Goal: Transaction & Acquisition: Purchase product/service

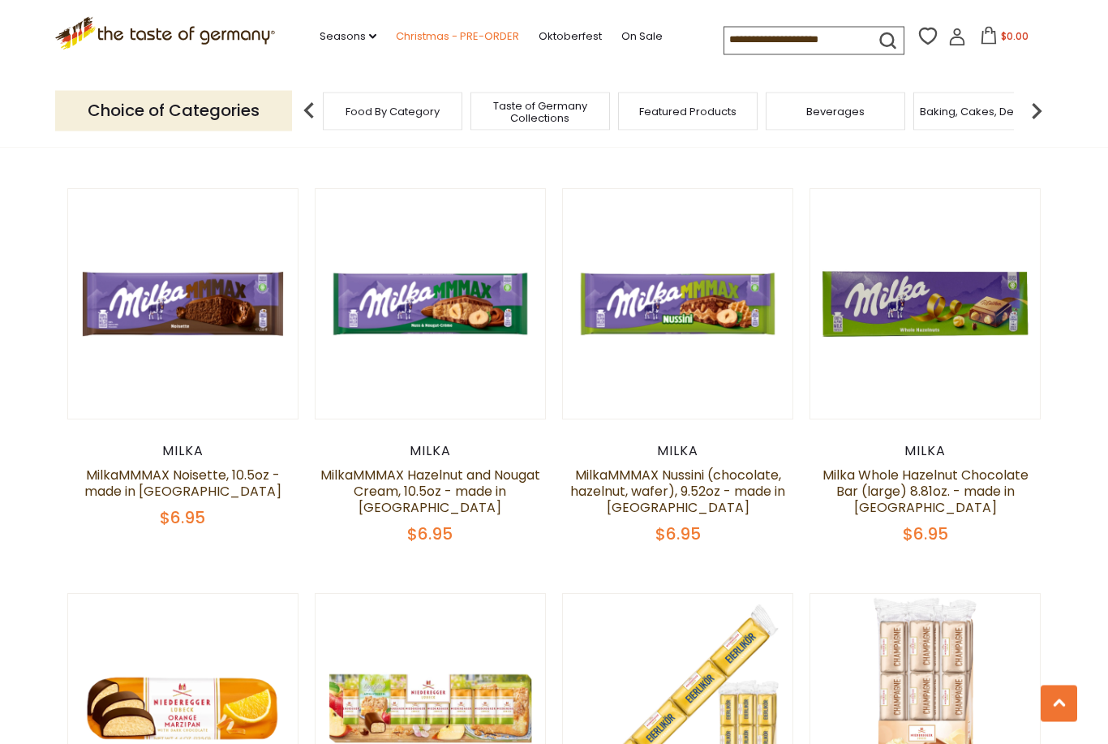
scroll to position [2856, 0]
click at [426, 37] on link "Christmas - PRE-ORDER" at bounding box center [457, 37] width 123 height 18
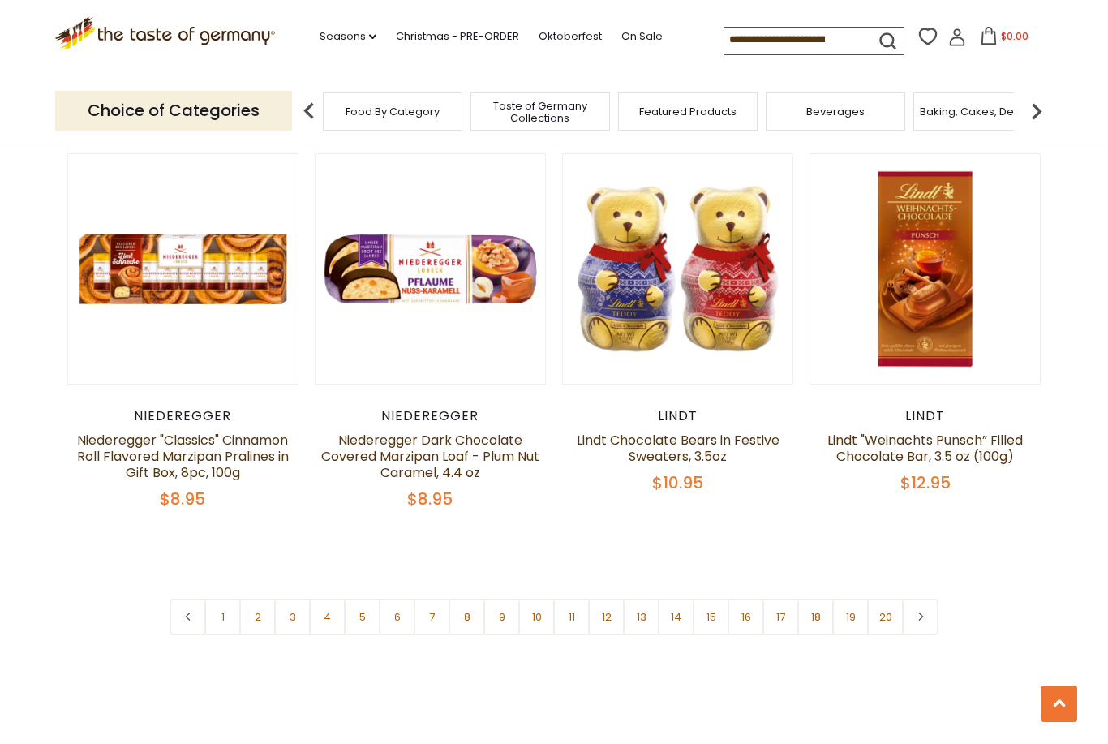
scroll to position [3688, 0]
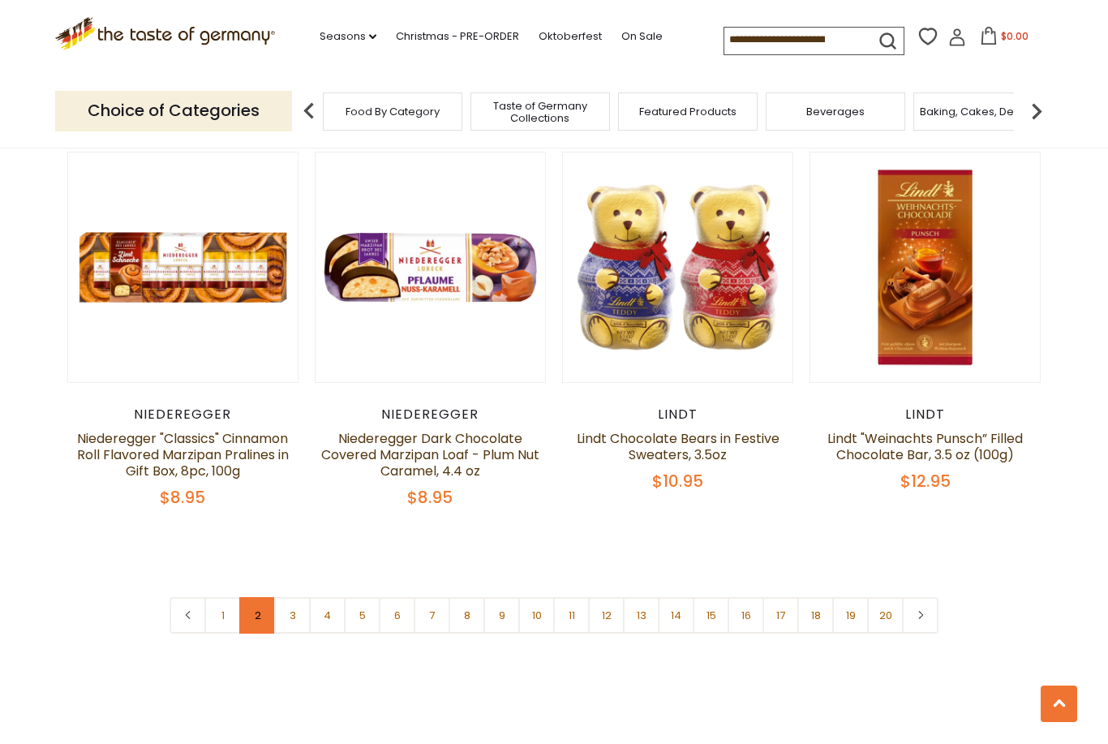
click at [255, 597] on link "2" at bounding box center [257, 615] width 36 height 36
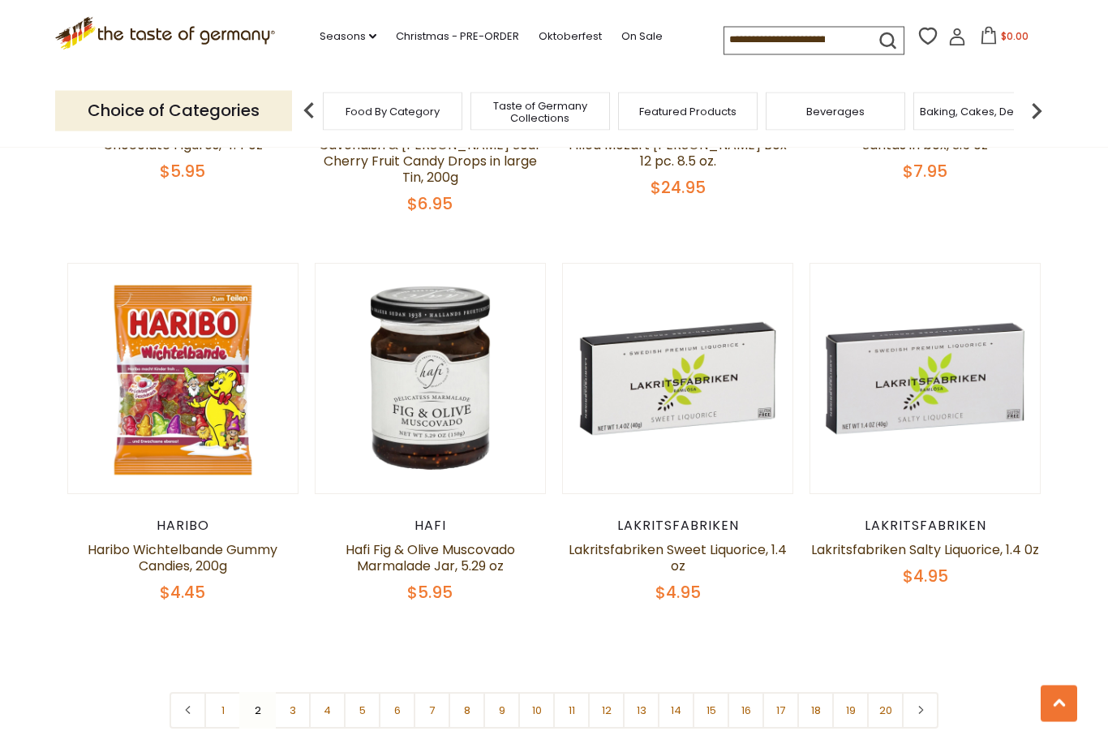
scroll to position [3654, 0]
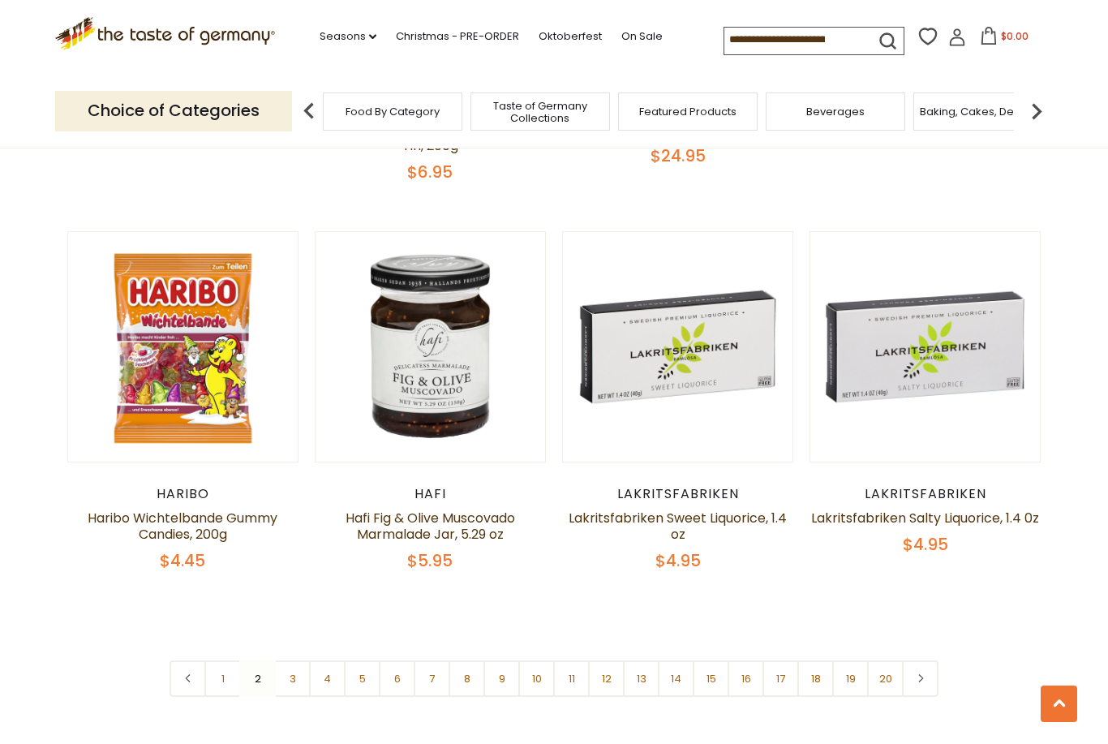
click at [265, 660] on nav "1 2 3 4 5 6 7 8 9 10 11 12 13 14 15 16 17 18 19 20" at bounding box center [553, 678] width 769 height 36
click at [261, 660] on nav "1 2 3 4 5 6 7 8 9 10 11 12 13 14 15 16 17 18 19 20" at bounding box center [553, 678] width 769 height 36
click at [294, 660] on link "3" at bounding box center [292, 678] width 36 height 36
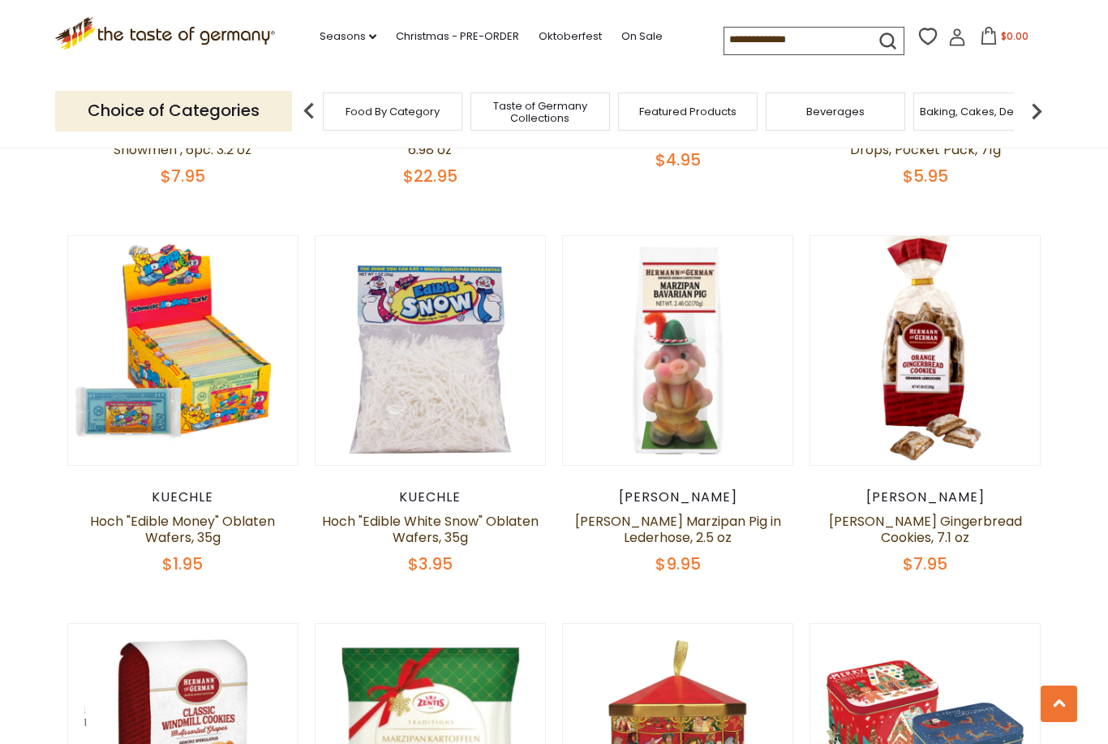
scroll to position [1584, 0]
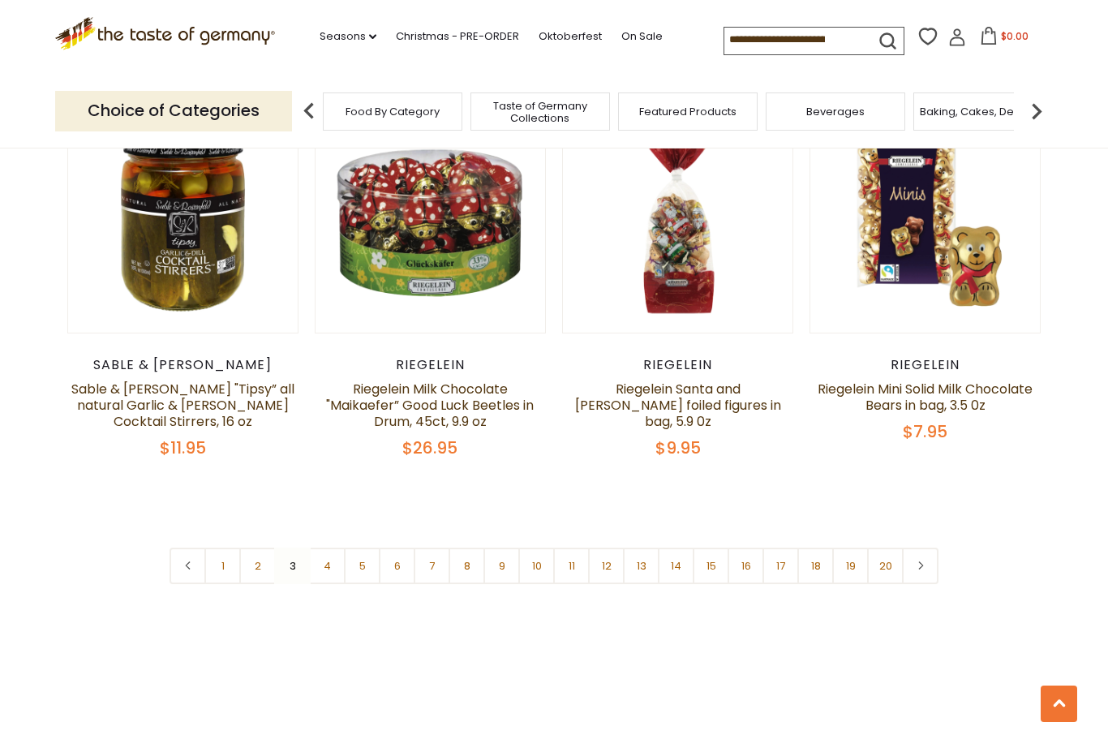
click at [329, 547] on link "4" at bounding box center [327, 565] width 36 height 36
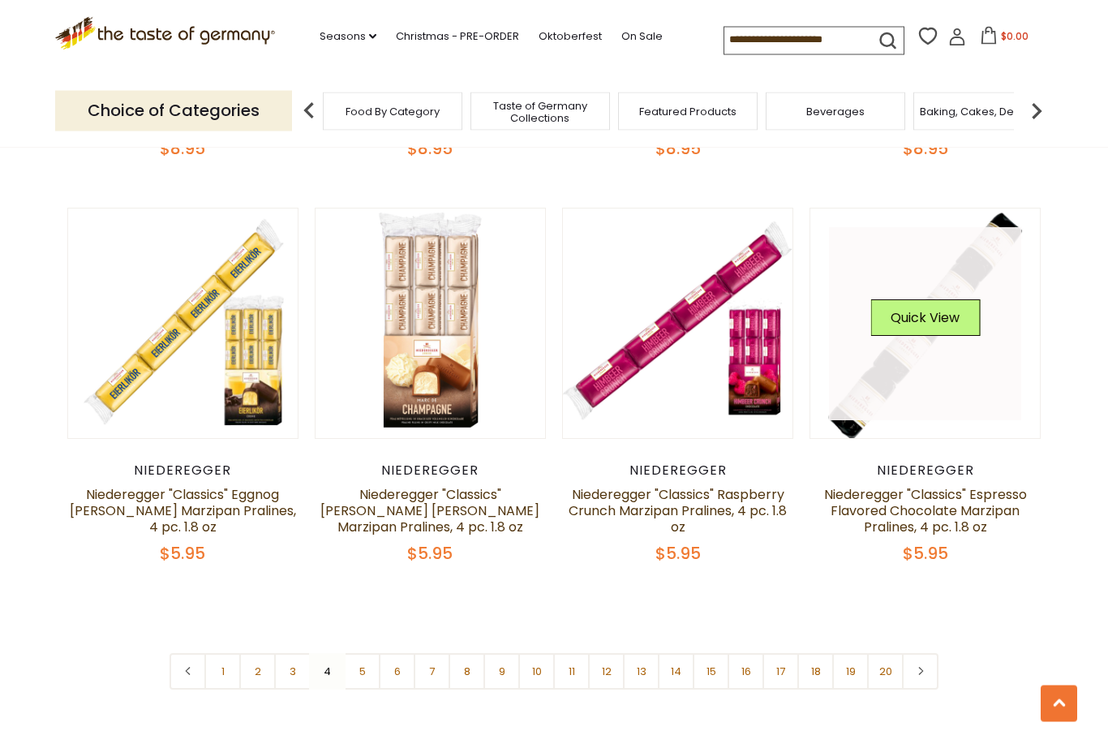
scroll to position [3633, 0]
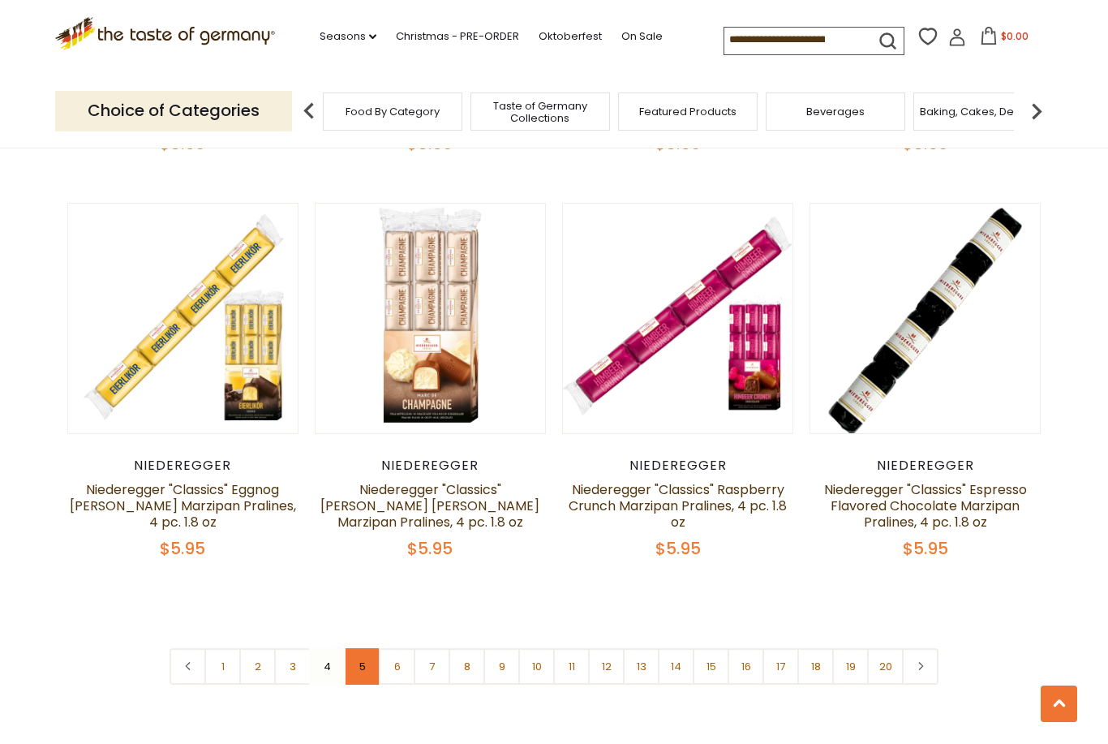
click at [362, 648] on link "5" at bounding box center [362, 666] width 36 height 36
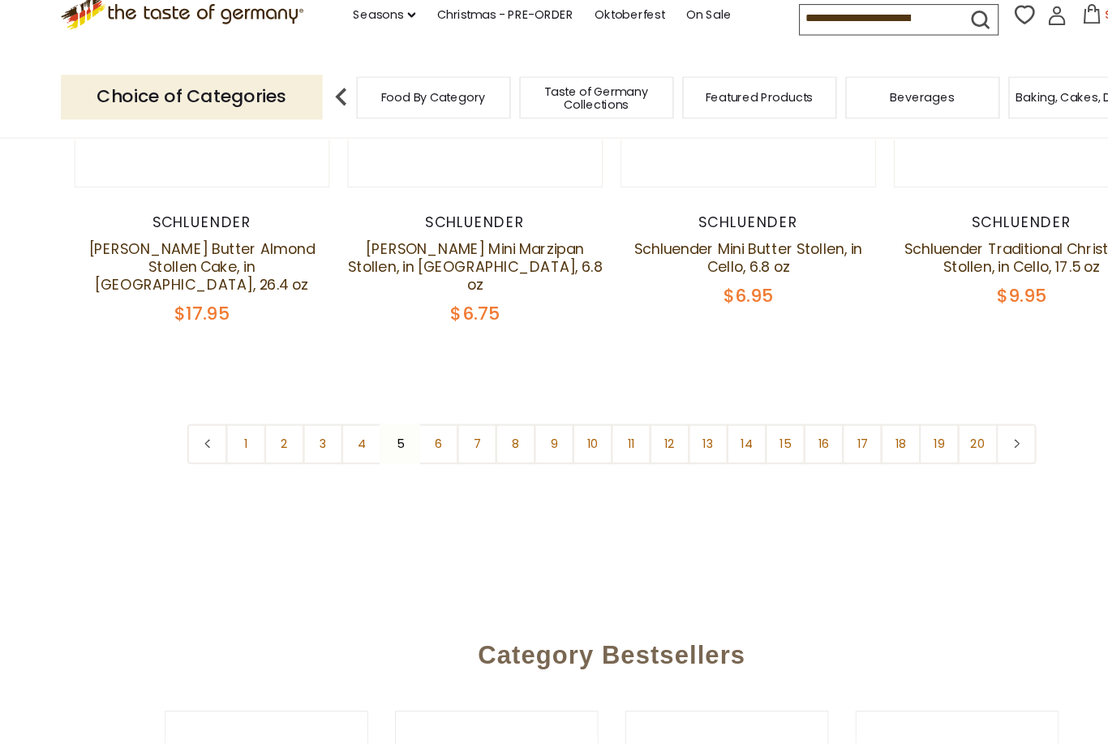
scroll to position [3859, 0]
click at [393, 406] on link "6" at bounding box center [397, 424] width 36 height 36
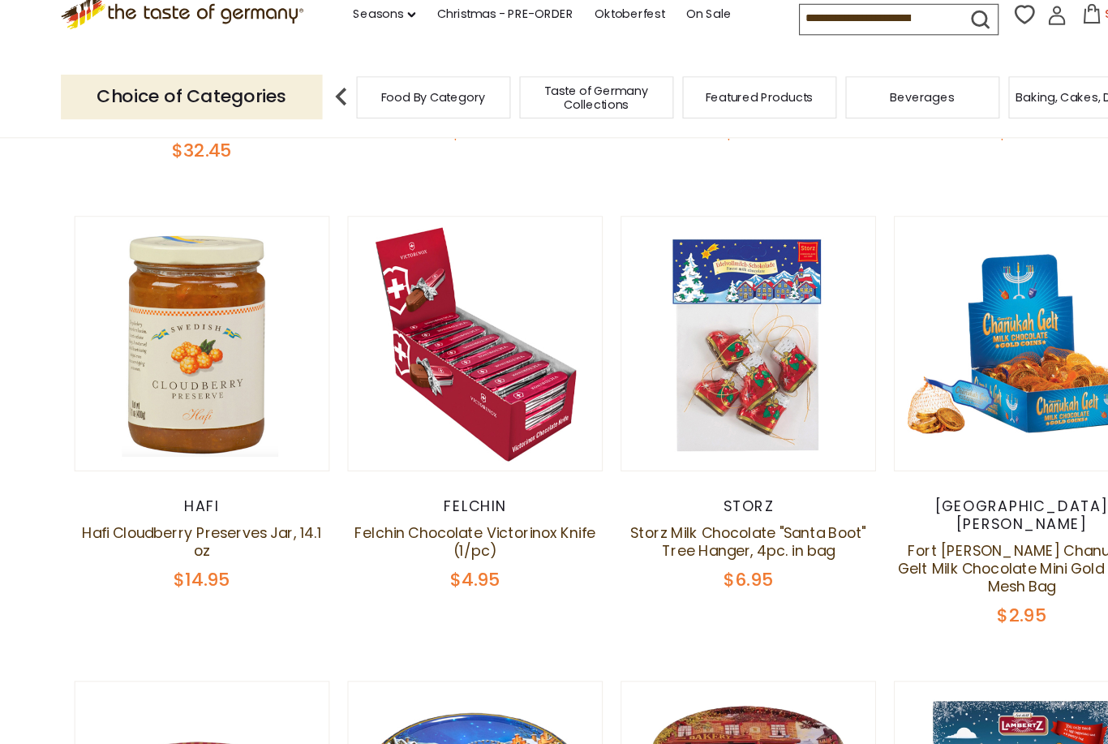
scroll to position [1984, 0]
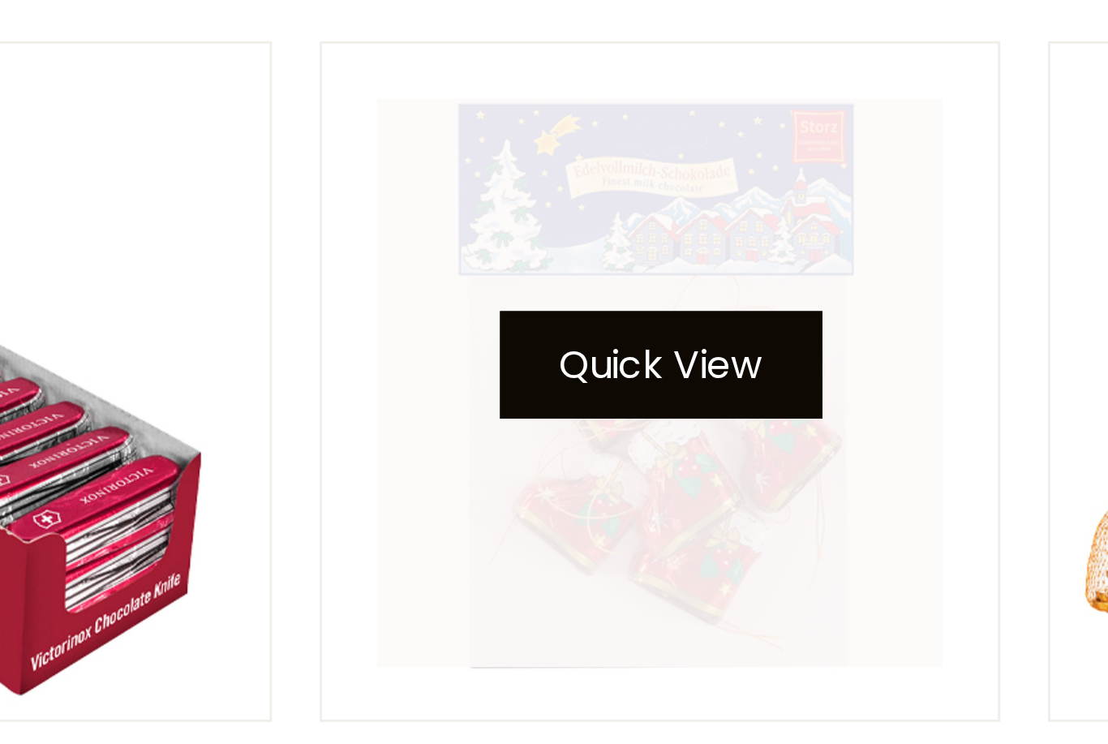
click at [623, 310] on button "Quick View" at bounding box center [677, 328] width 109 height 36
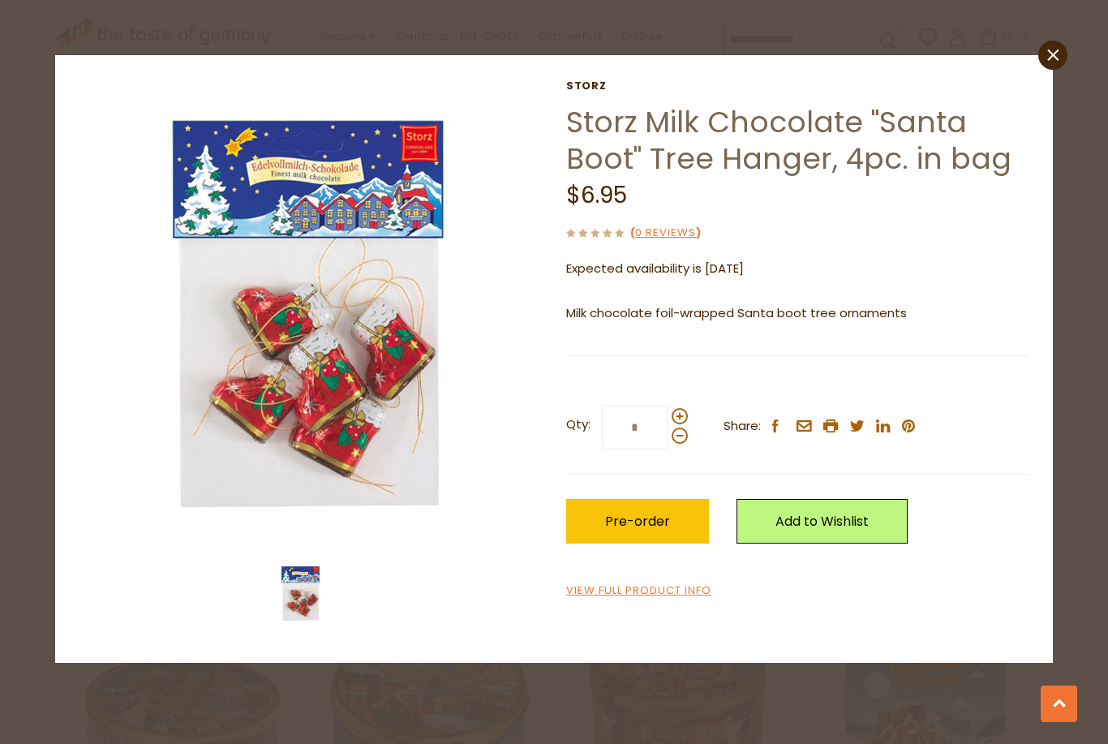
scroll to position [2021, 0]
click at [1045, 59] on link "close" at bounding box center [1052, 55] width 29 height 29
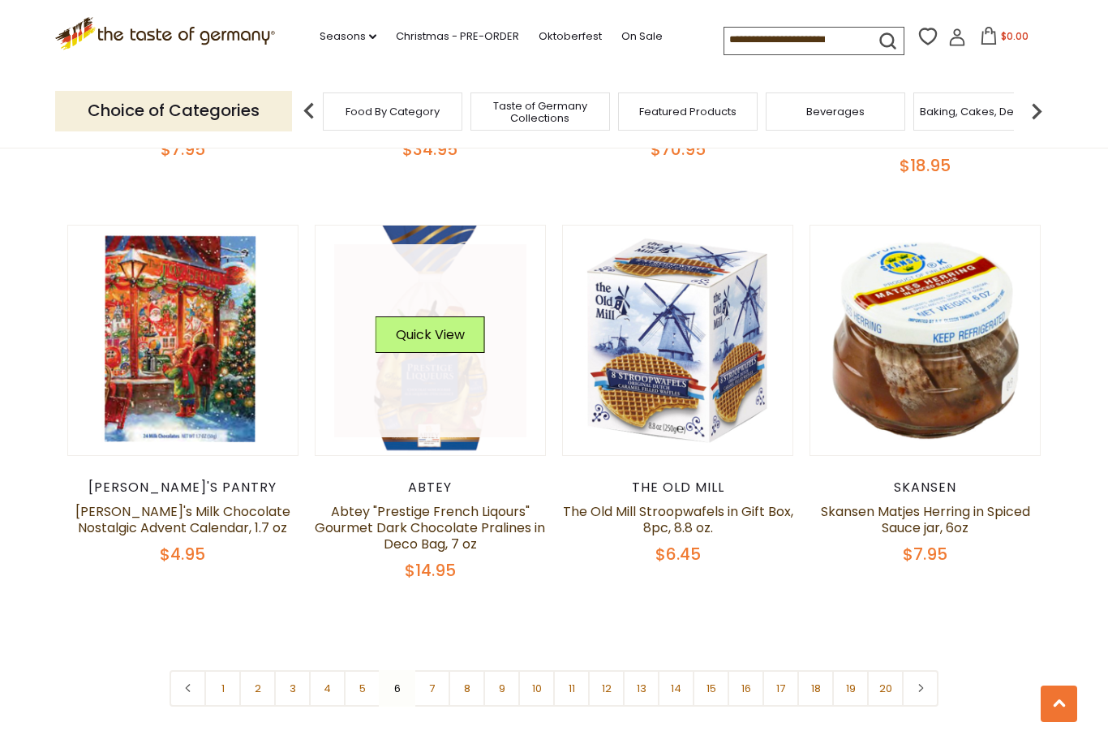
scroll to position [3627, 0]
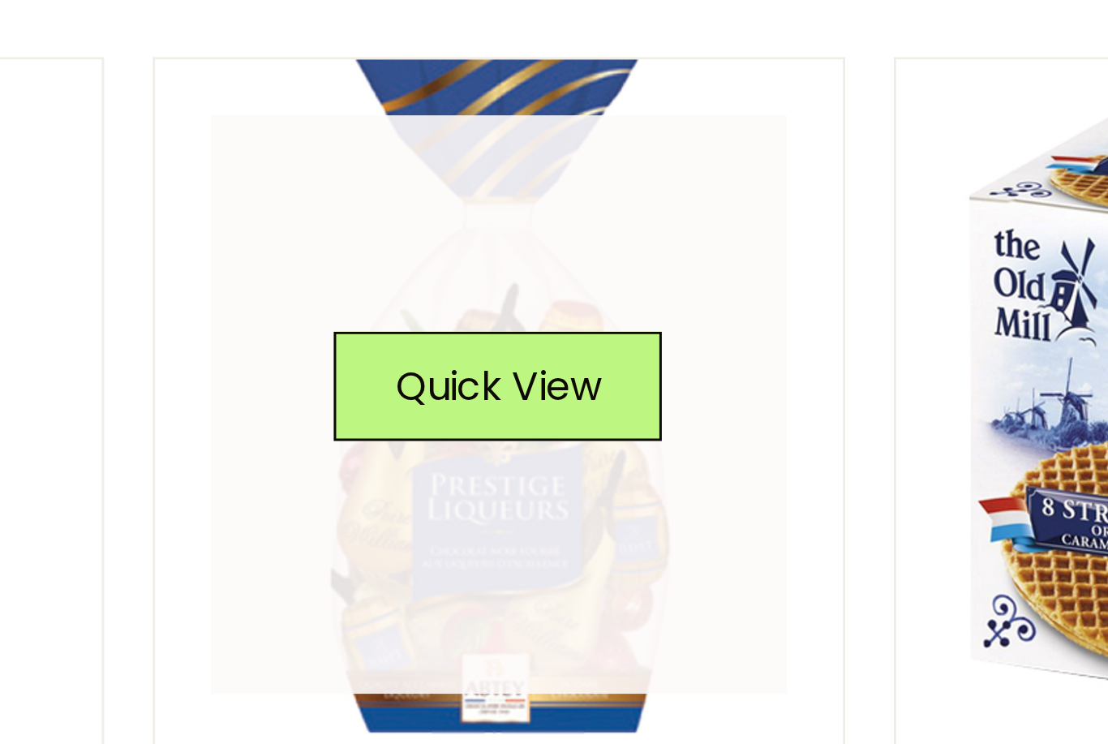
click at [334, 229] on link at bounding box center [430, 325] width 193 height 193
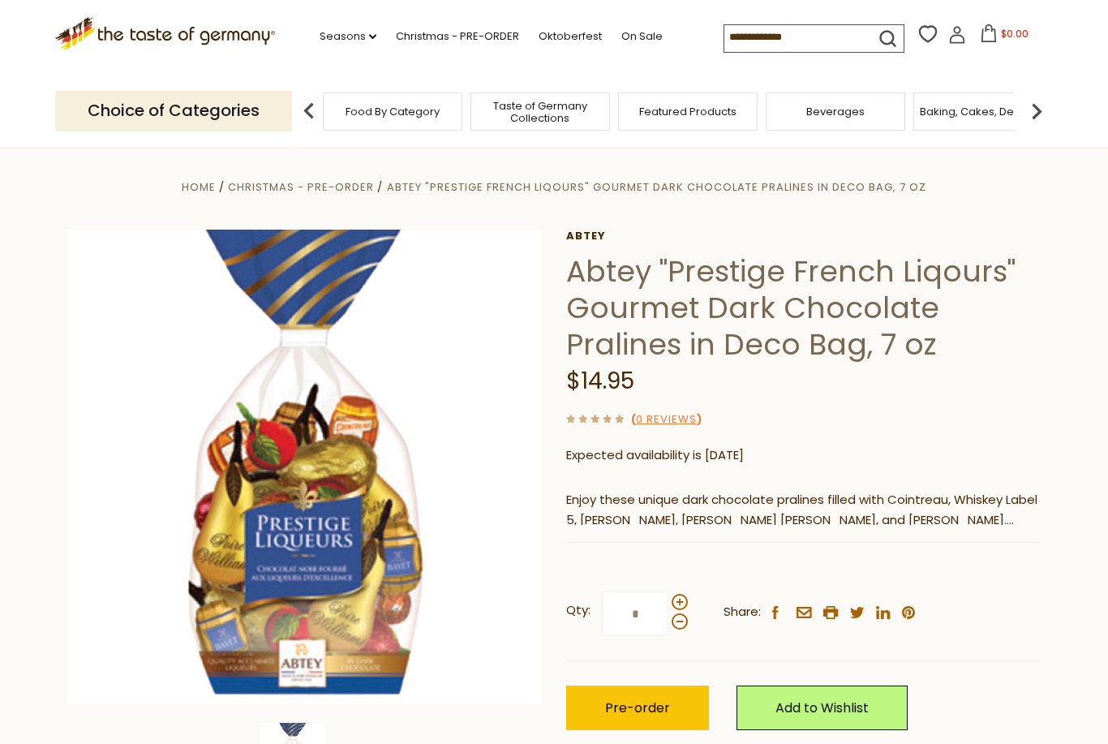
click at [599, 139] on div "Choice of Categories Food By Category Taste of Germany Collections Featured Pro…" at bounding box center [553, 111] width 997 height 72
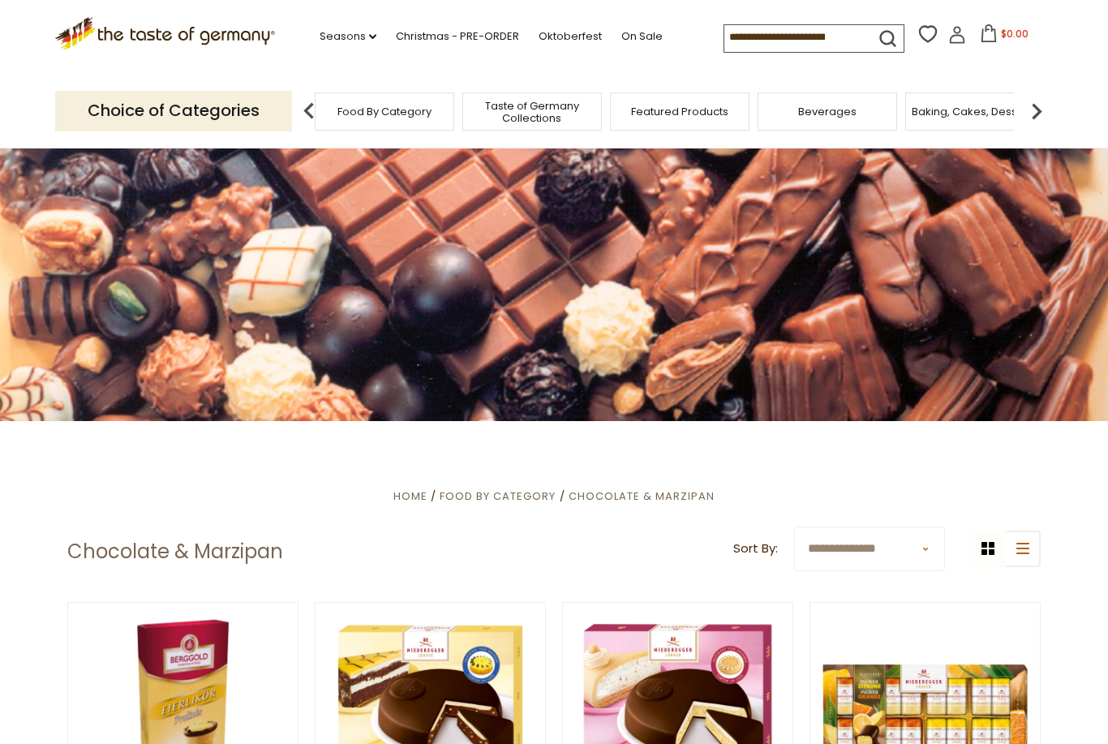
click at [551, 113] on span "Taste of Germany Collections" at bounding box center [532, 112] width 130 height 24
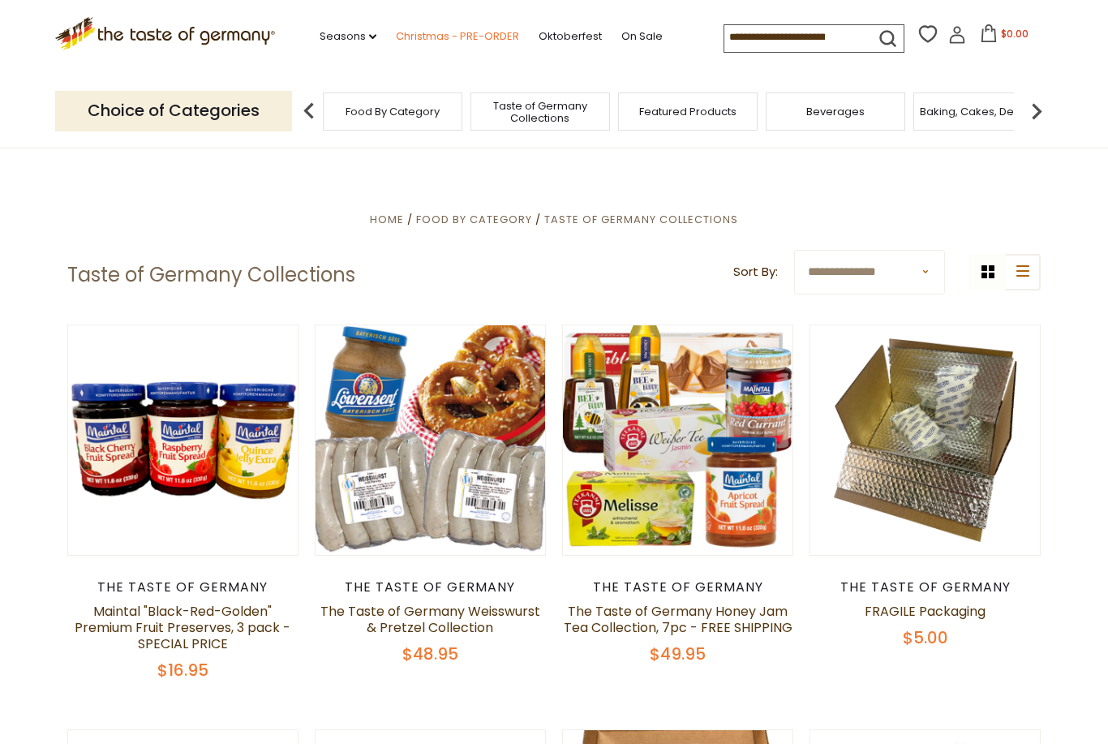
click at [444, 42] on link "Christmas - PRE-ORDER" at bounding box center [457, 37] width 123 height 18
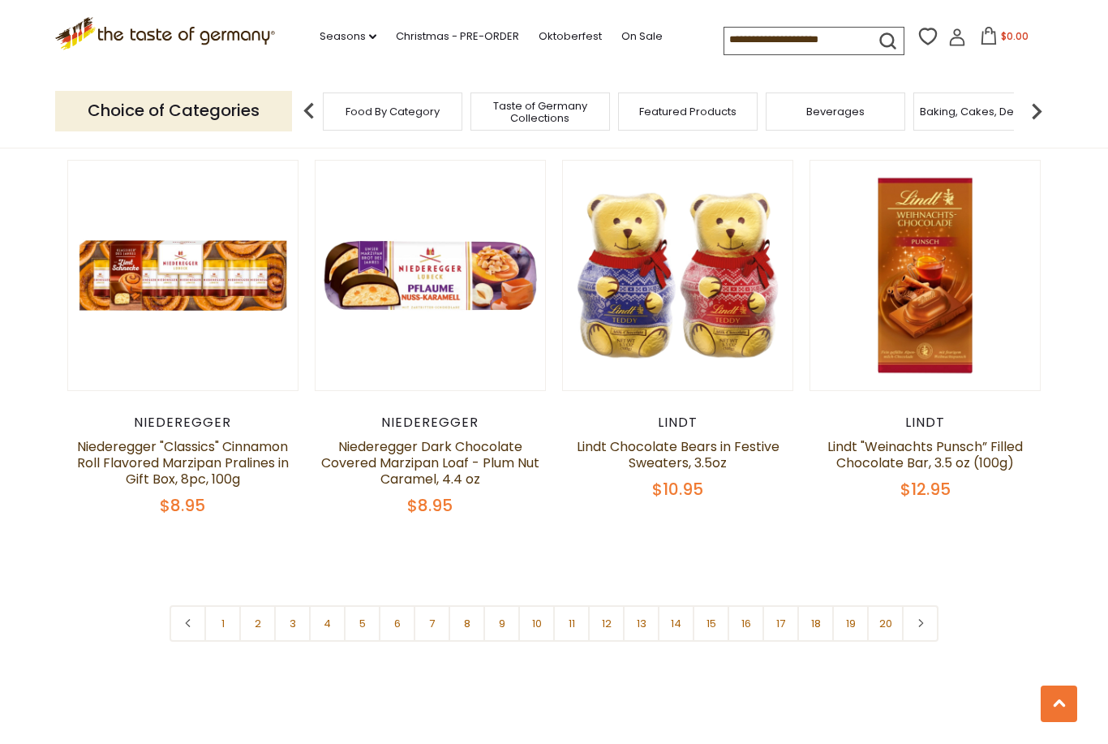
scroll to position [3684, 0]
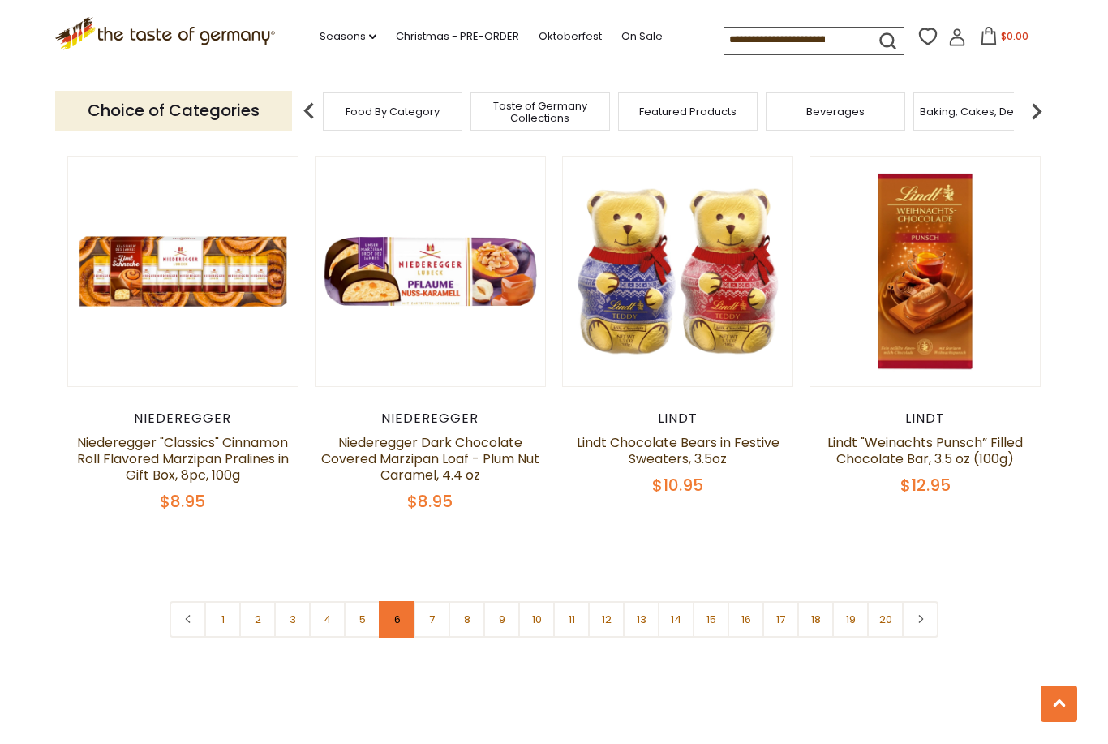
click at [401, 601] on link "6" at bounding box center [397, 619] width 36 height 36
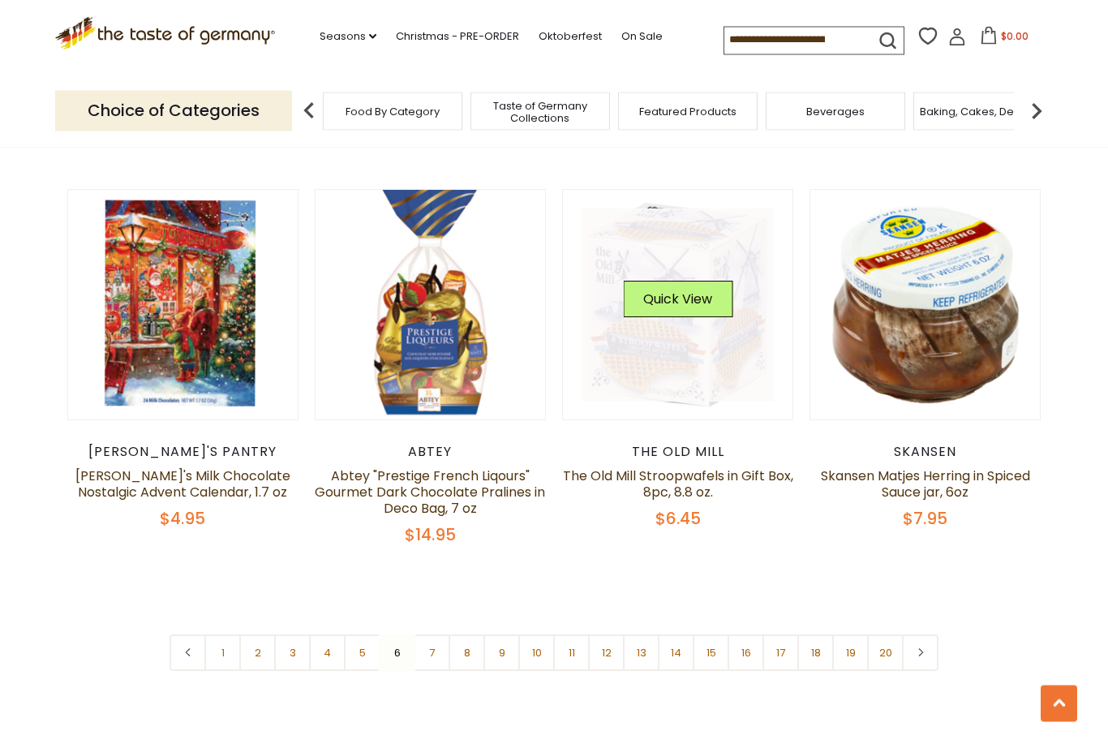
scroll to position [3657, 0]
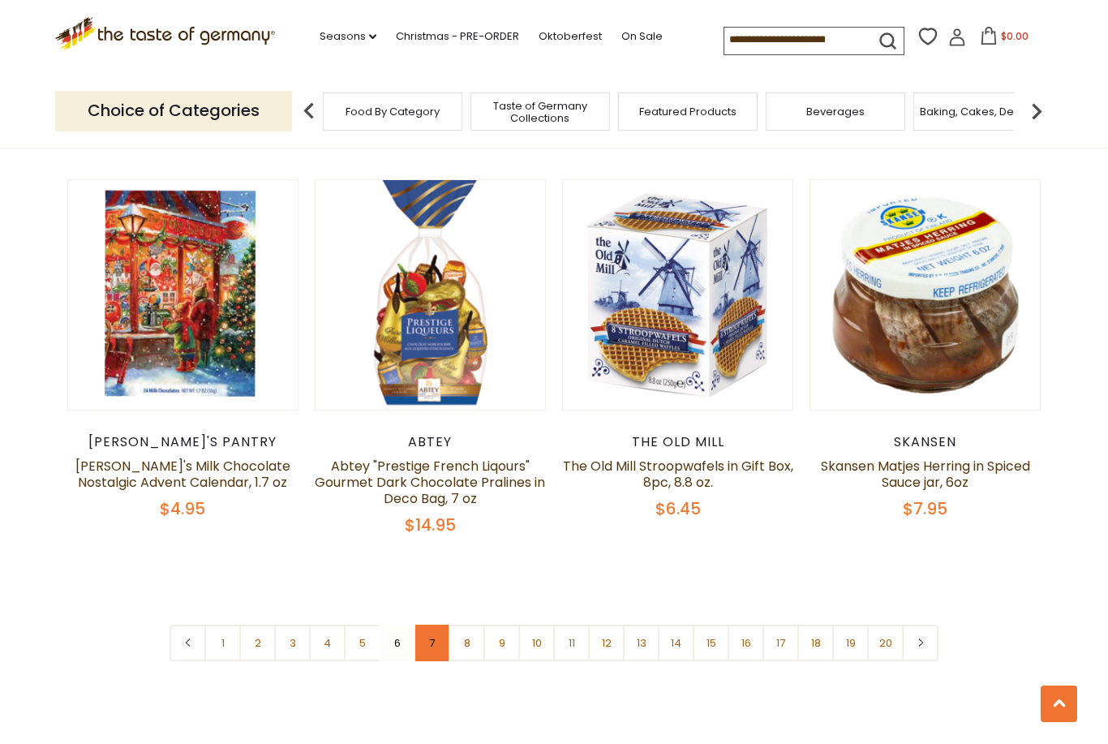
click at [431, 624] on link "7" at bounding box center [432, 642] width 36 height 36
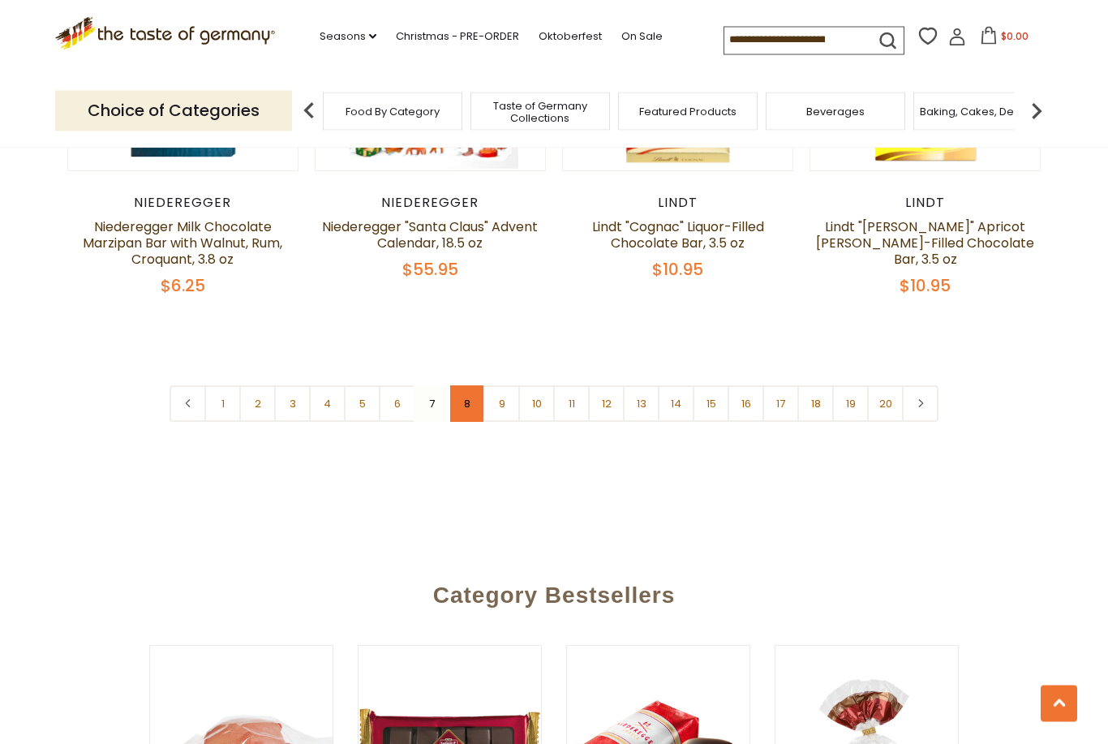
scroll to position [3904, 0]
click at [465, 385] on link "8" at bounding box center [466, 403] width 36 height 36
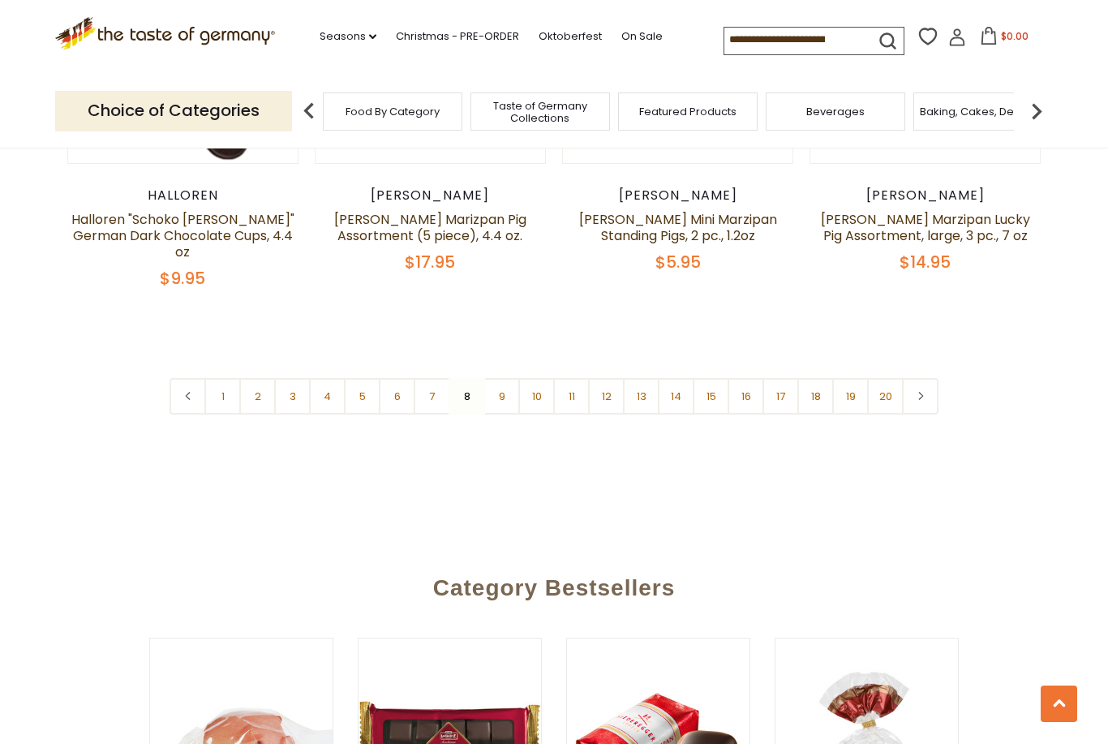
scroll to position [3855, 0]
click at [495, 377] on link "9" at bounding box center [501, 395] width 36 height 36
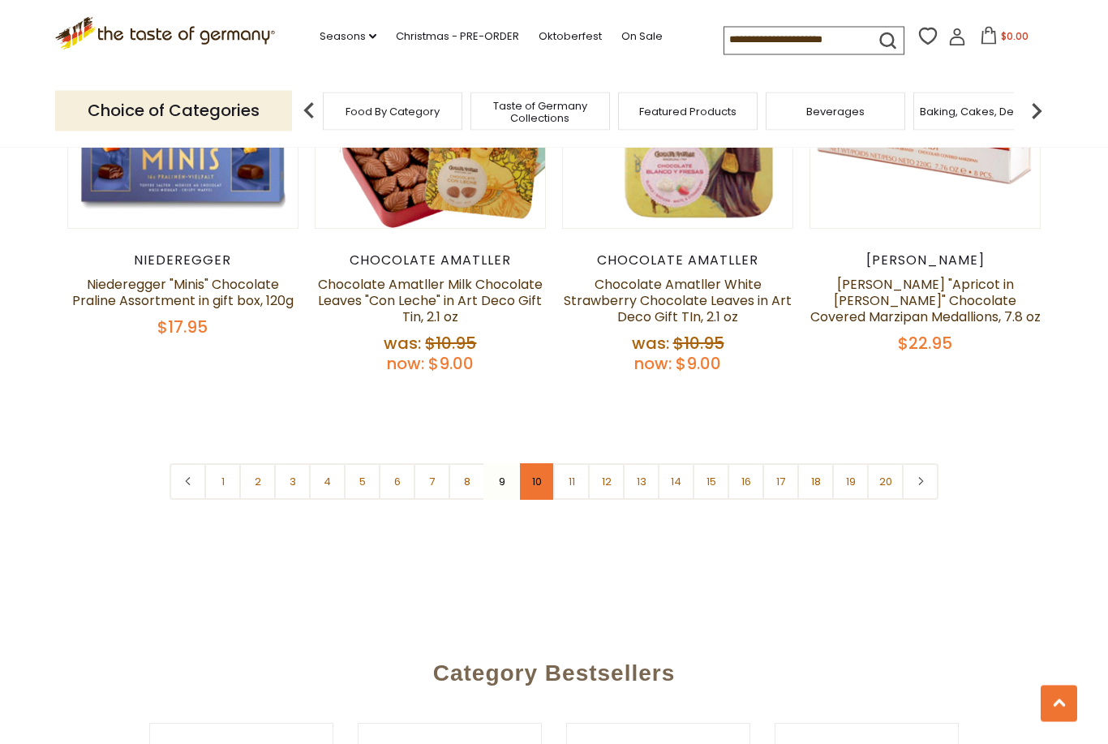
scroll to position [3911, 0]
click at [534, 463] on link "10" at bounding box center [536, 481] width 36 height 36
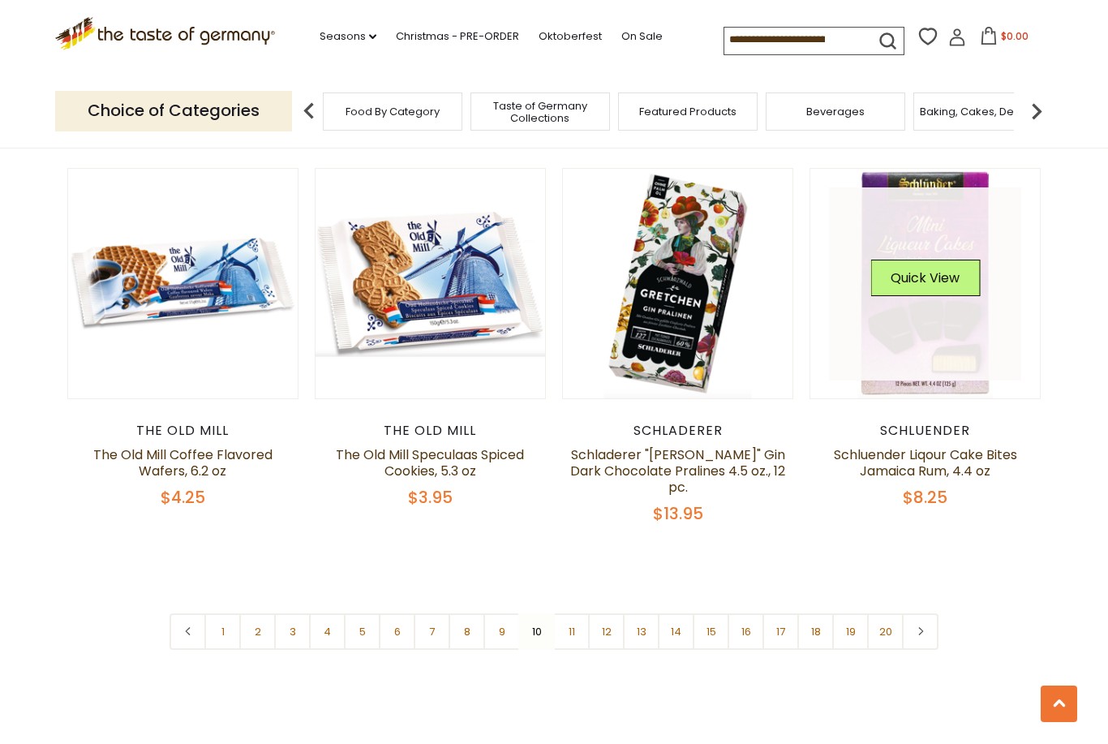
scroll to position [3688, 0]
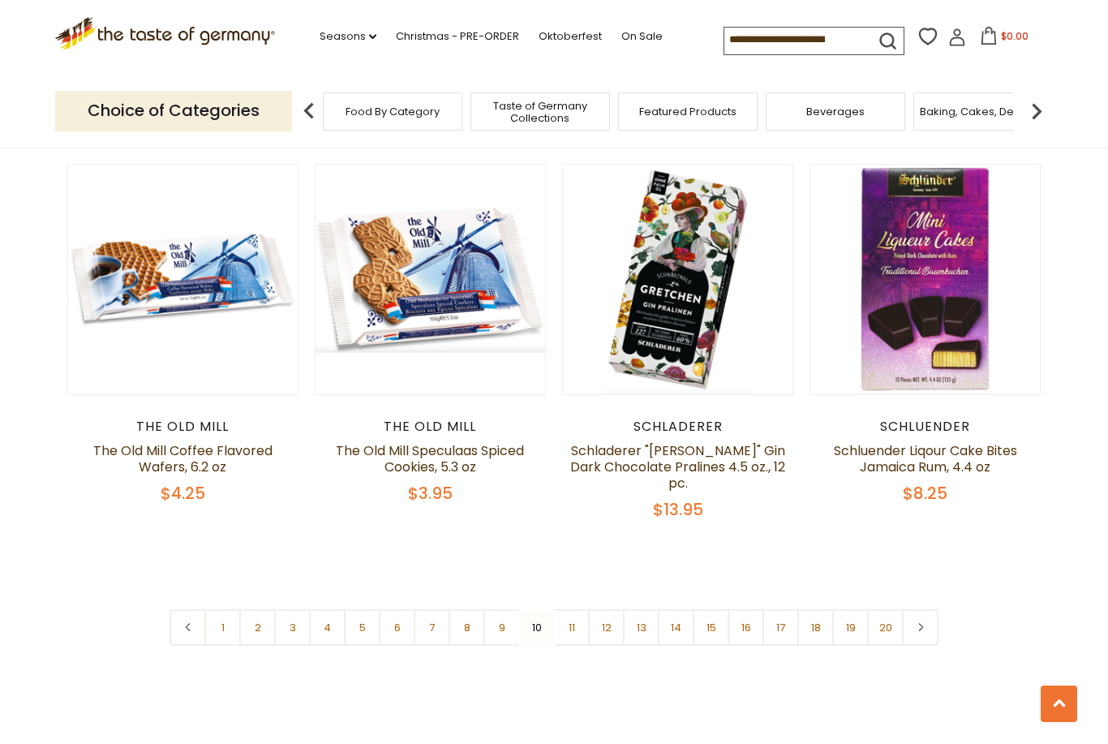
click at [581, 609] on link "11" at bounding box center [571, 627] width 36 height 36
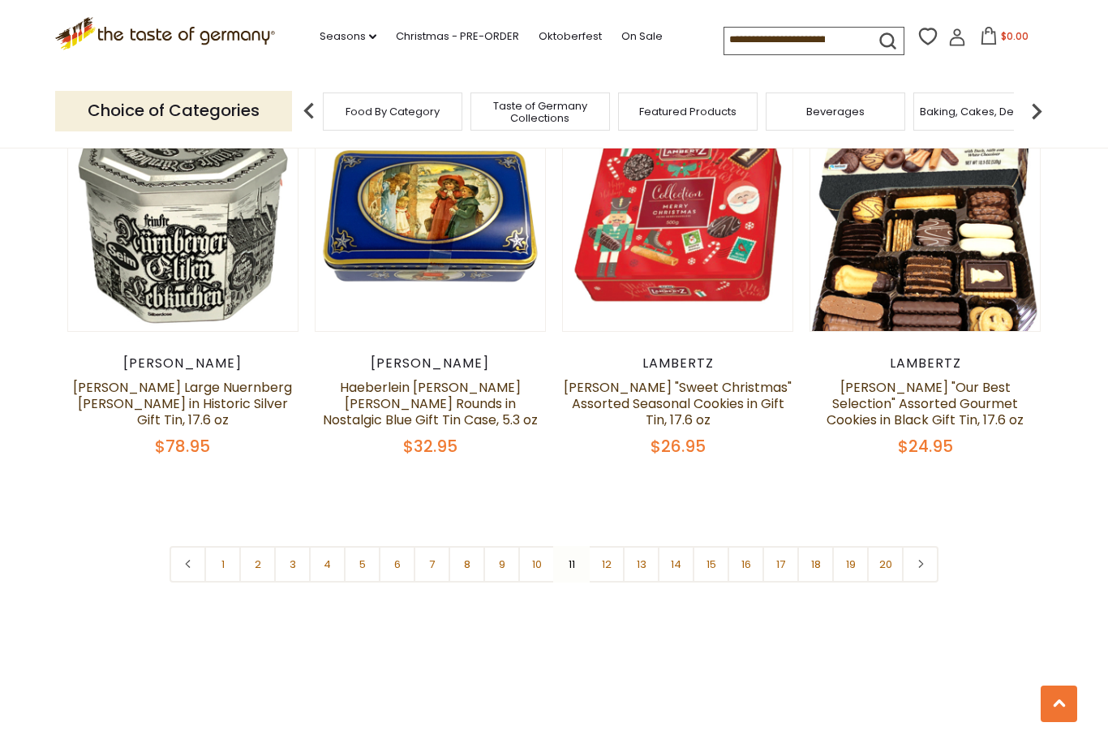
scroll to position [3735, 0]
click at [610, 564] on link "12" at bounding box center [606, 564] width 36 height 36
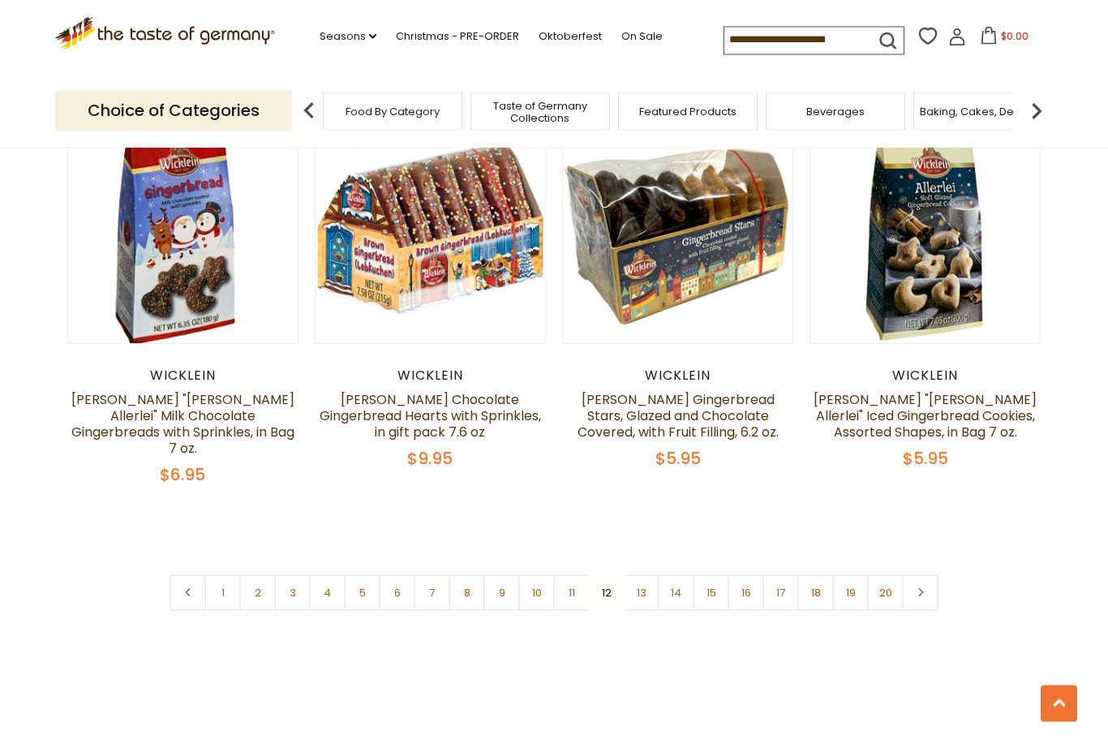
scroll to position [3727, 0]
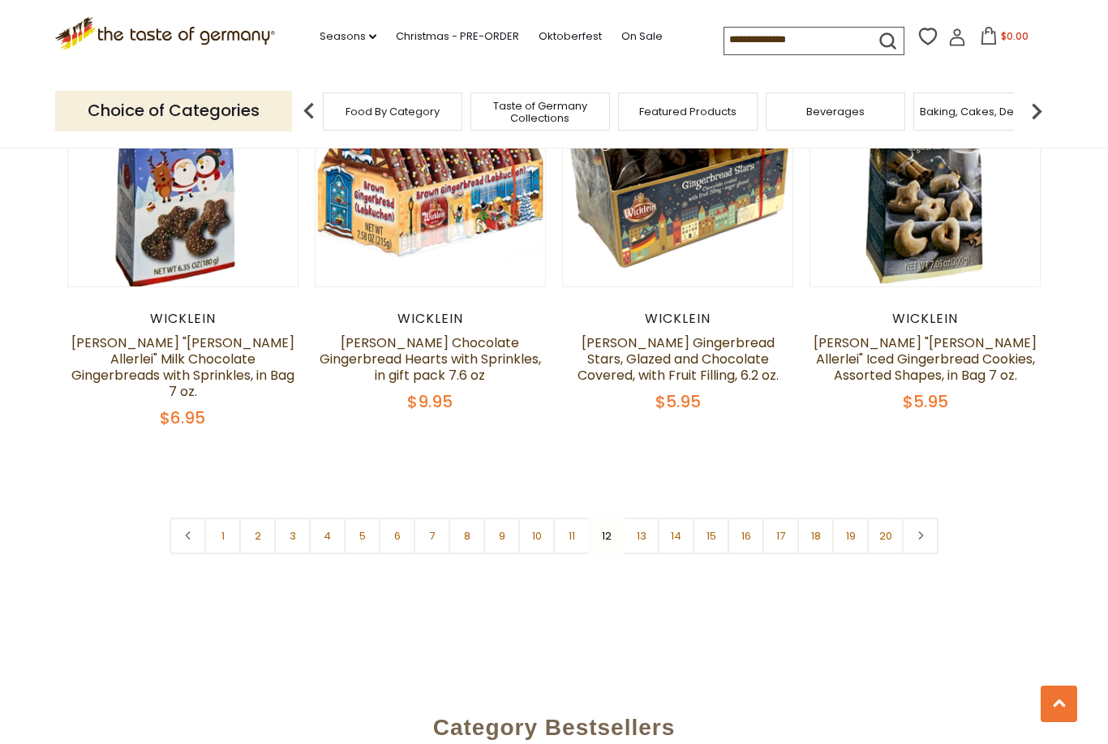
click at [641, 517] on link "13" at bounding box center [641, 535] width 36 height 36
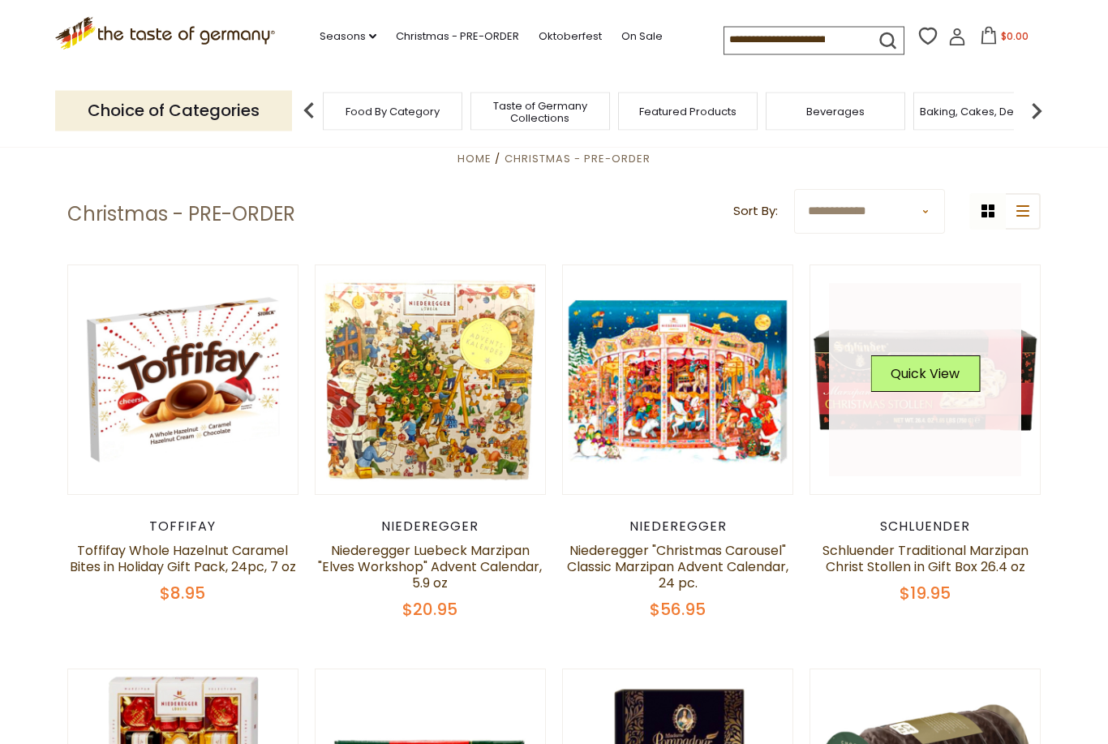
scroll to position [337, 0]
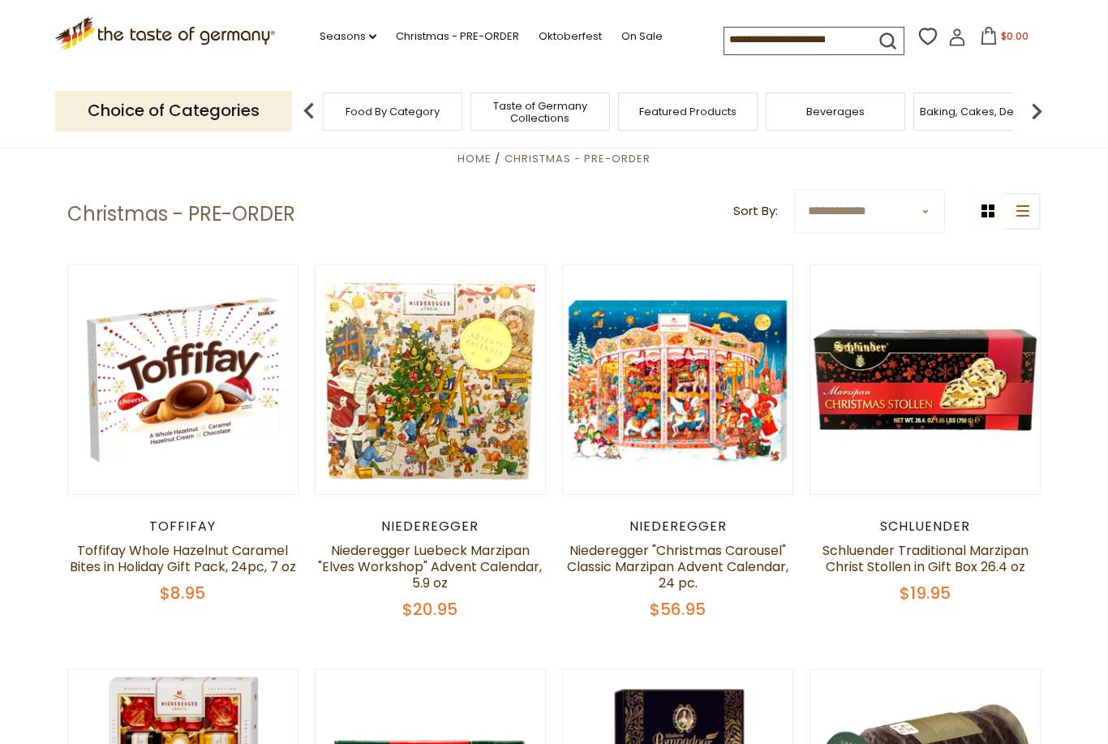
click at [928, 212] on select "**********" at bounding box center [869, 211] width 151 height 45
click at [654, 194] on header "**********" at bounding box center [553, 214] width 973 height 50
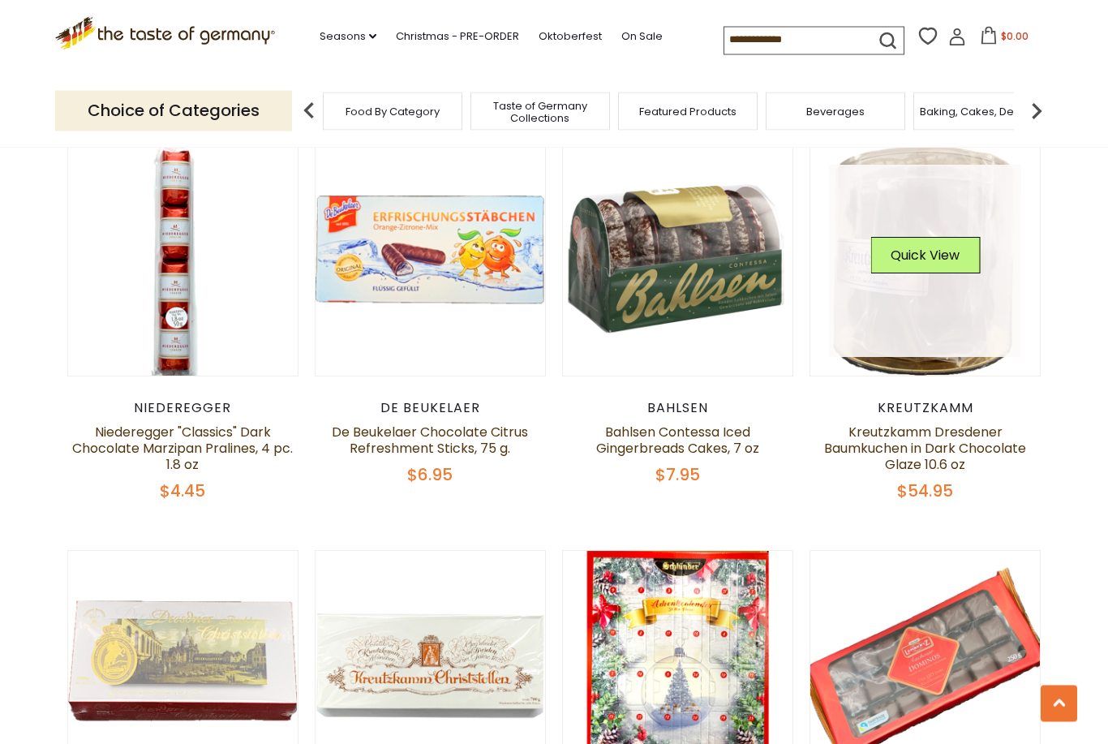
scroll to position [2483, 0]
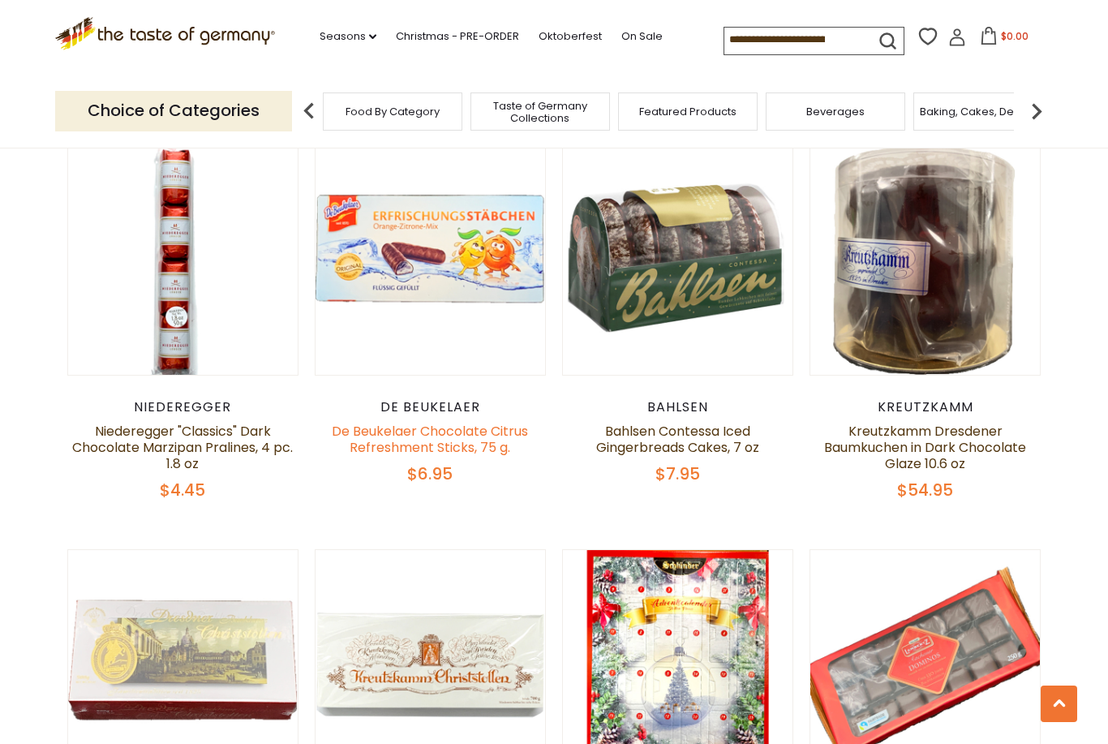
click at [493, 428] on link "De Beukelaer Chocolate Citrus Refreshment Sticks, 75 g." at bounding box center [430, 439] width 196 height 35
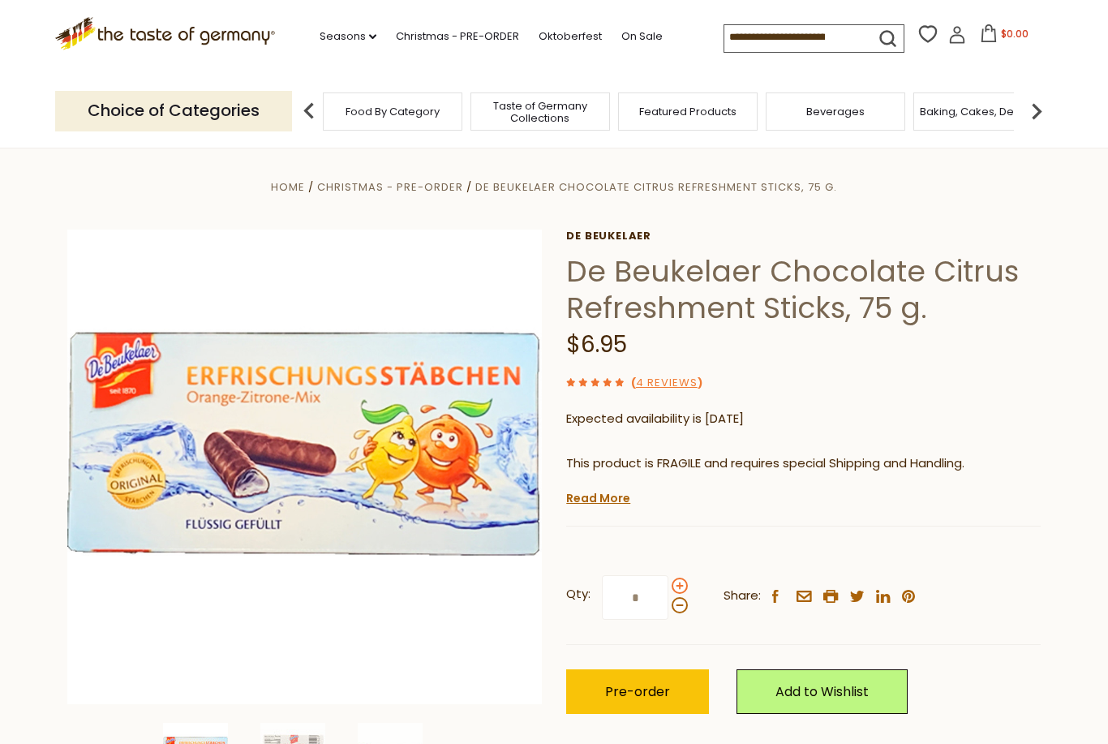
click at [680, 578] on span at bounding box center [679, 585] width 16 height 16
click at [668, 578] on input "*" at bounding box center [635, 597] width 66 height 45
click at [678, 601] on span at bounding box center [679, 605] width 16 height 16
click at [668, 601] on input "**" at bounding box center [635, 597] width 66 height 45
type input "*"
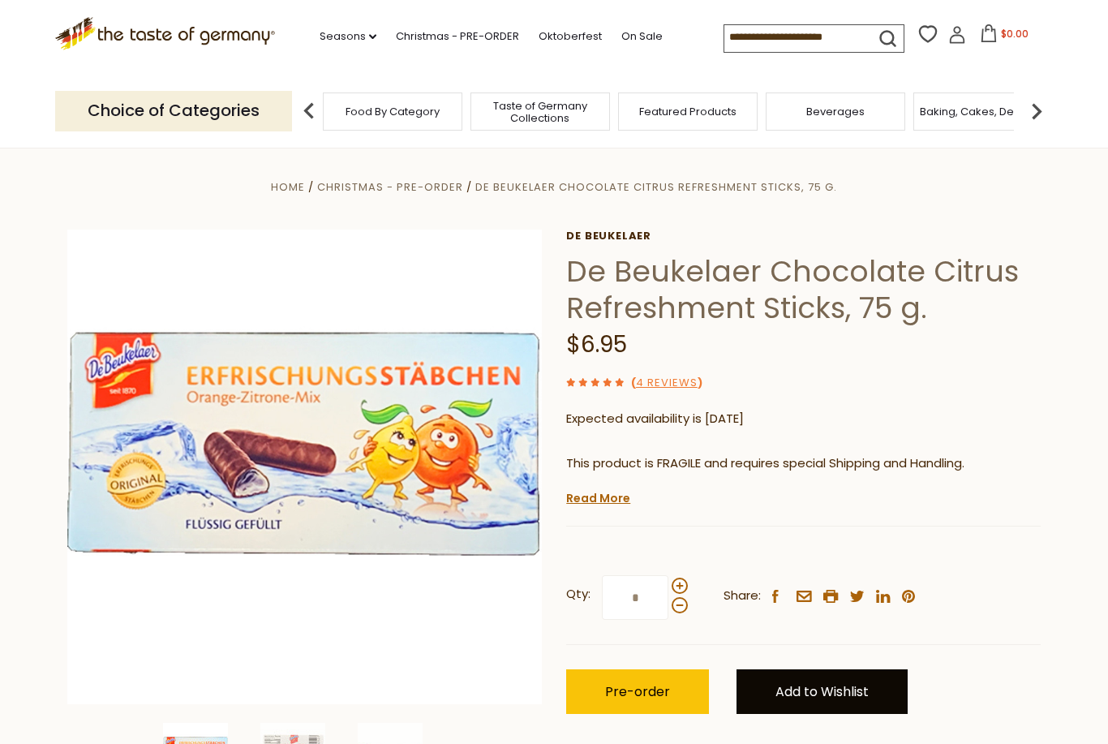
click at [836, 686] on link "Add to Wishlist" at bounding box center [821, 691] width 171 height 45
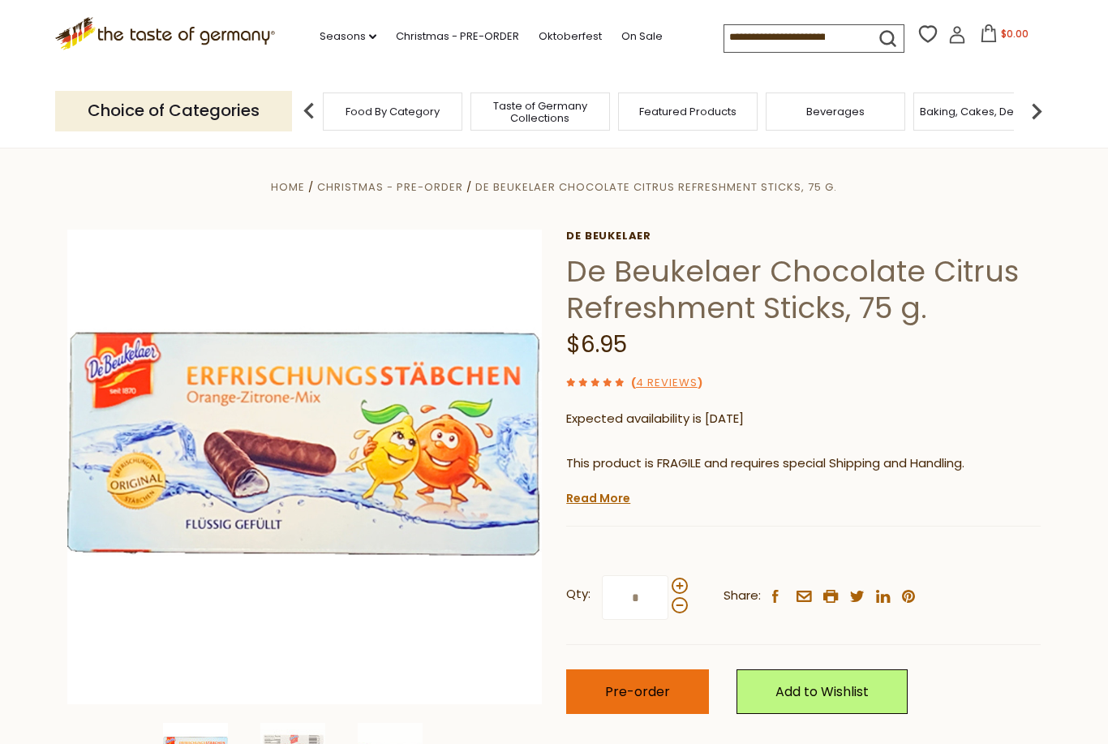
click at [648, 687] on span "Pre-order" at bounding box center [637, 691] width 65 height 19
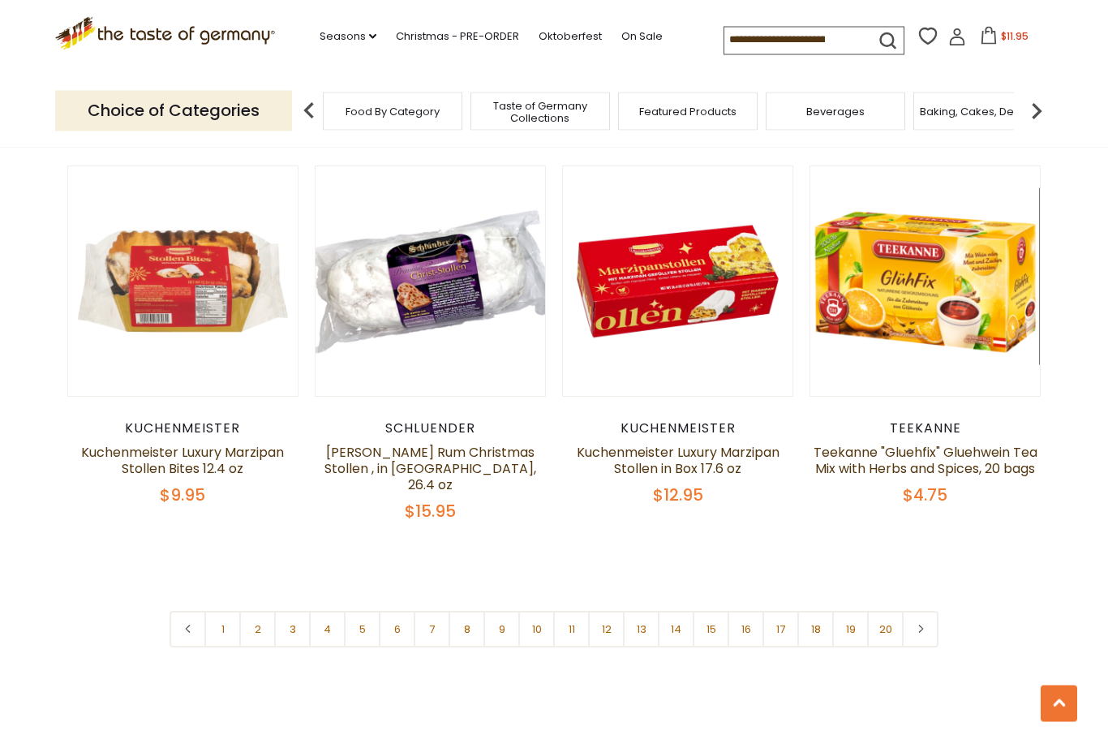
scroll to position [3675, 0]
click at [500, 614] on link "9" at bounding box center [501, 629] width 36 height 36
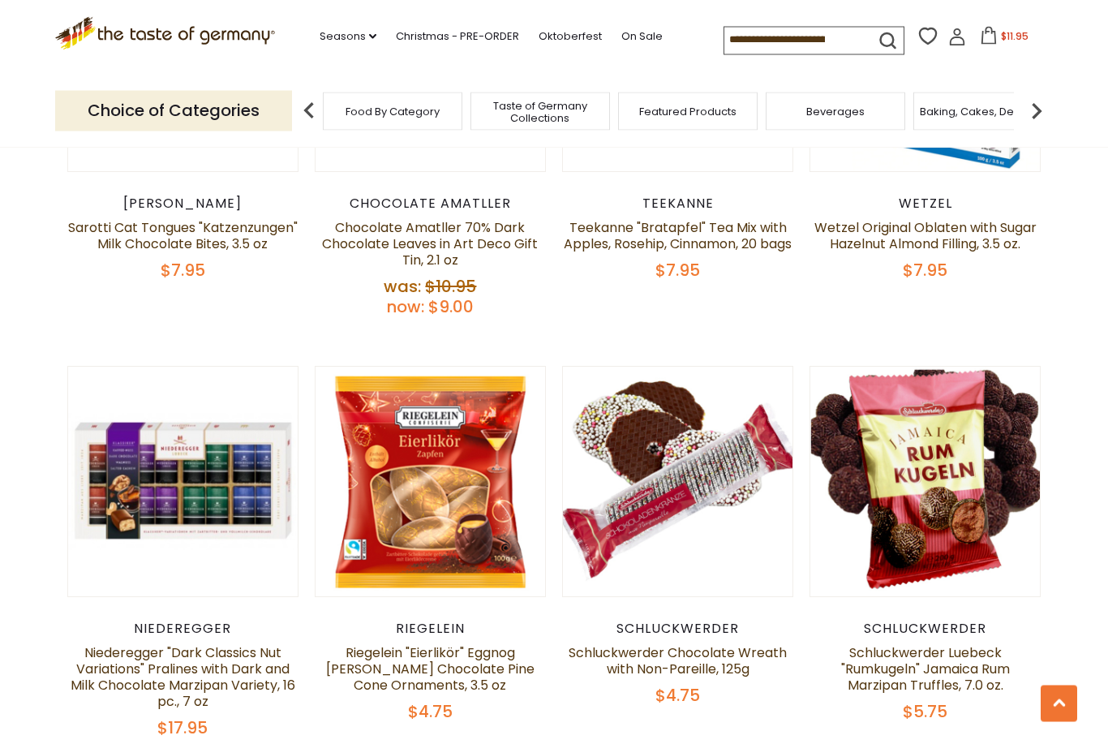
scroll to position [2703, 0]
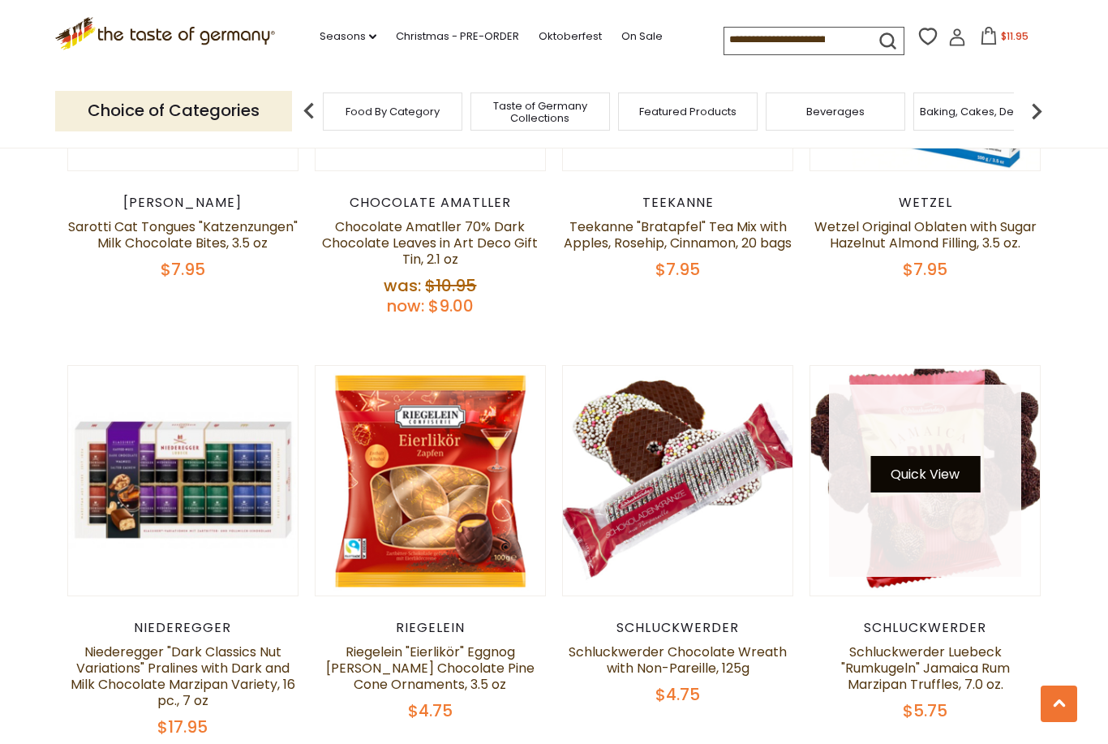
click at [947, 456] on button "Quick View" at bounding box center [924, 474] width 109 height 36
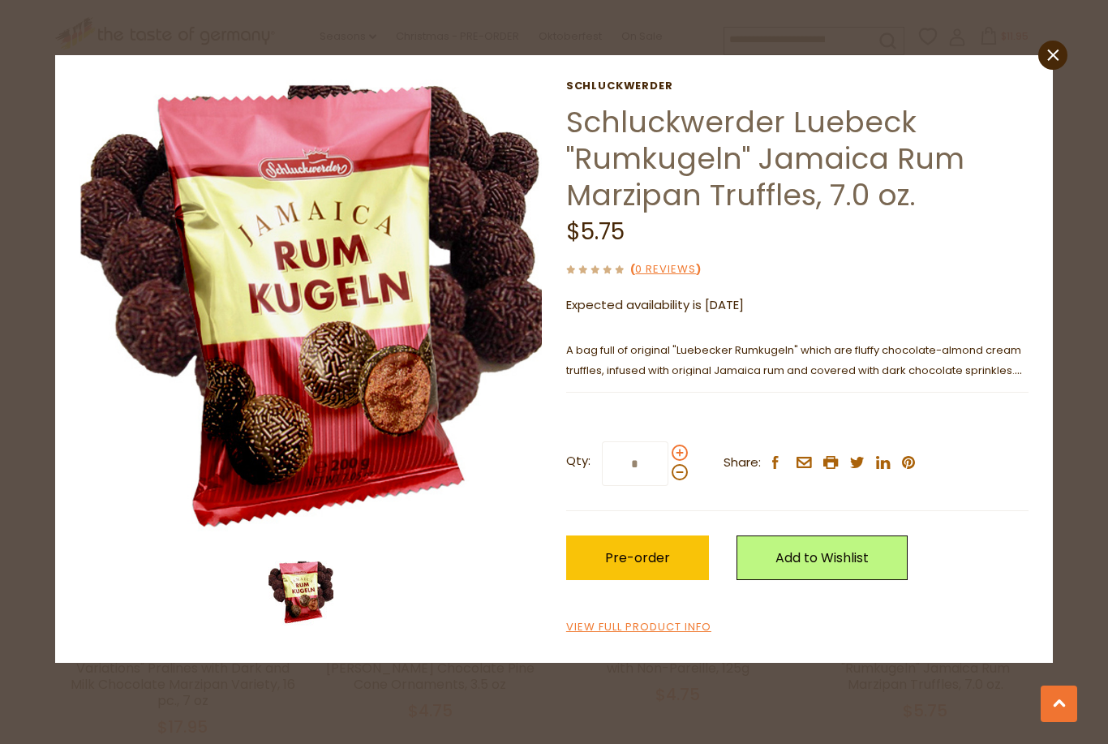
click at [678, 450] on span at bounding box center [679, 452] width 16 height 16
click at [668, 450] on input "*" at bounding box center [635, 463] width 66 height 45
type input "*"
click at [649, 551] on span "Pre-order" at bounding box center [637, 557] width 65 height 19
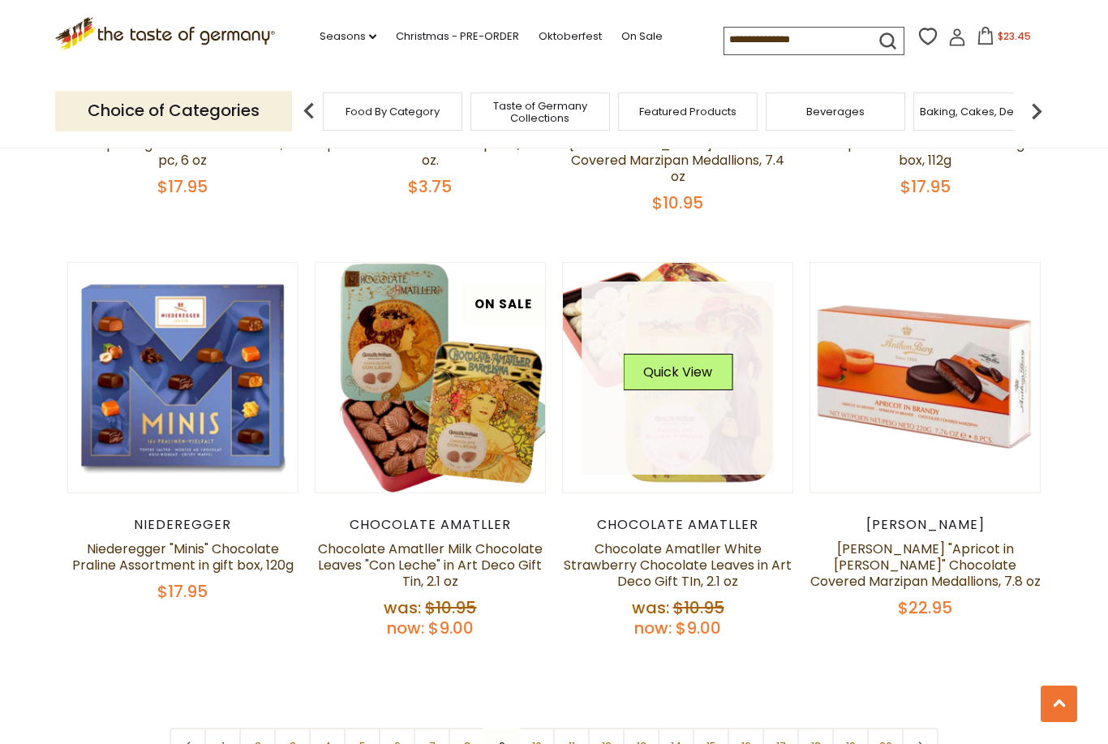
scroll to position [3645, 0]
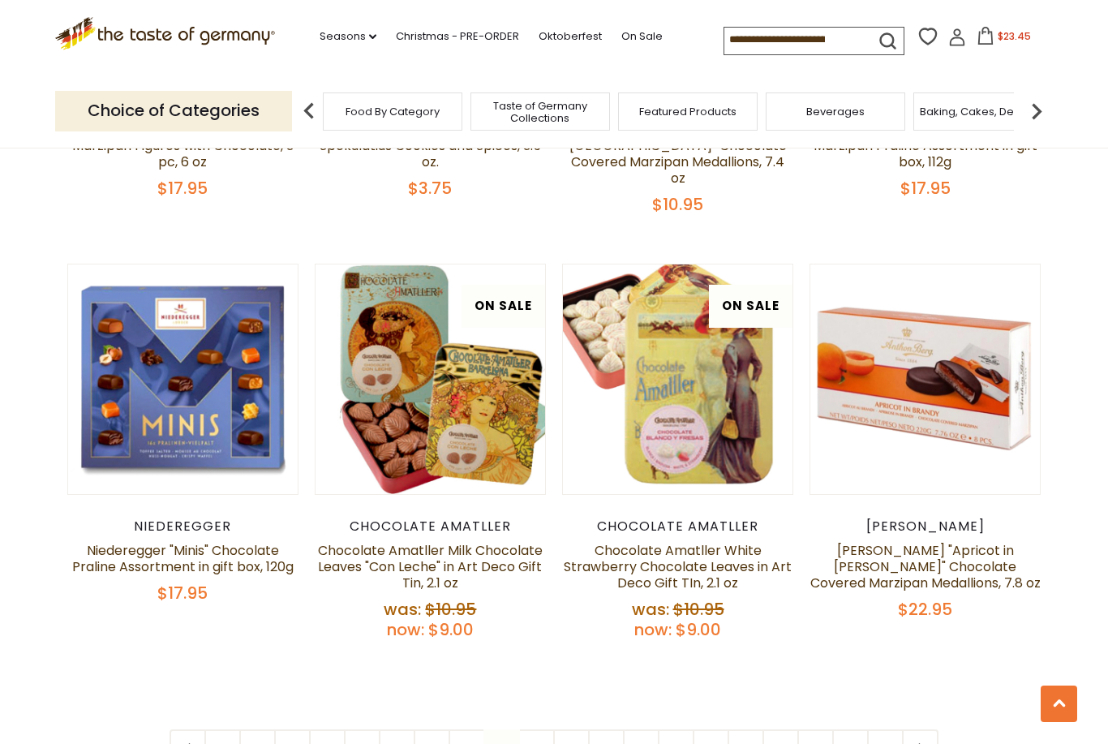
click at [539, 729] on link "10" at bounding box center [536, 747] width 36 height 36
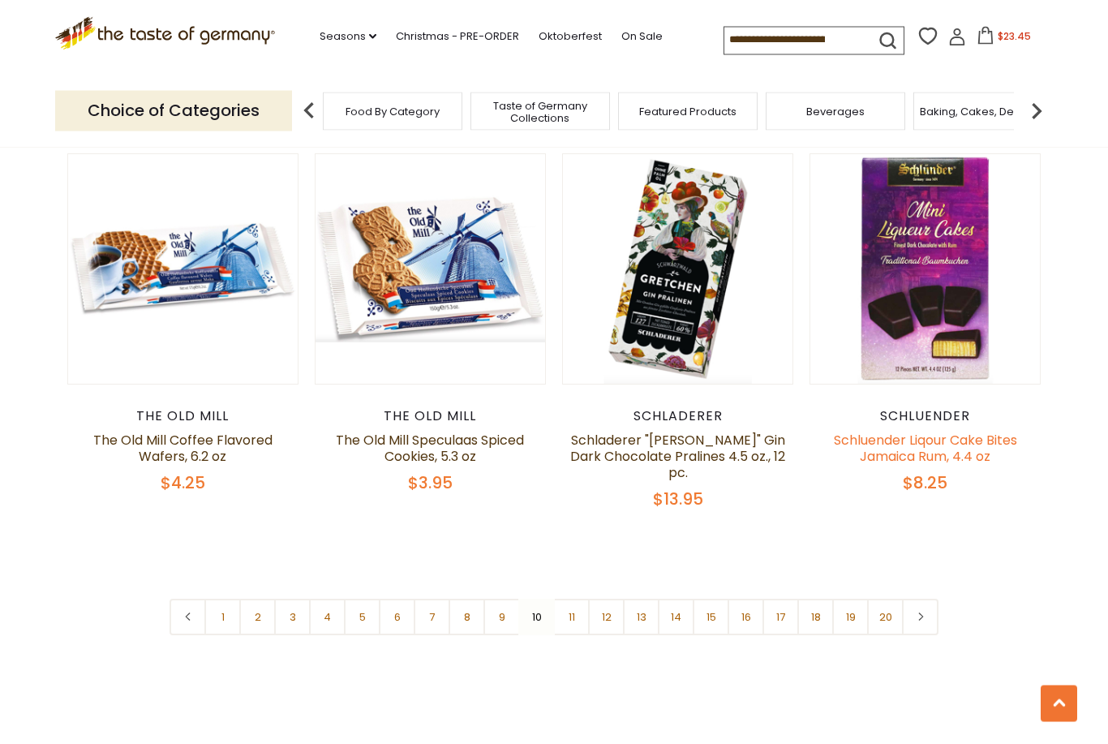
scroll to position [3700, 0]
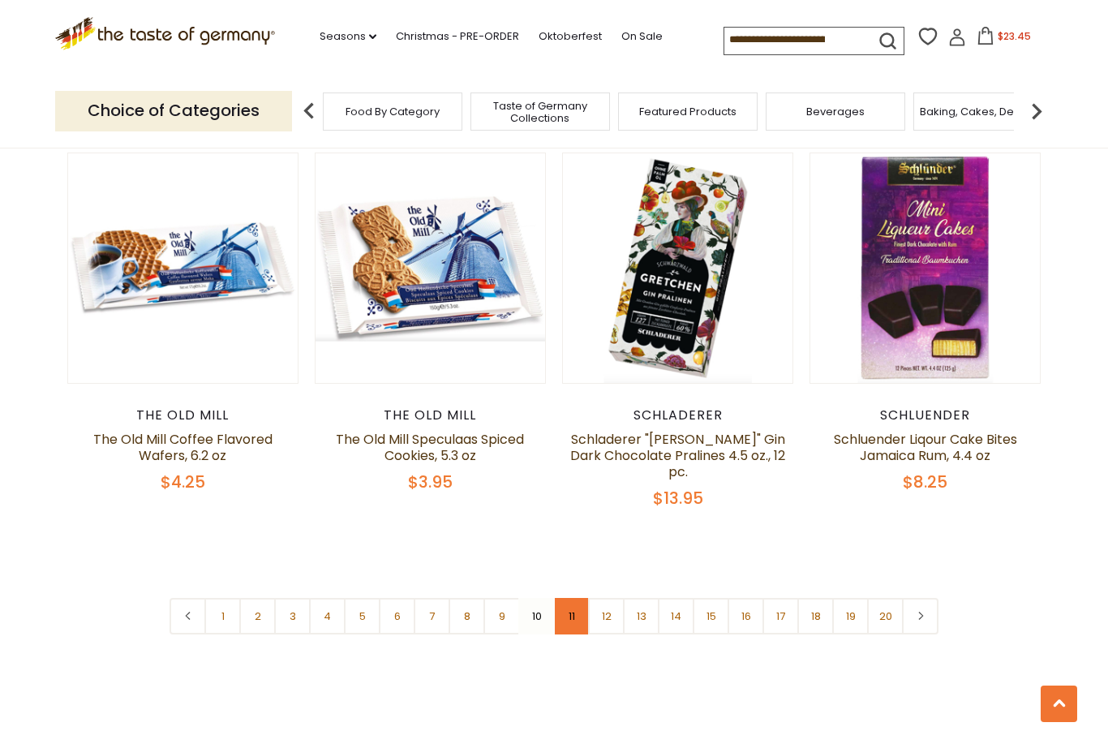
click at [579, 598] on link "11" at bounding box center [571, 616] width 36 height 36
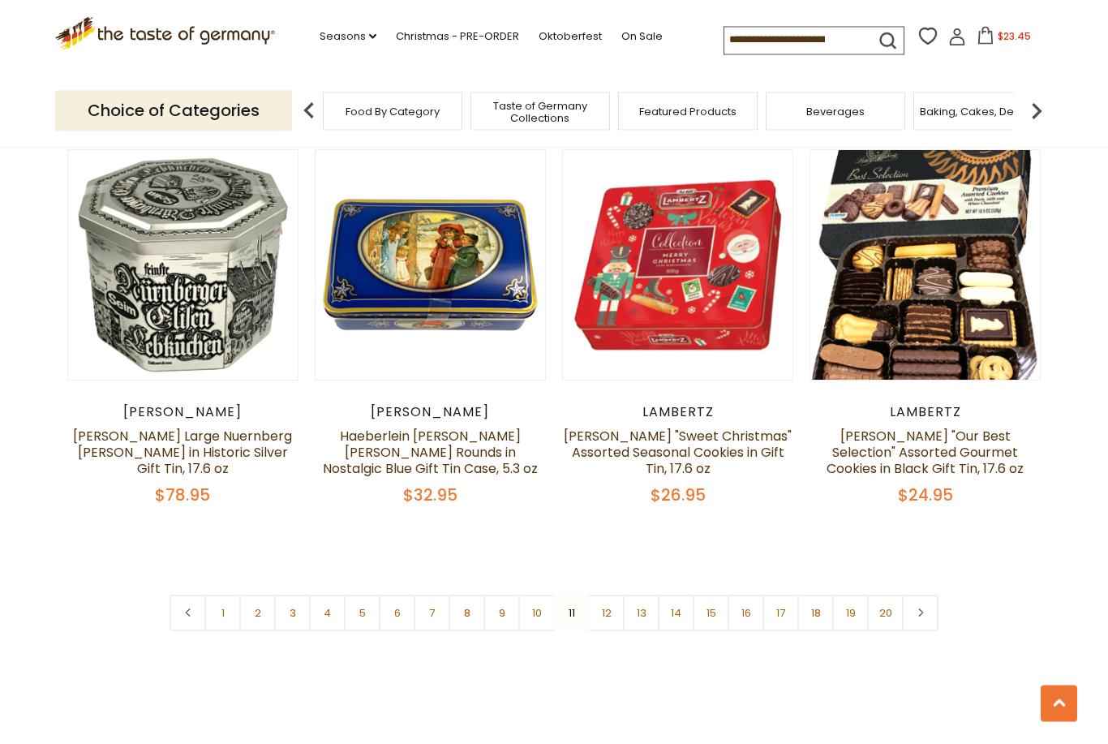
scroll to position [3687, 0]
click at [610, 609] on link "12" at bounding box center [606, 612] width 36 height 36
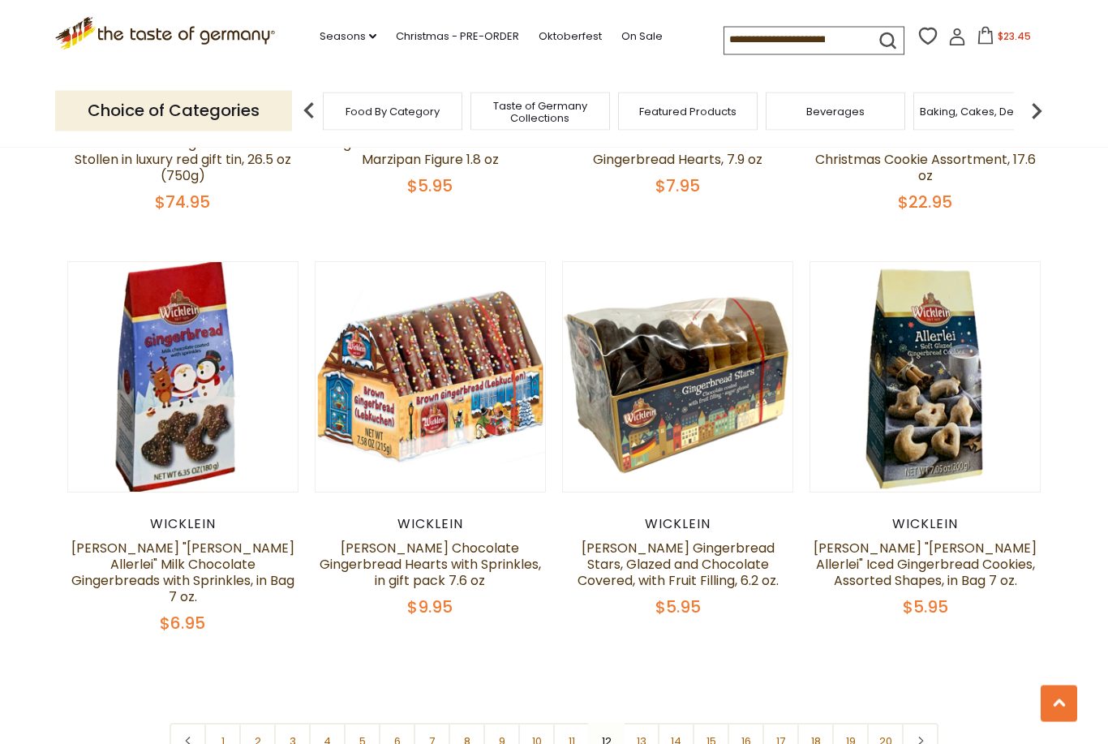
scroll to position [3579, 0]
click at [605, 722] on nav "1 2 3 4 5 6 7 8 9 10 11 12 13 14 15 16 17 18 19 20" at bounding box center [553, 740] width 769 height 36
click at [607, 722] on nav "1 2 3 4 5 6 7 8 9 10 11 12 13 14 15 16 17 18 19 20" at bounding box center [553, 740] width 769 height 36
click at [644, 722] on link "13" at bounding box center [641, 740] width 36 height 36
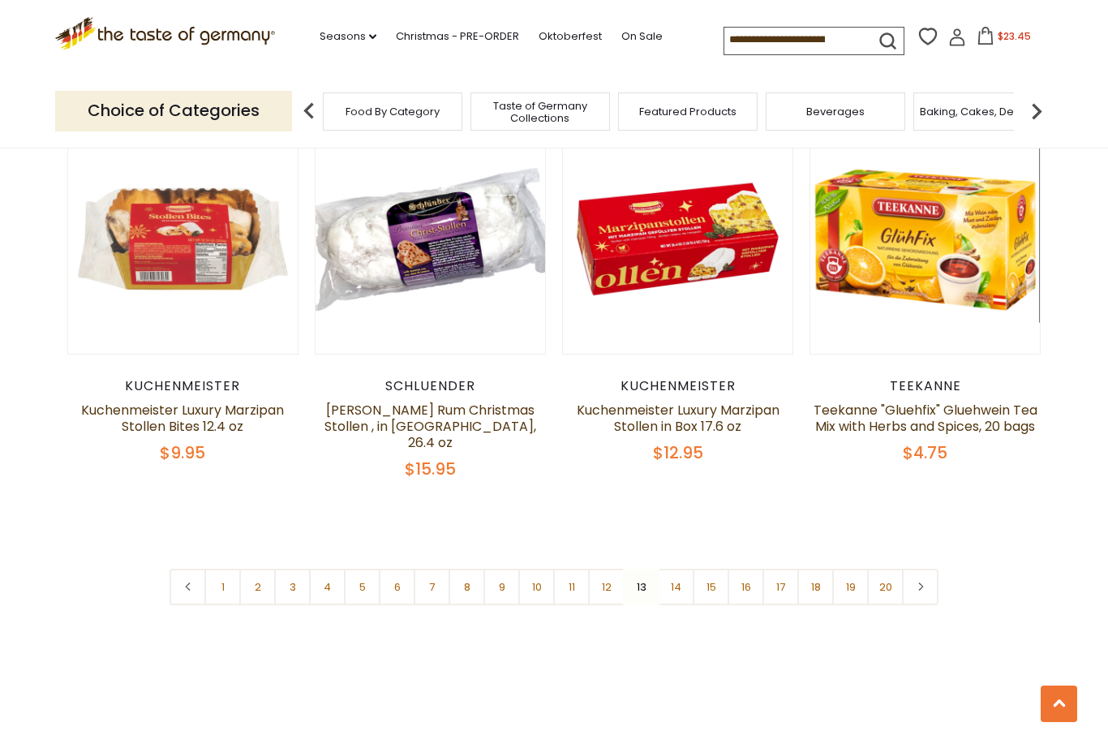
scroll to position [3752, 0]
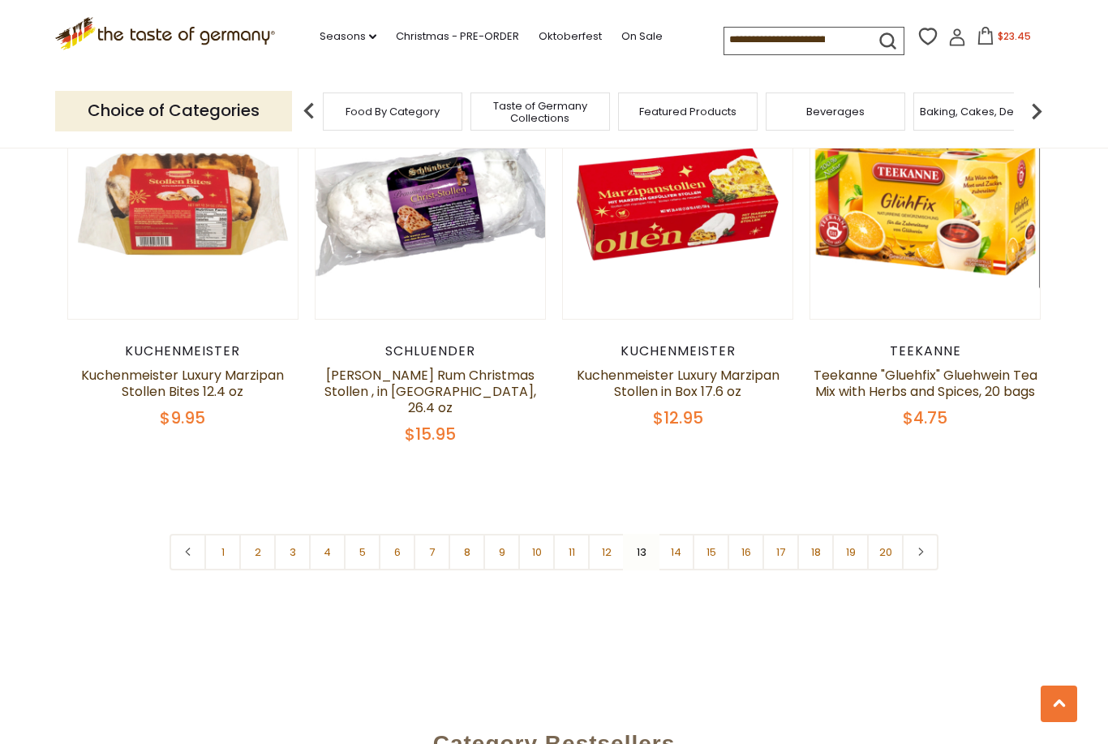
click at [675, 538] on link "14" at bounding box center [676, 552] width 36 height 36
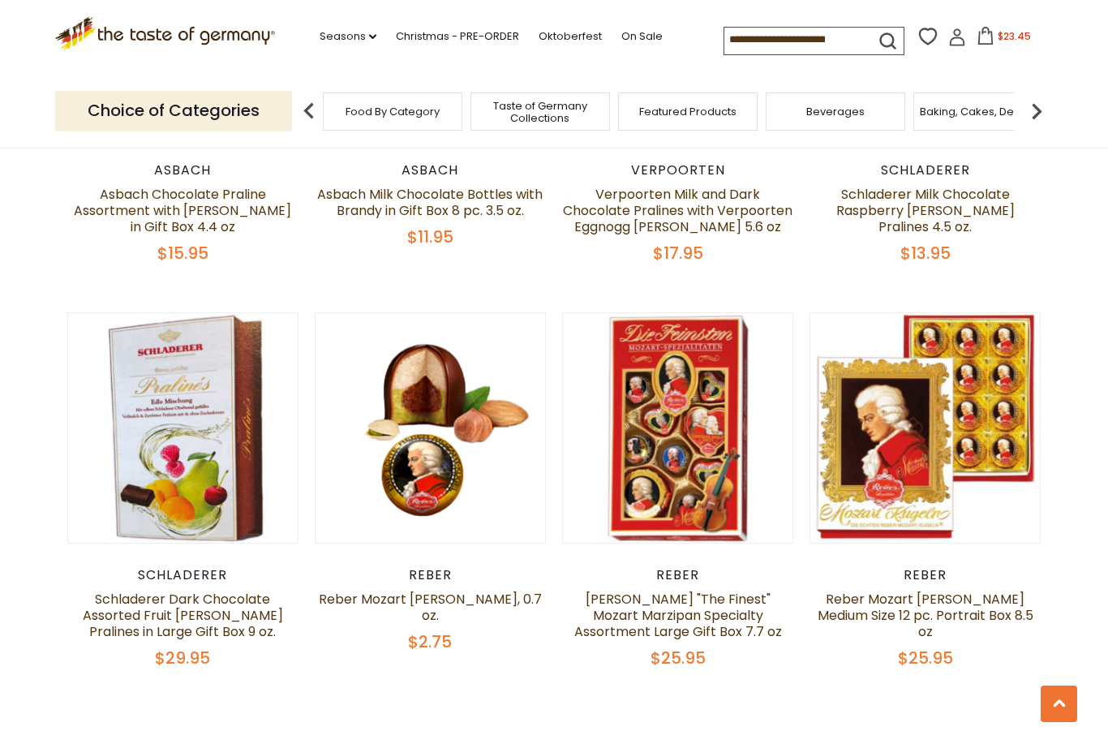
scroll to position [3525, 0]
click at [719, 584] on div "Reber Reber "The Finest" Mozart Marzipan Specialty Assortment Large Gift Box 7.…" at bounding box center [677, 616] width 231 height 101
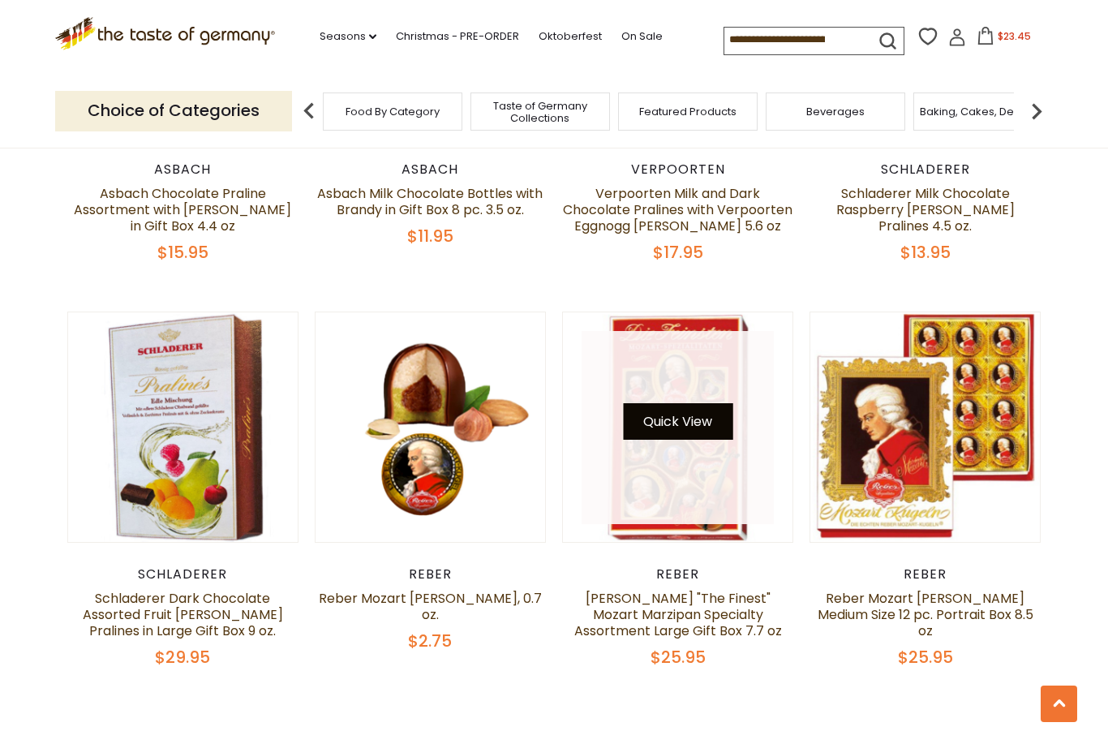
click at [713, 433] on button "Quick View" at bounding box center [677, 421] width 109 height 36
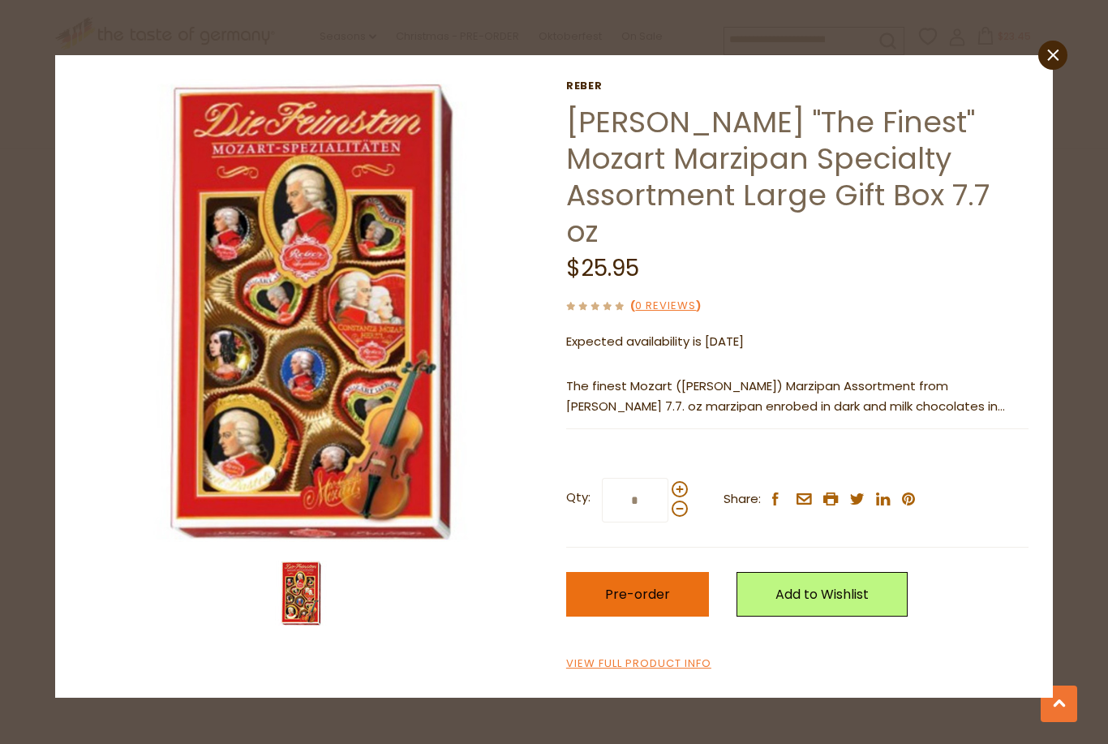
click at [666, 585] on span "Pre-order" at bounding box center [637, 594] width 65 height 19
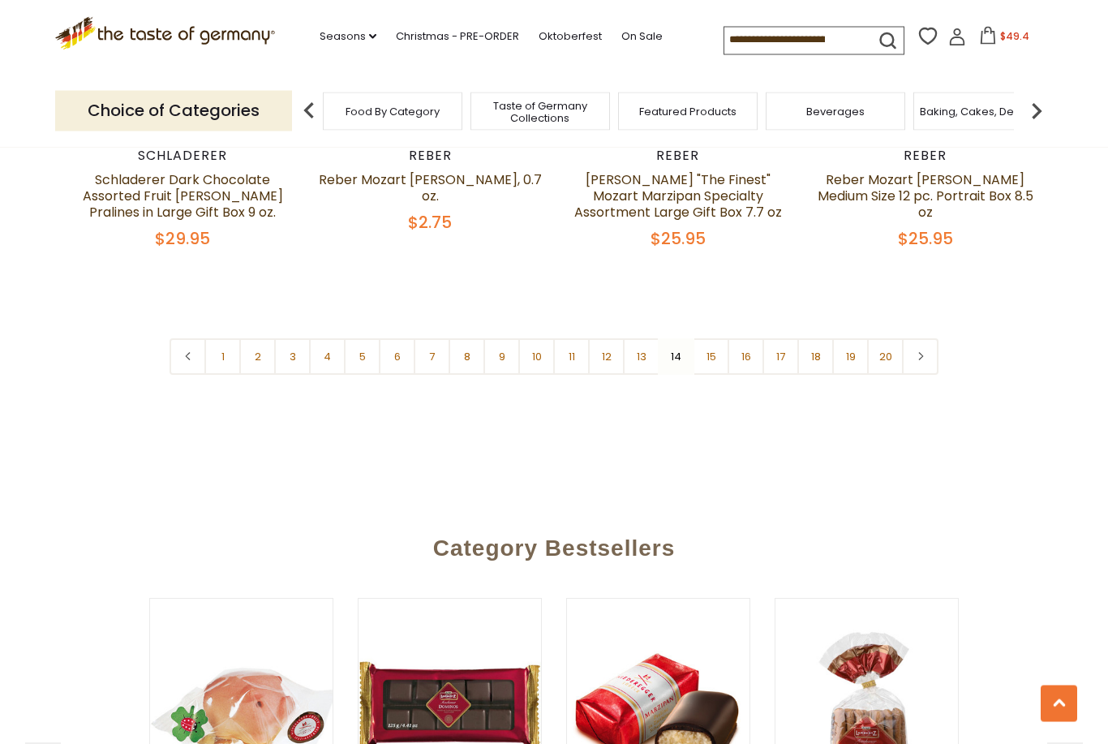
scroll to position [3942, 0]
click at [710, 362] on link "15" at bounding box center [710, 357] width 36 height 36
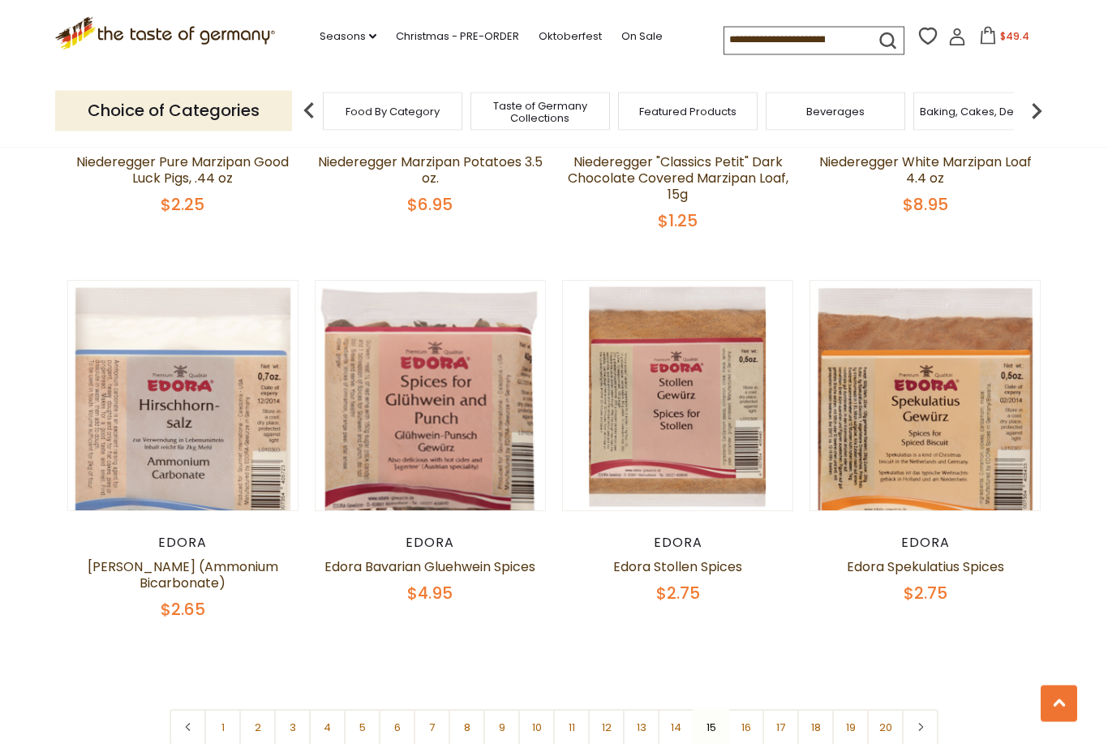
scroll to position [3558, 0]
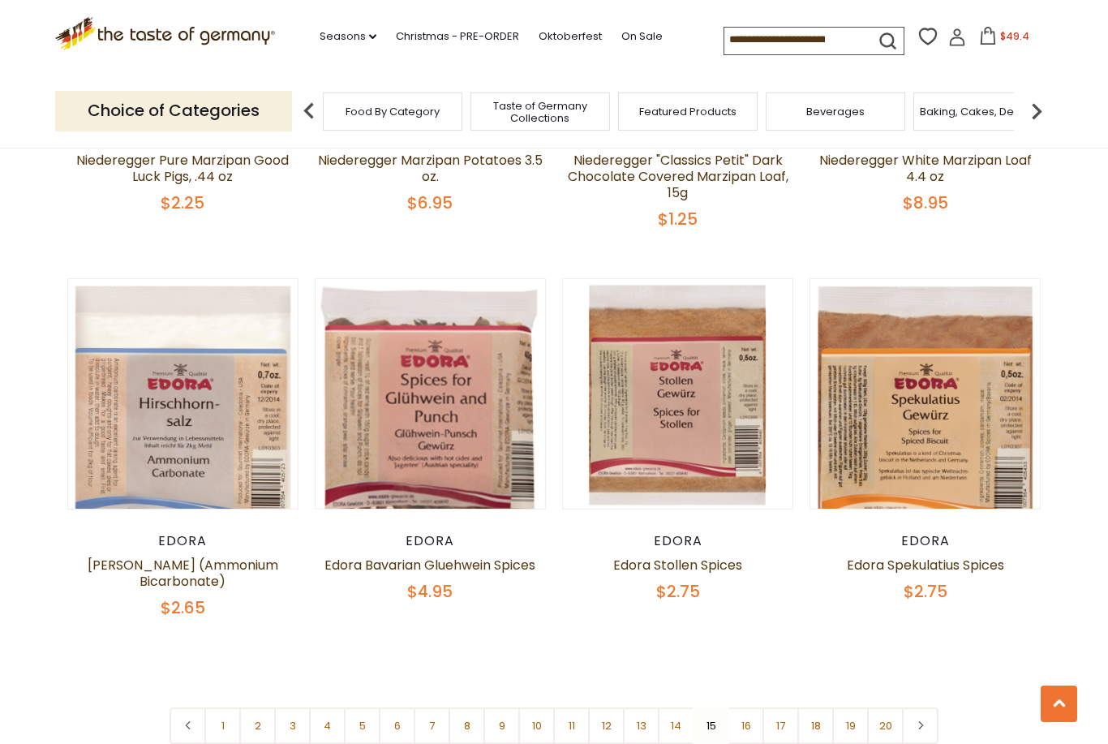
click at [748, 707] on link "16" at bounding box center [745, 725] width 36 height 36
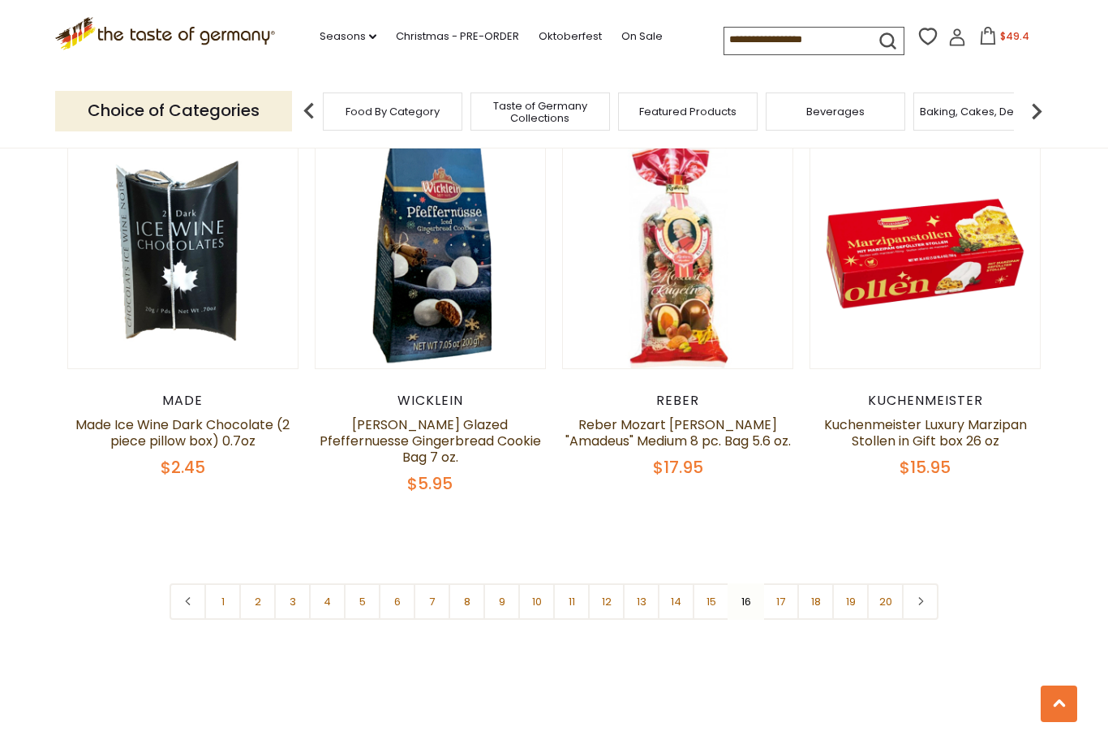
scroll to position [3634, 0]
click at [782, 582] on link "17" at bounding box center [780, 600] width 36 height 36
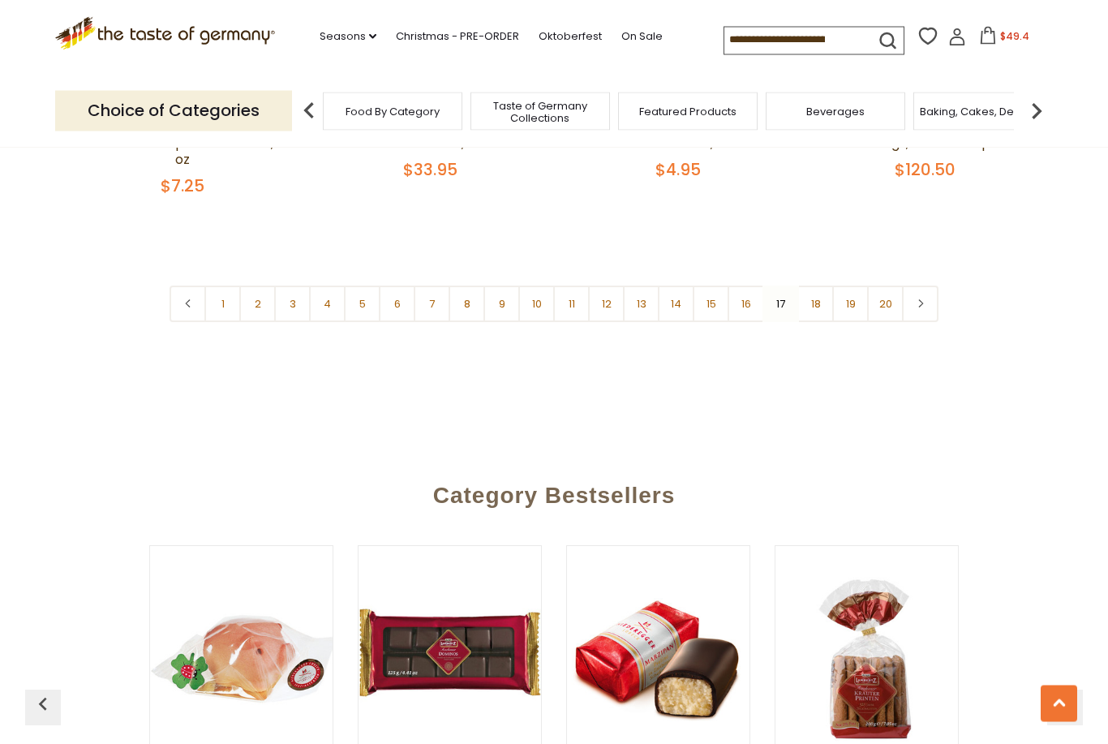
scroll to position [3936, 0]
click at [811, 285] on link "18" at bounding box center [815, 303] width 36 height 36
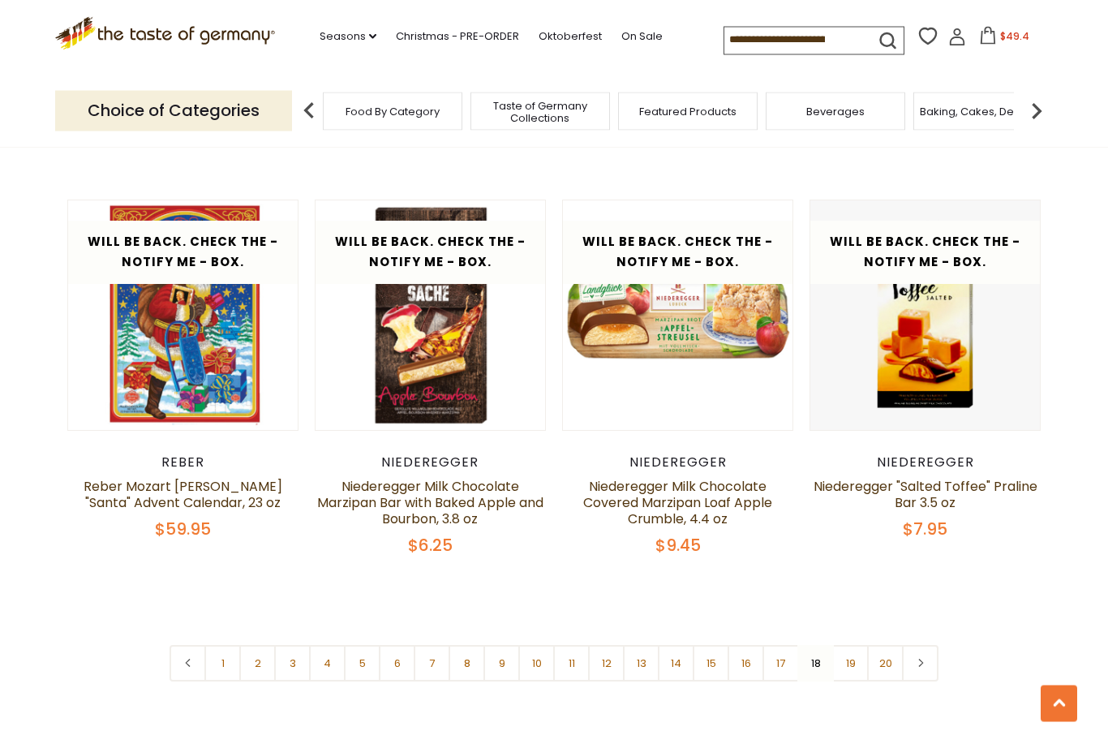
scroll to position [3620, 0]
click at [849, 645] on link "19" at bounding box center [850, 663] width 36 height 36
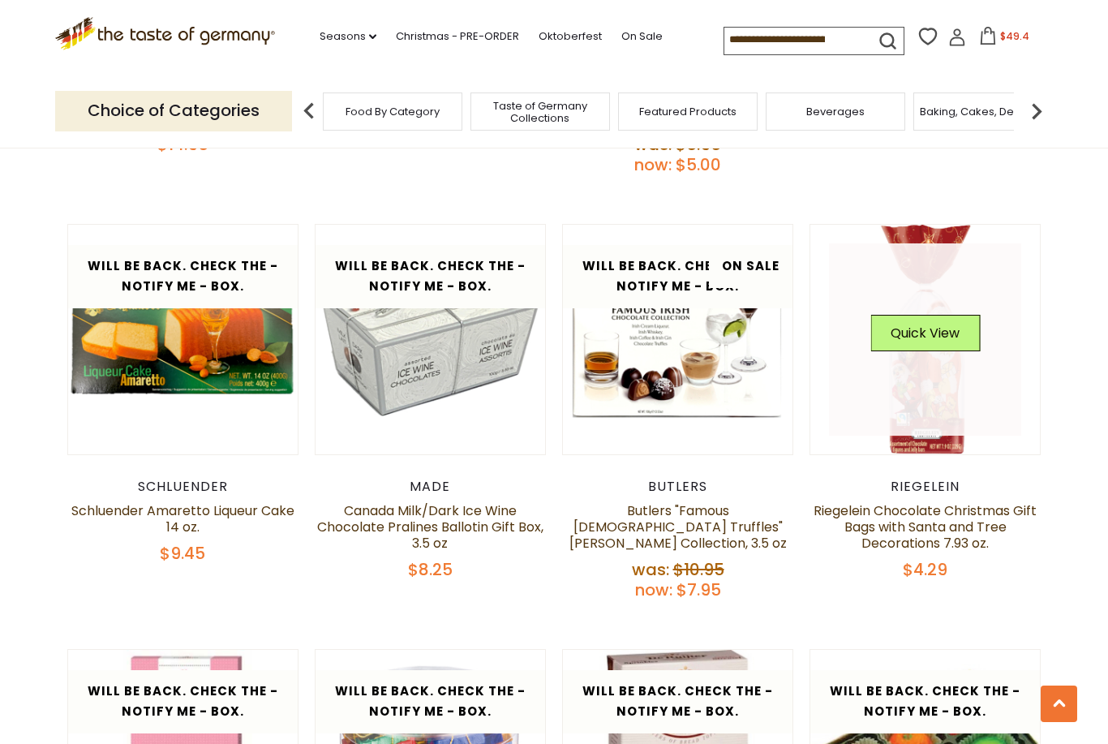
scroll to position [2835, 0]
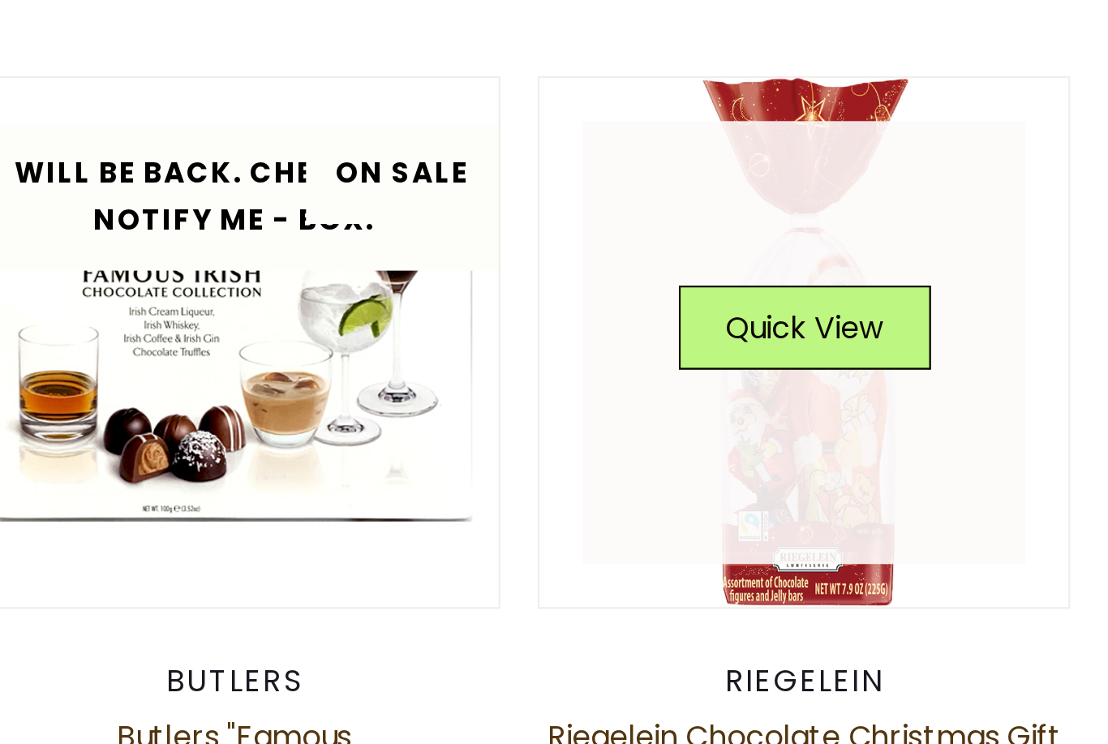
click at [810, 214] on img at bounding box center [924, 328] width 229 height 229
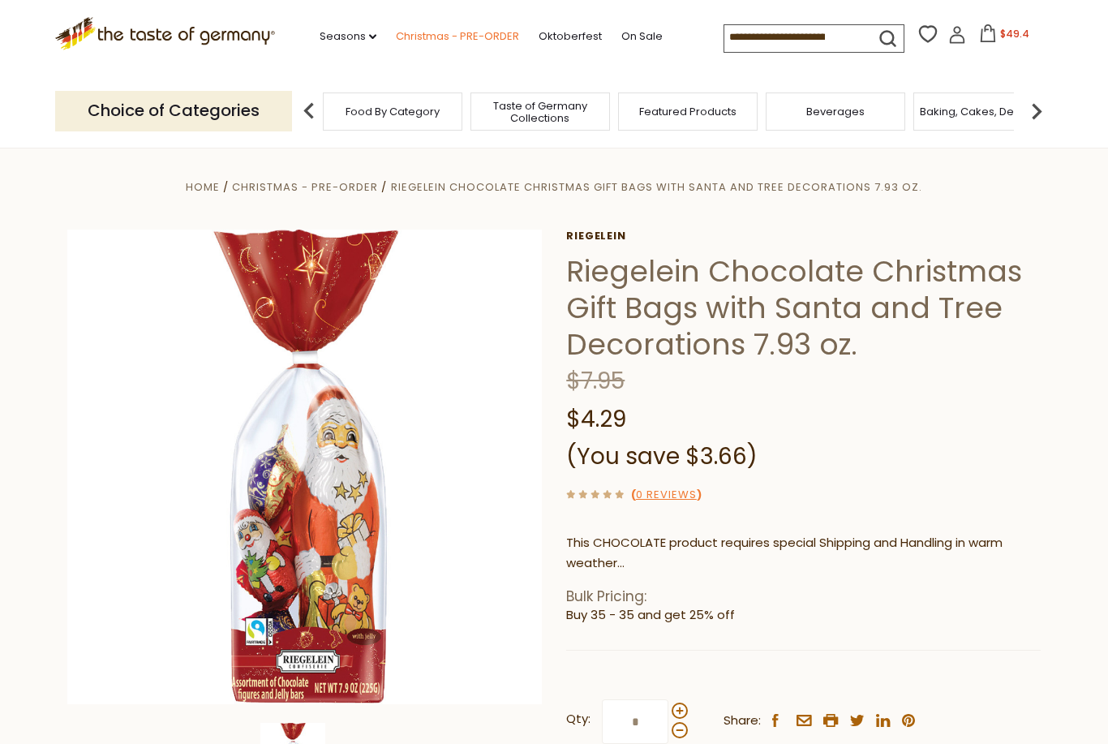
click at [426, 37] on link "Christmas - PRE-ORDER" at bounding box center [457, 37] width 123 height 18
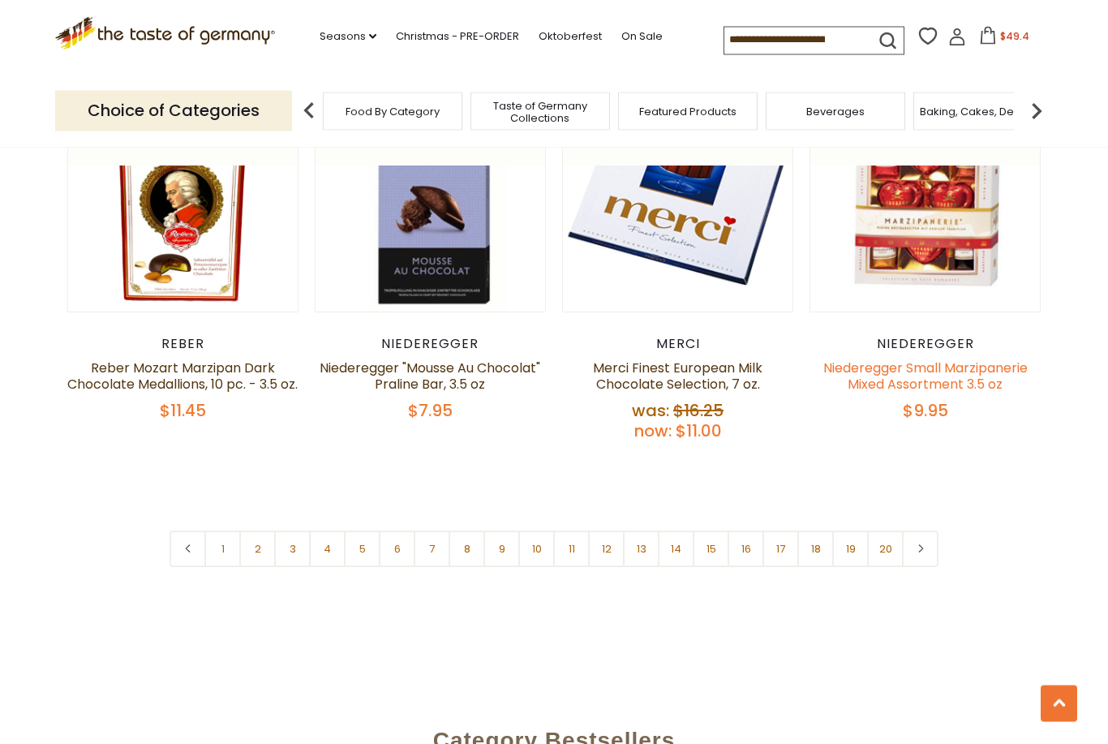
scroll to position [3781, 0]
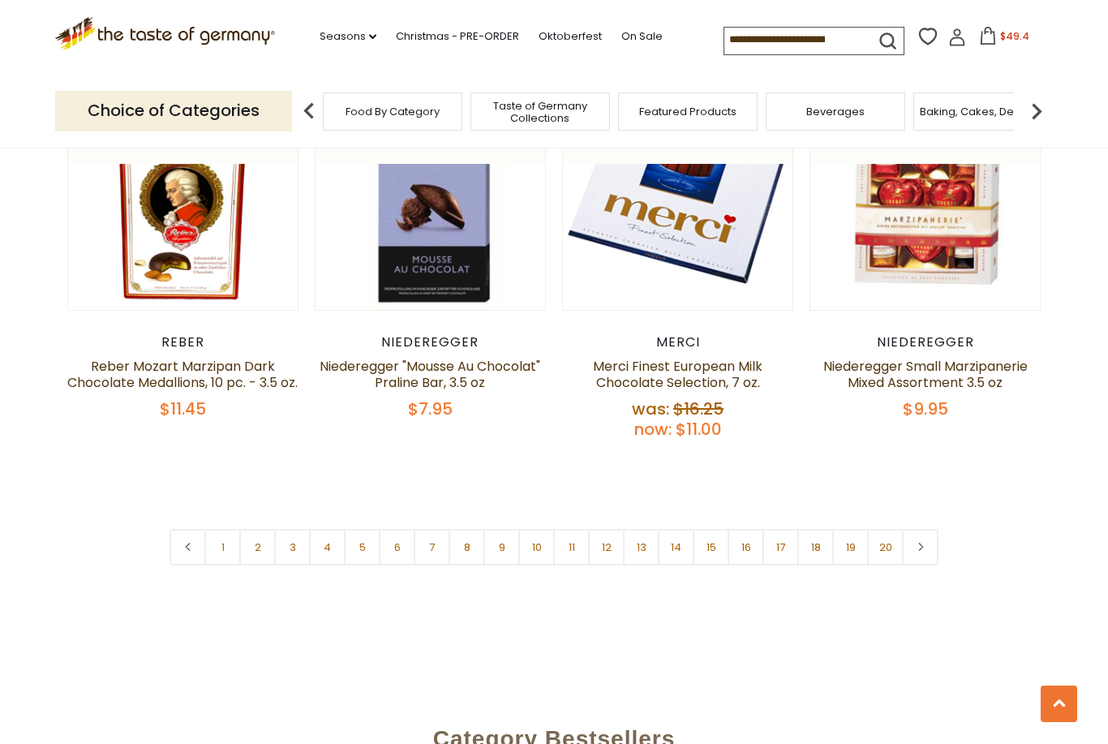
click at [844, 529] on link "19" at bounding box center [850, 547] width 36 height 36
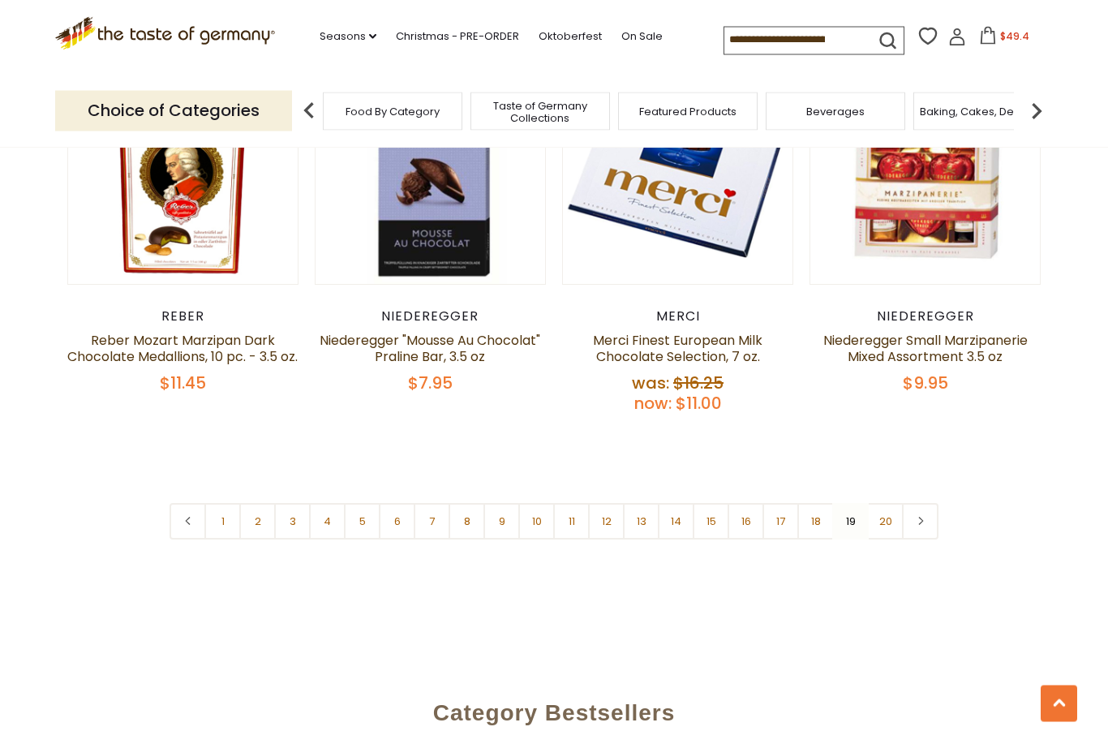
scroll to position [3814, 0]
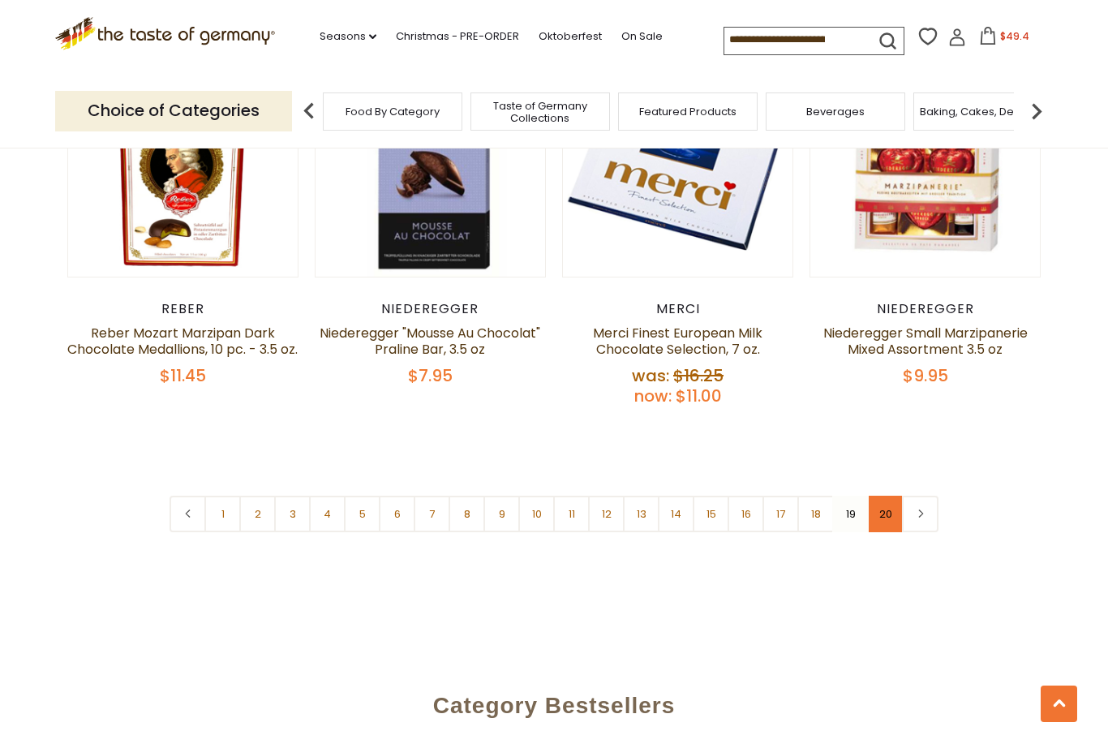
click at [884, 495] on link "20" at bounding box center [885, 513] width 36 height 36
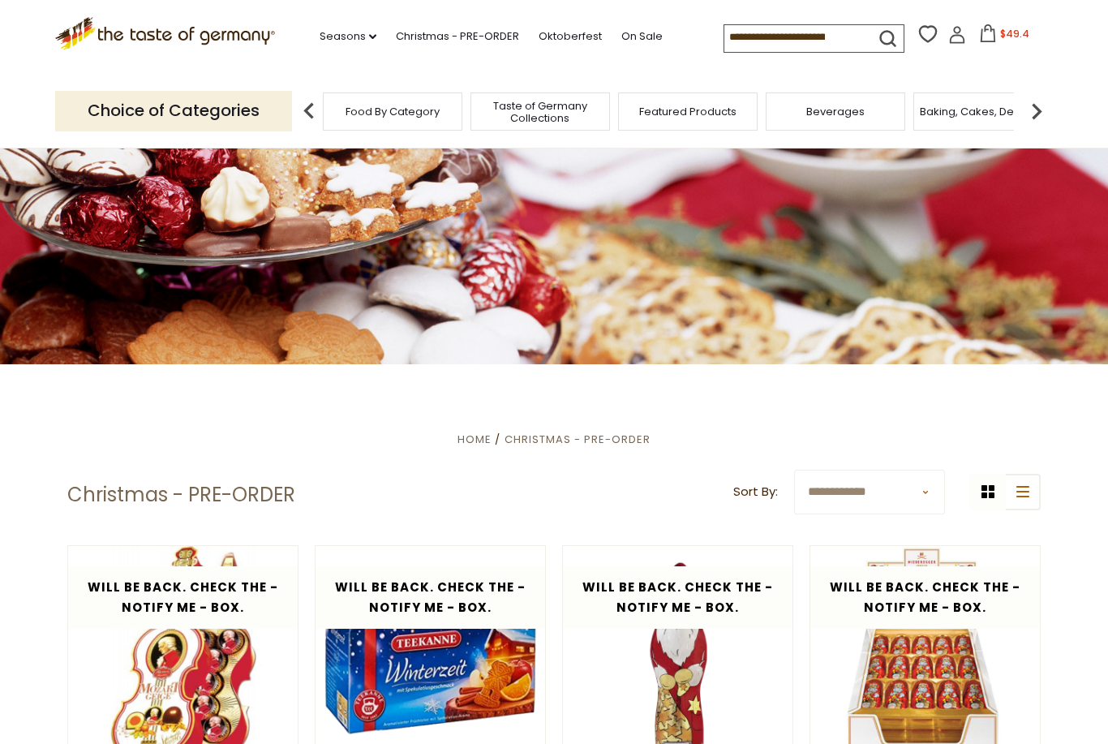
scroll to position [0, 0]
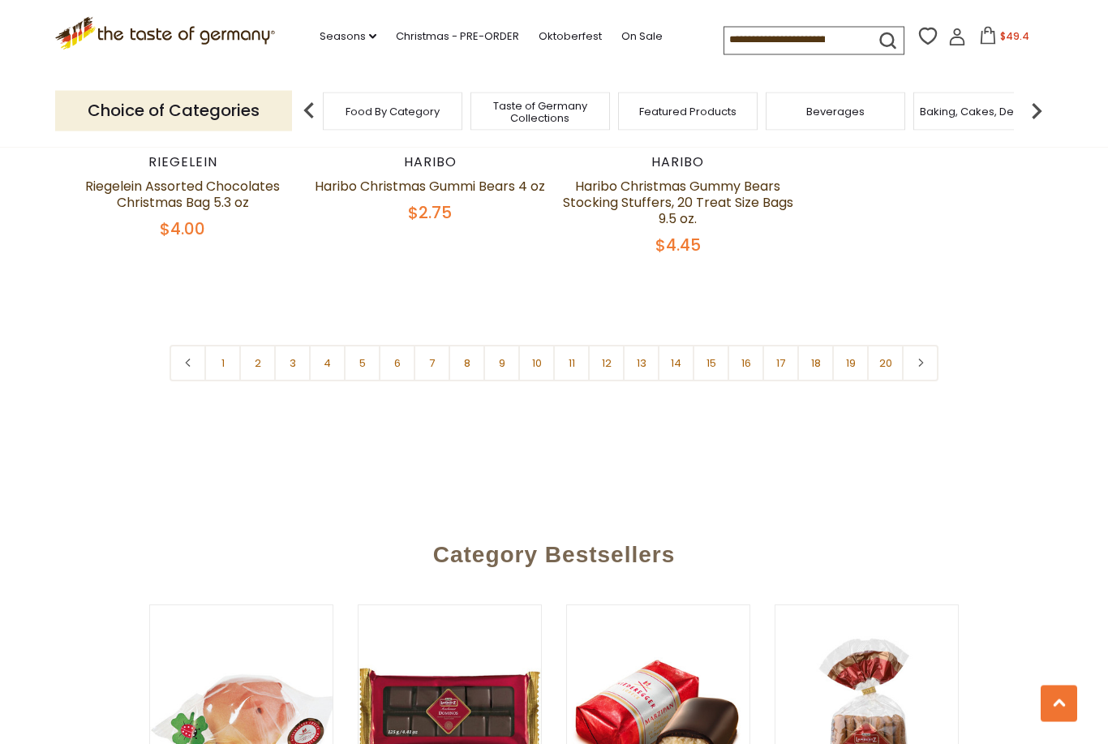
scroll to position [1091, 0]
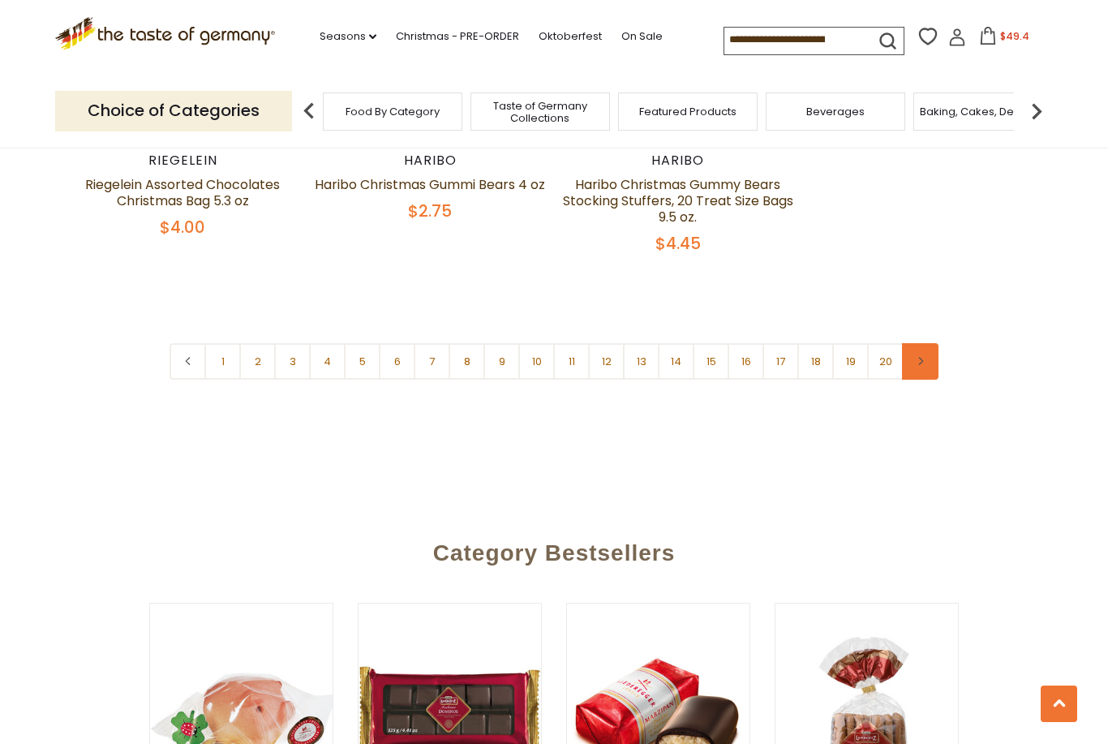
click at [928, 356] on link at bounding box center [920, 361] width 36 height 36
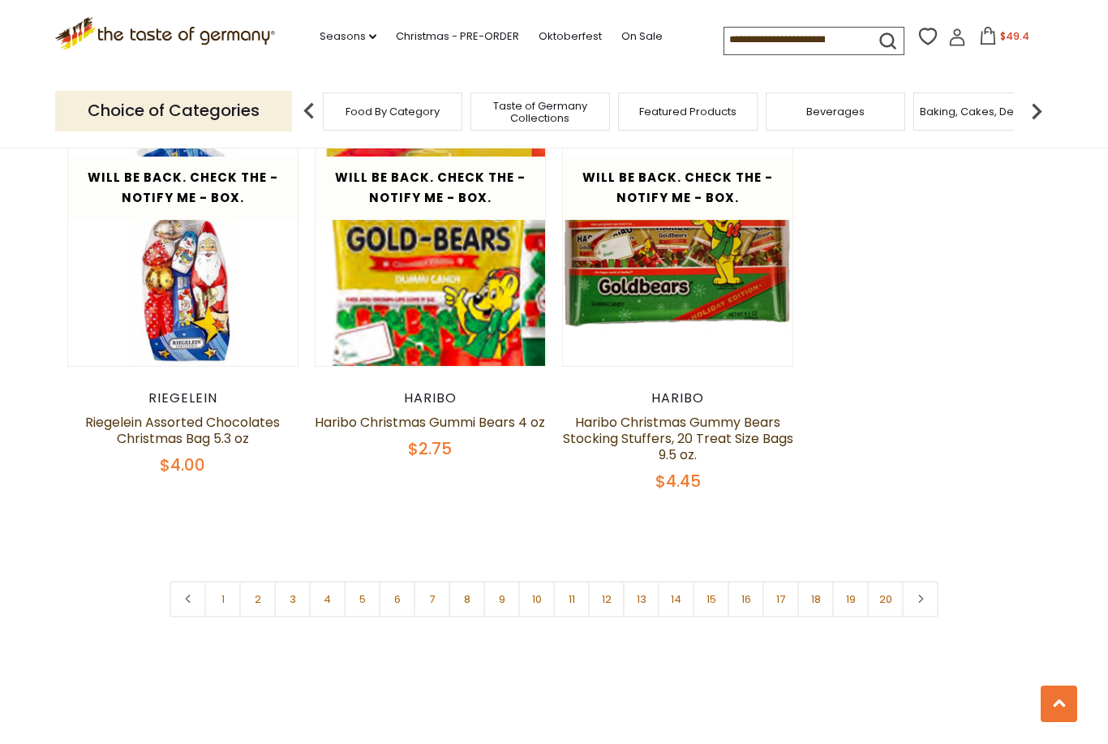
scroll to position [861, 0]
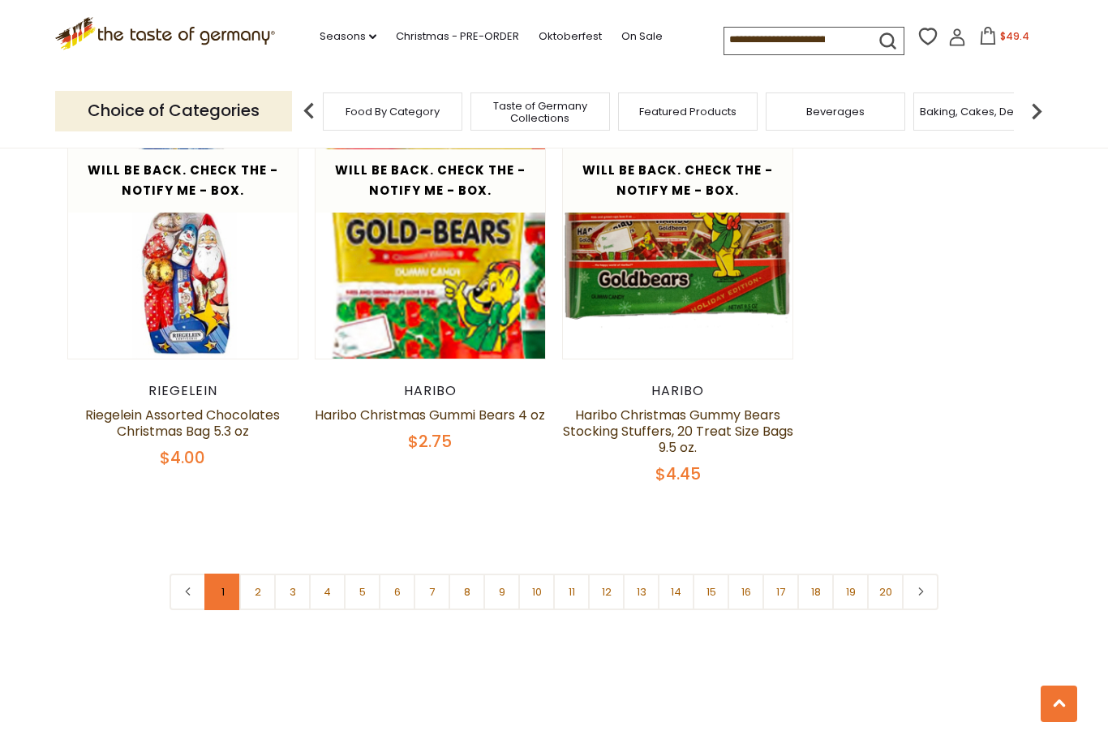
click at [219, 593] on link "1" at bounding box center [222, 591] width 36 height 36
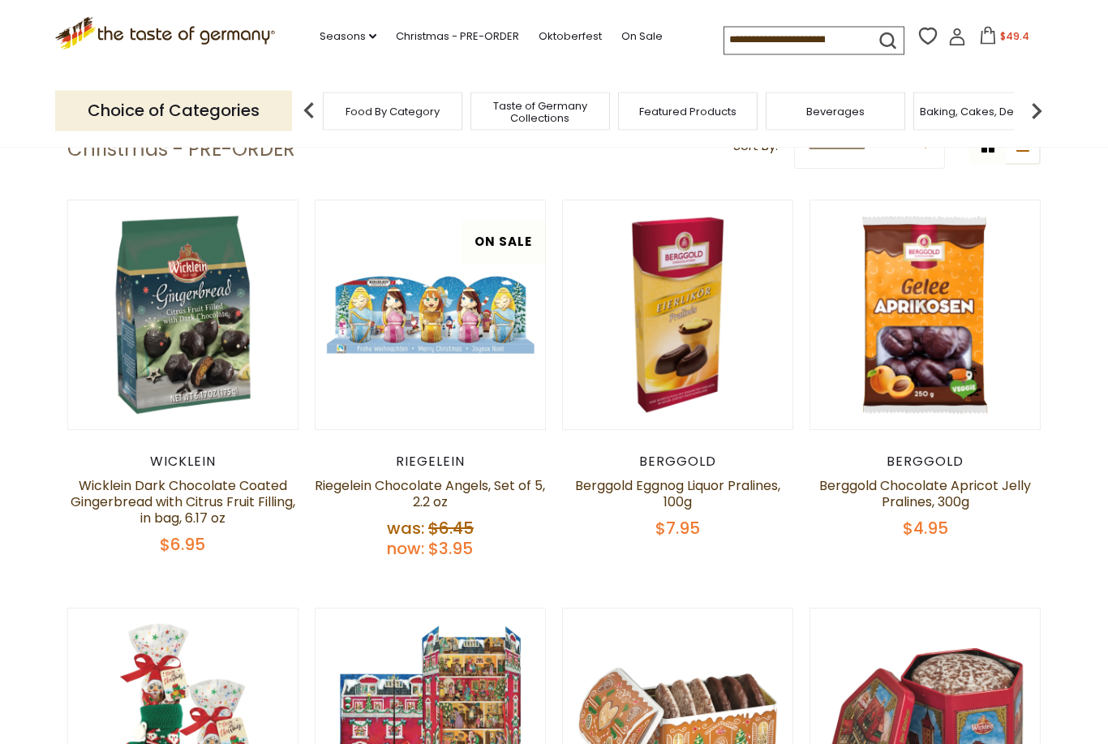
scroll to position [375, 0]
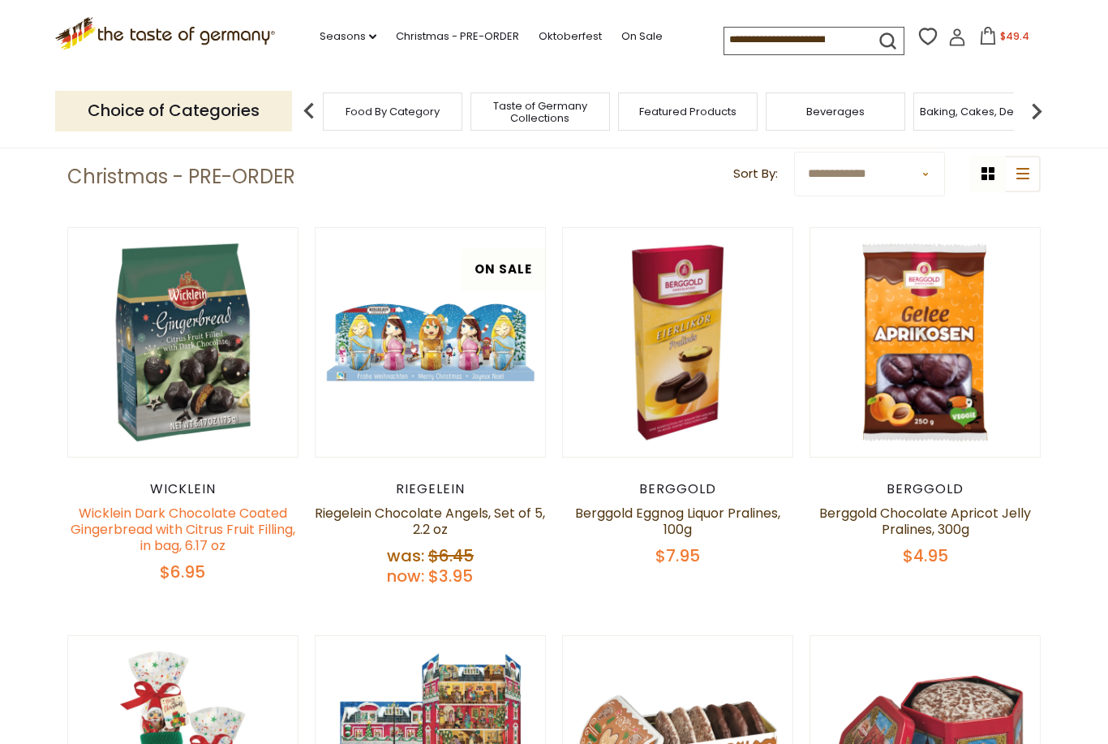
click at [225, 530] on link "Wicklein Dark Chocolate Coated Gingerbread with Citrus Fruit Filling, in bag, 6…" at bounding box center [183, 529] width 225 height 51
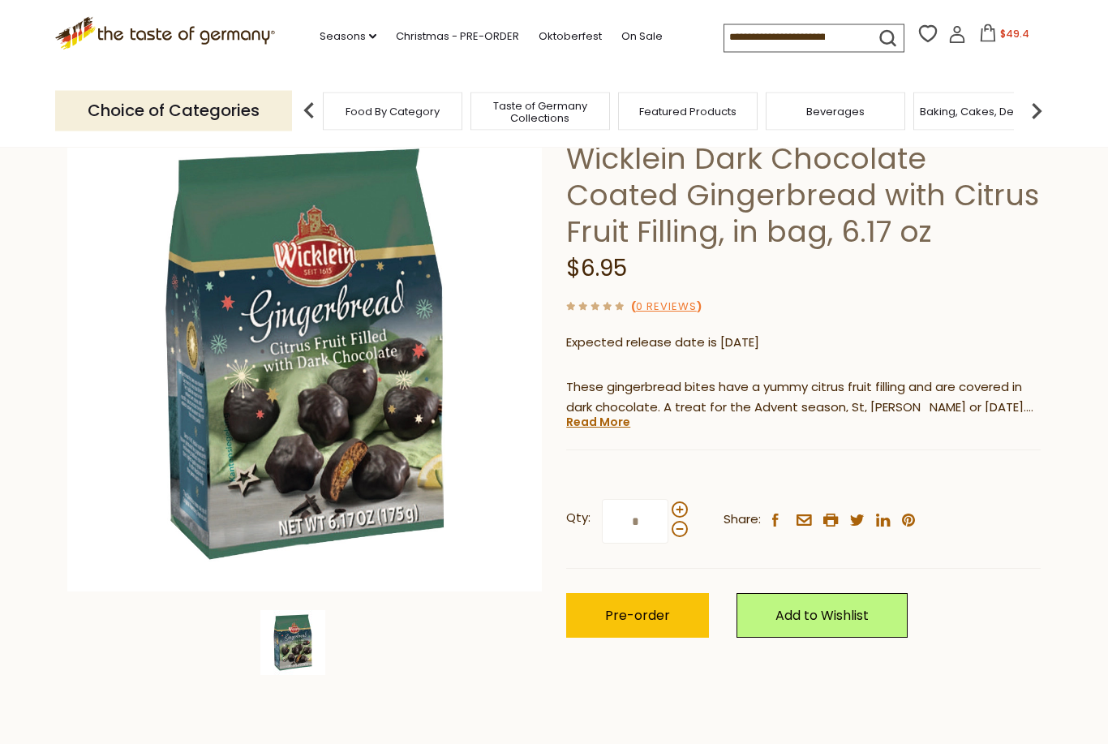
scroll to position [117, 0]
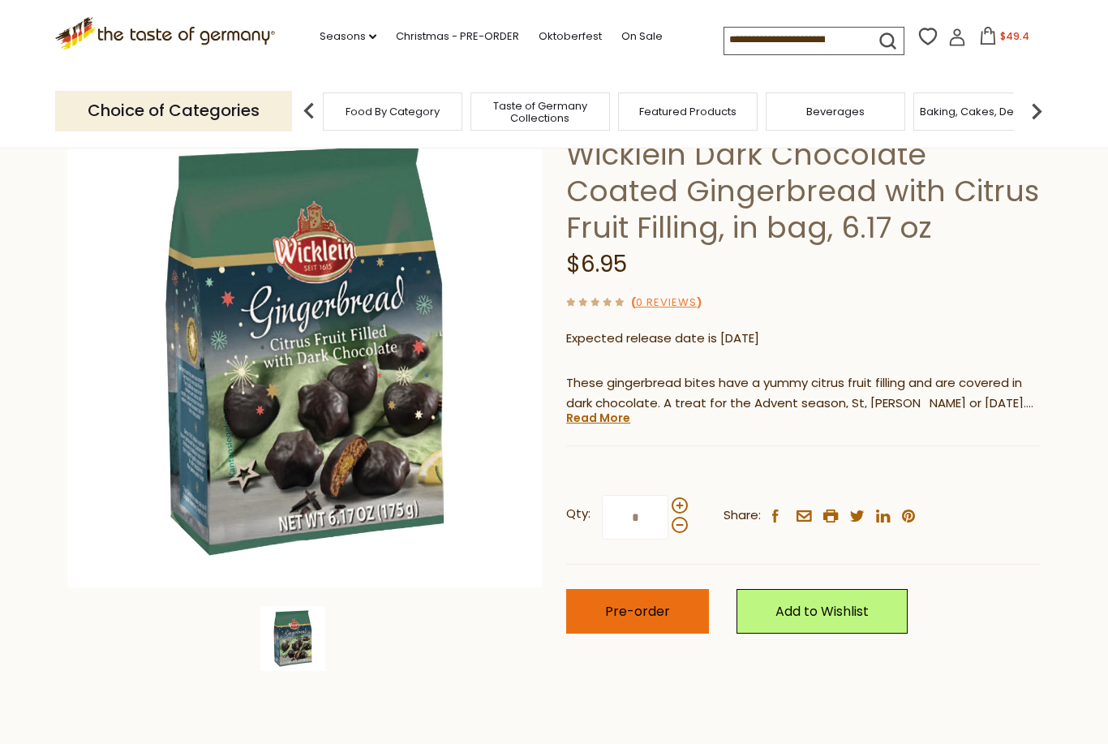
click at [645, 604] on span "Pre-order" at bounding box center [637, 611] width 65 height 19
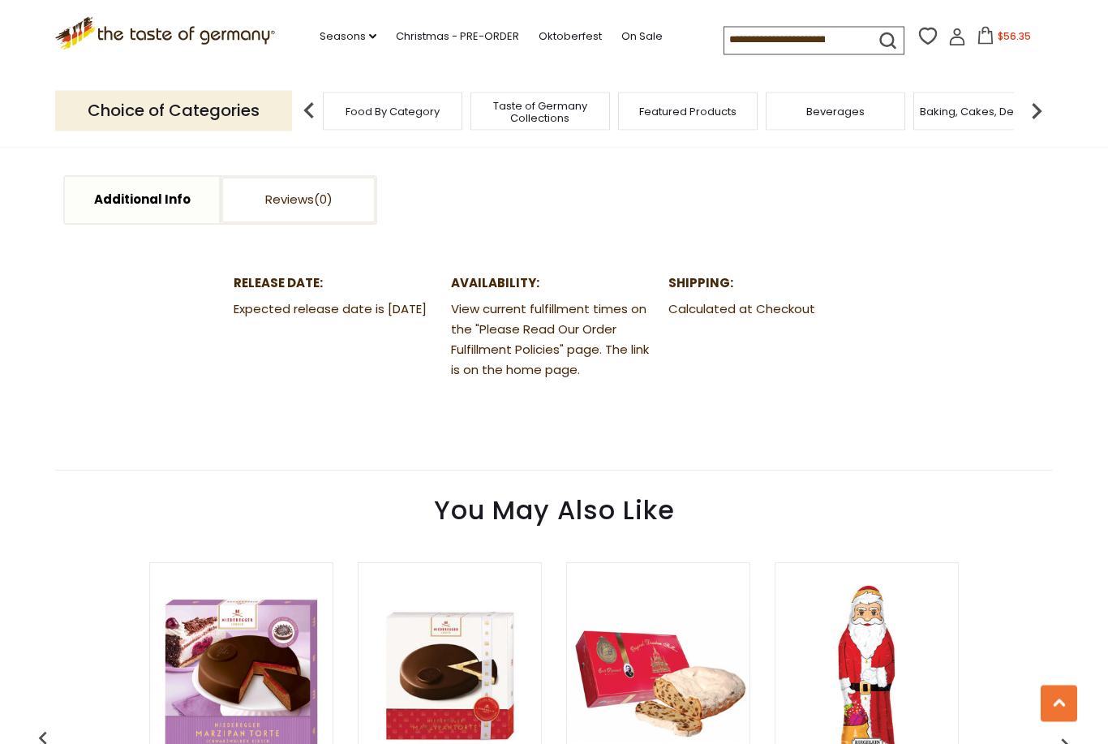
scroll to position [814, 0]
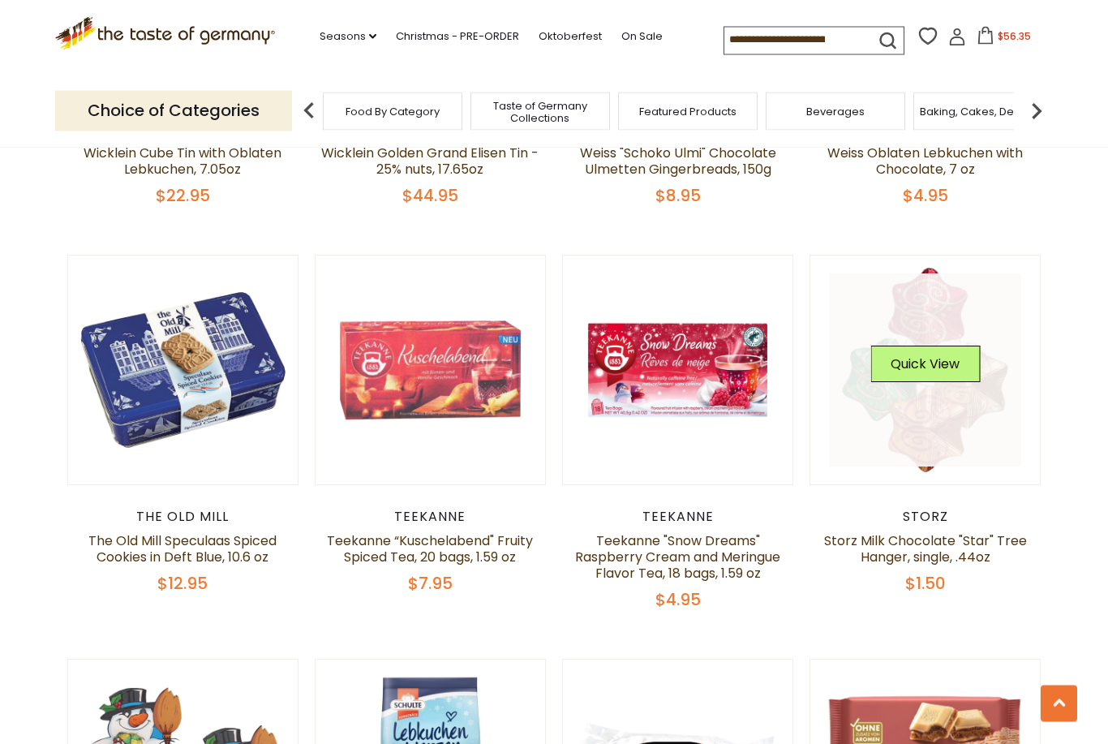
scroll to position [1568, 0]
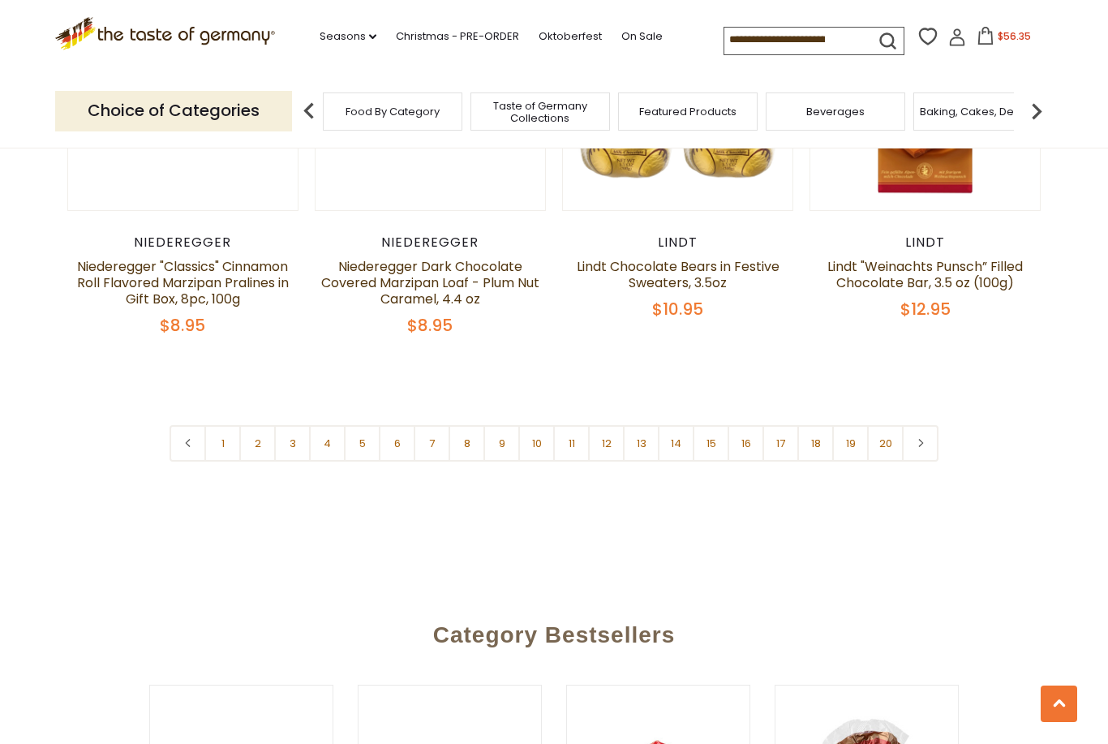
click at [259, 425] on link "2" at bounding box center [257, 443] width 36 height 36
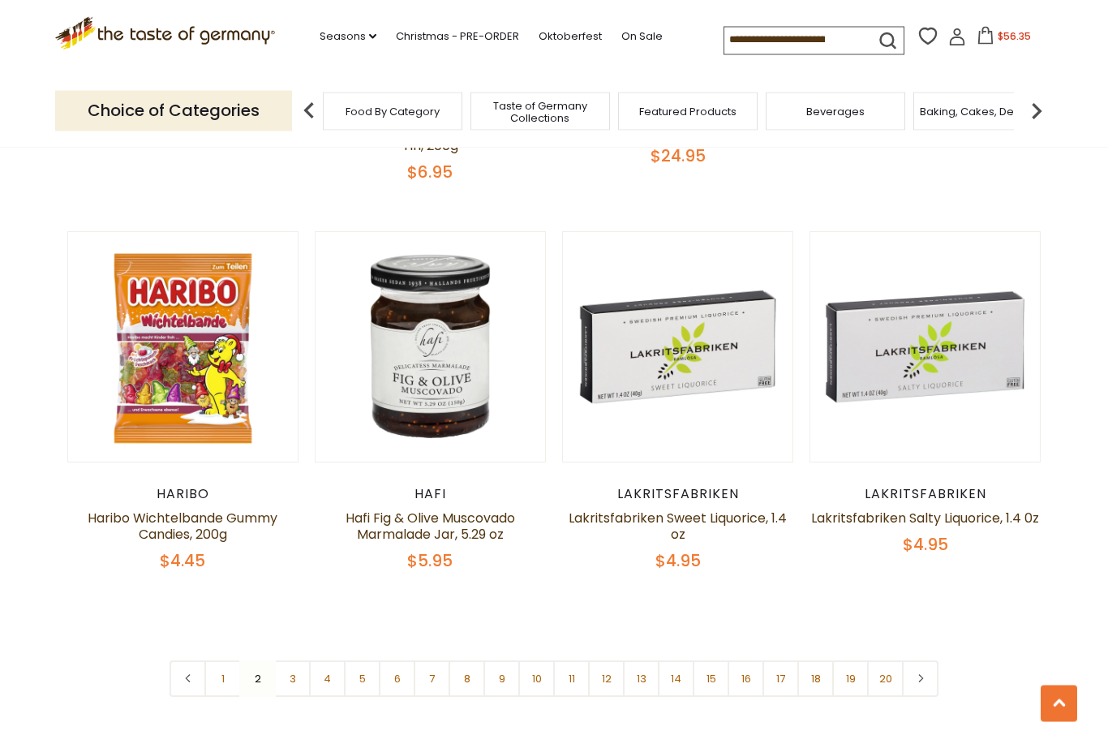
scroll to position [3658, 0]
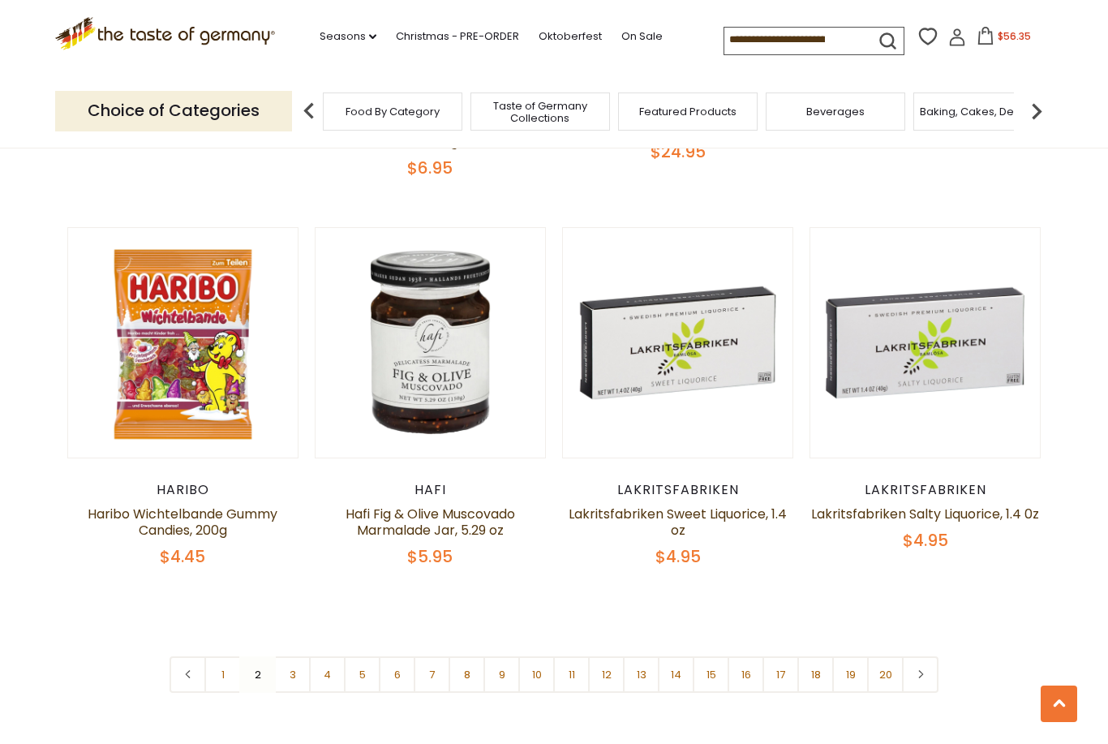
click at [299, 656] on link "3" at bounding box center [292, 674] width 36 height 36
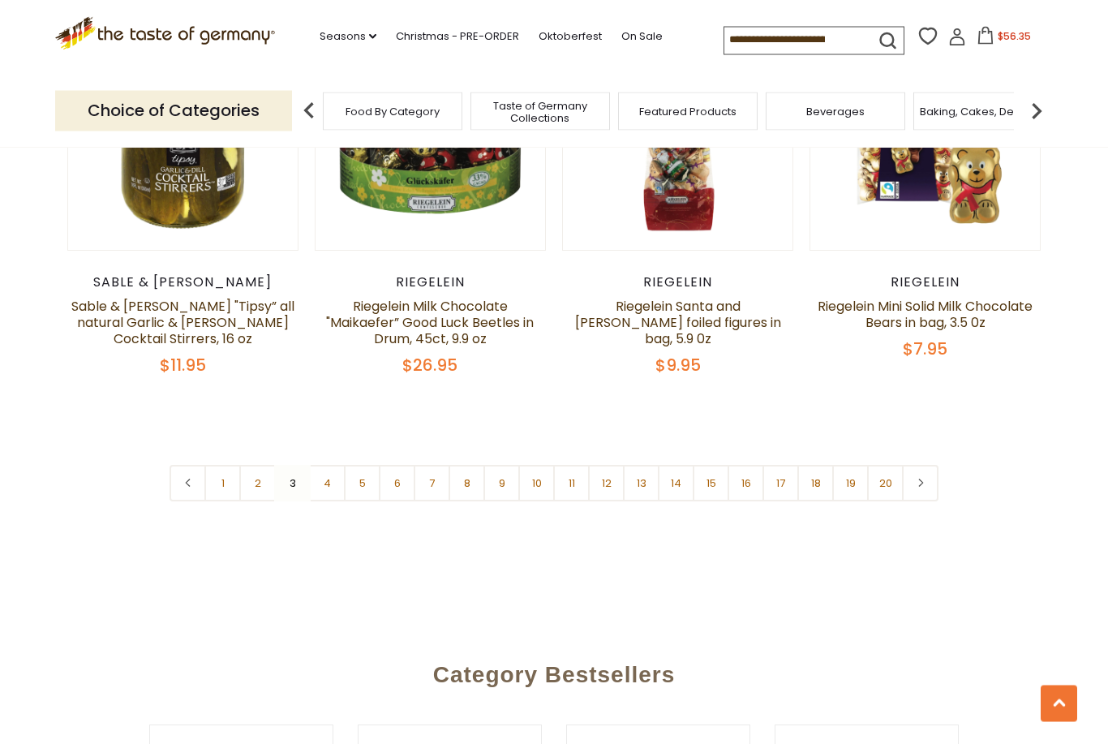
scroll to position [3789, 0]
click at [362, 464] on link "5" at bounding box center [362, 482] width 36 height 36
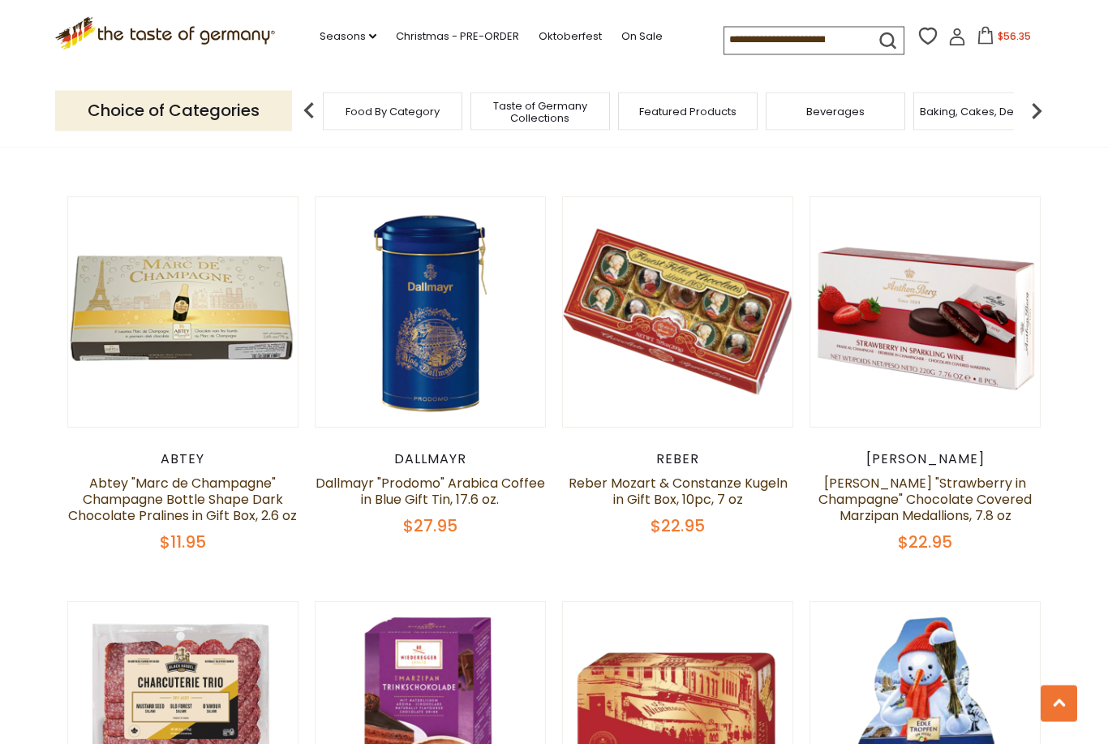
scroll to position [2013, 0]
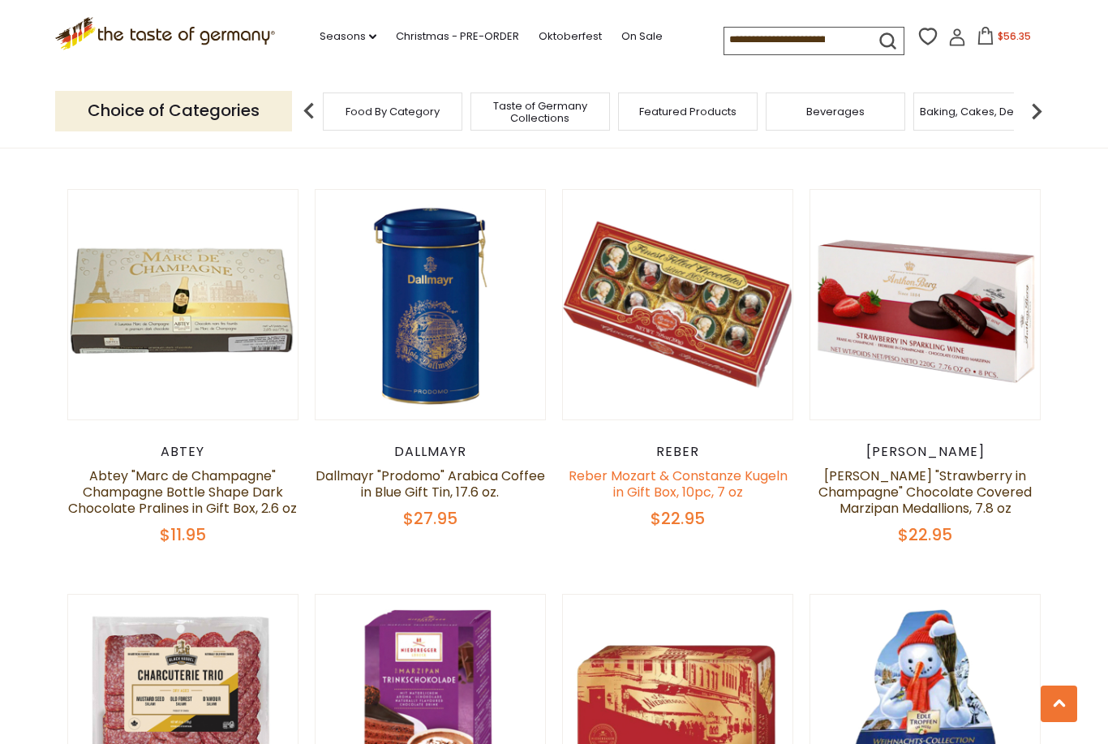
click at [685, 498] on link "Reber Mozart & Constanze Kugeln in Gift Box, 10pc, 7 oz" at bounding box center [677, 483] width 219 height 35
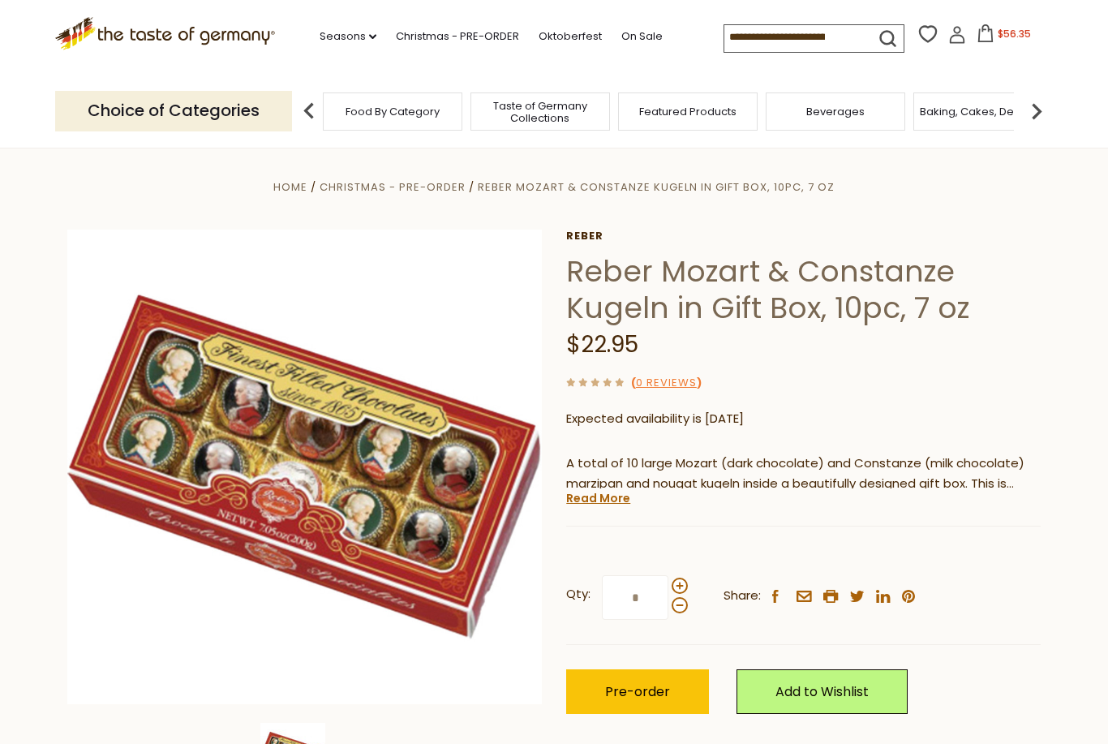
click at [646, 683] on span "Pre-order" at bounding box center [637, 691] width 65 height 19
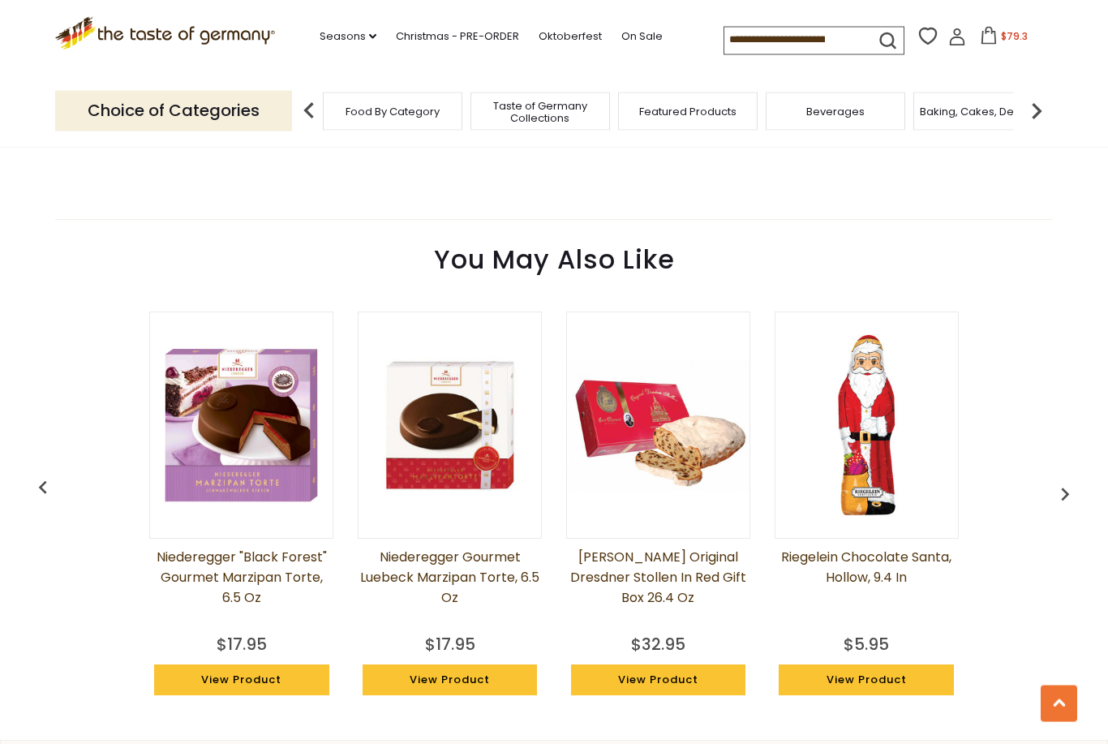
scroll to position [1139, 0]
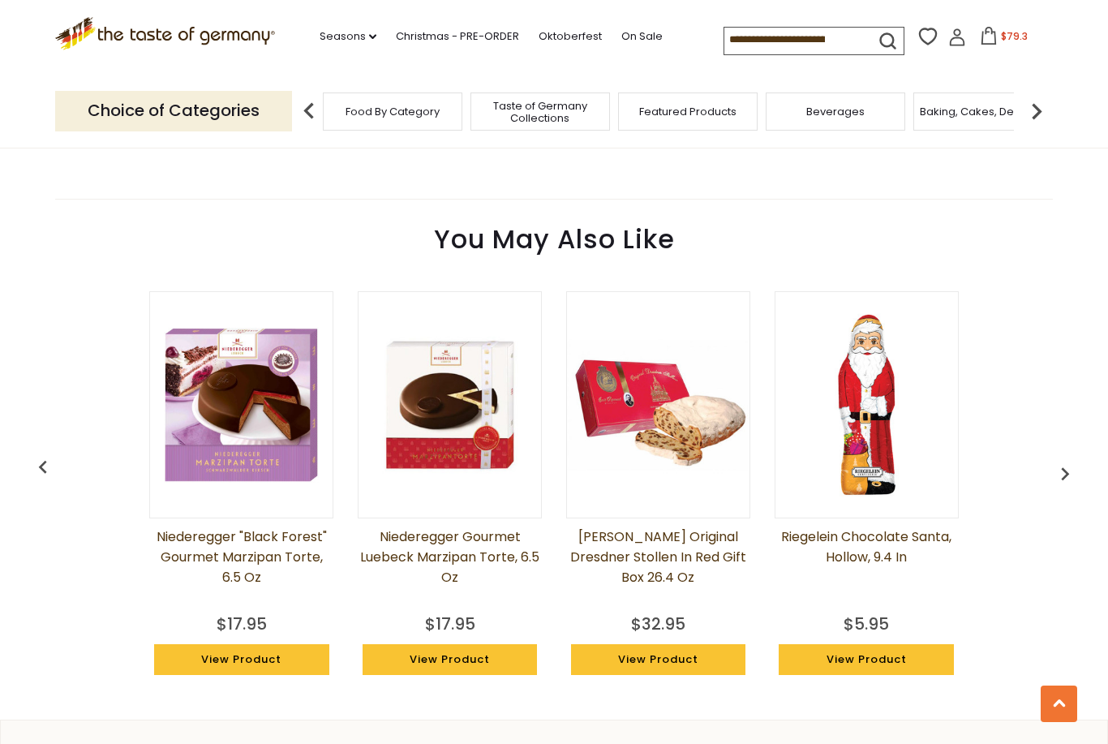
click at [1065, 473] on img "button" at bounding box center [1065, 474] width 26 height 26
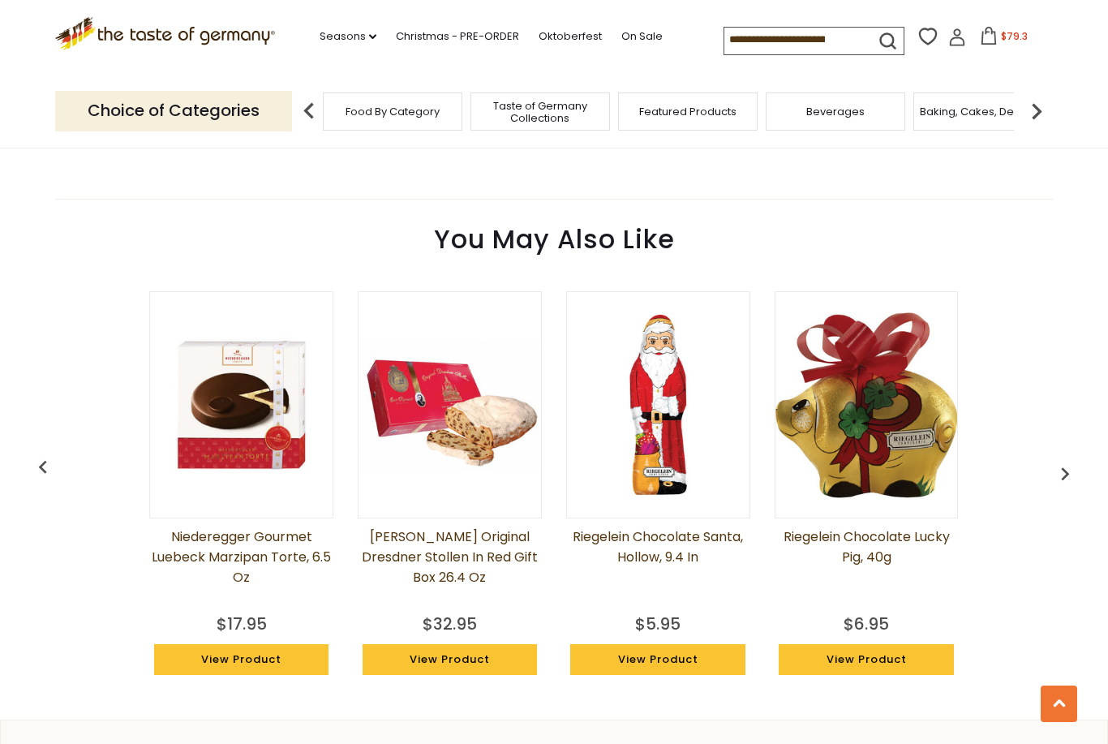
click at [1061, 476] on img "button" at bounding box center [1065, 474] width 26 height 26
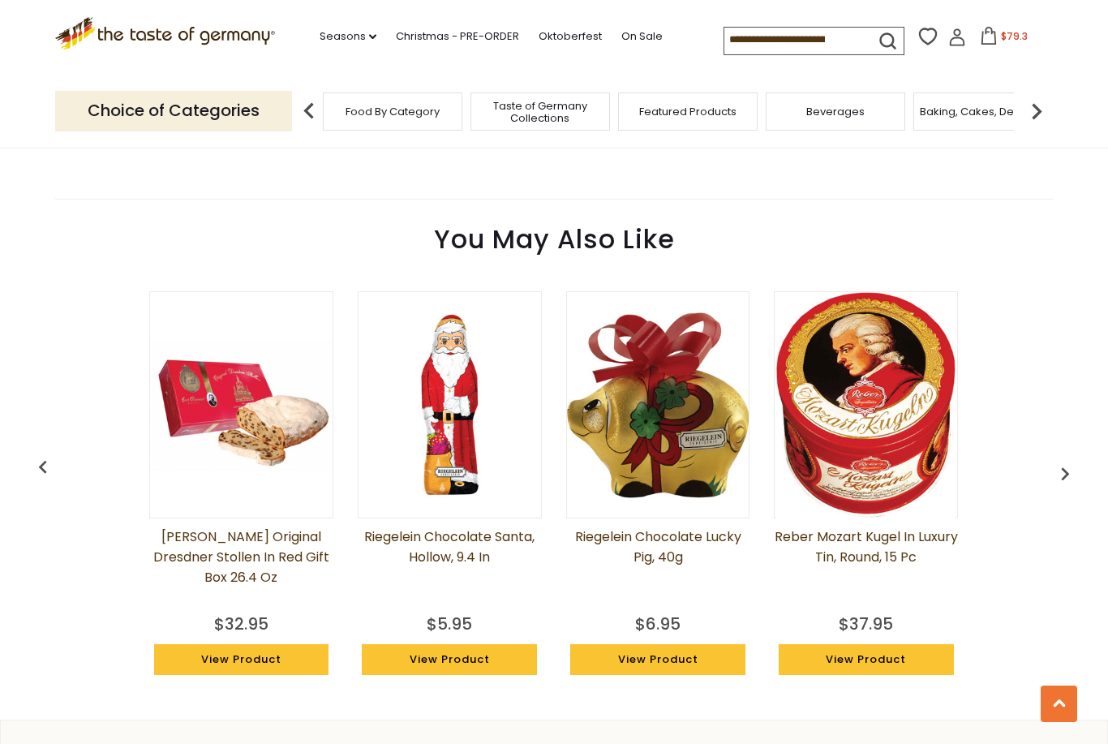
click at [1061, 479] on img "button" at bounding box center [1065, 474] width 26 height 26
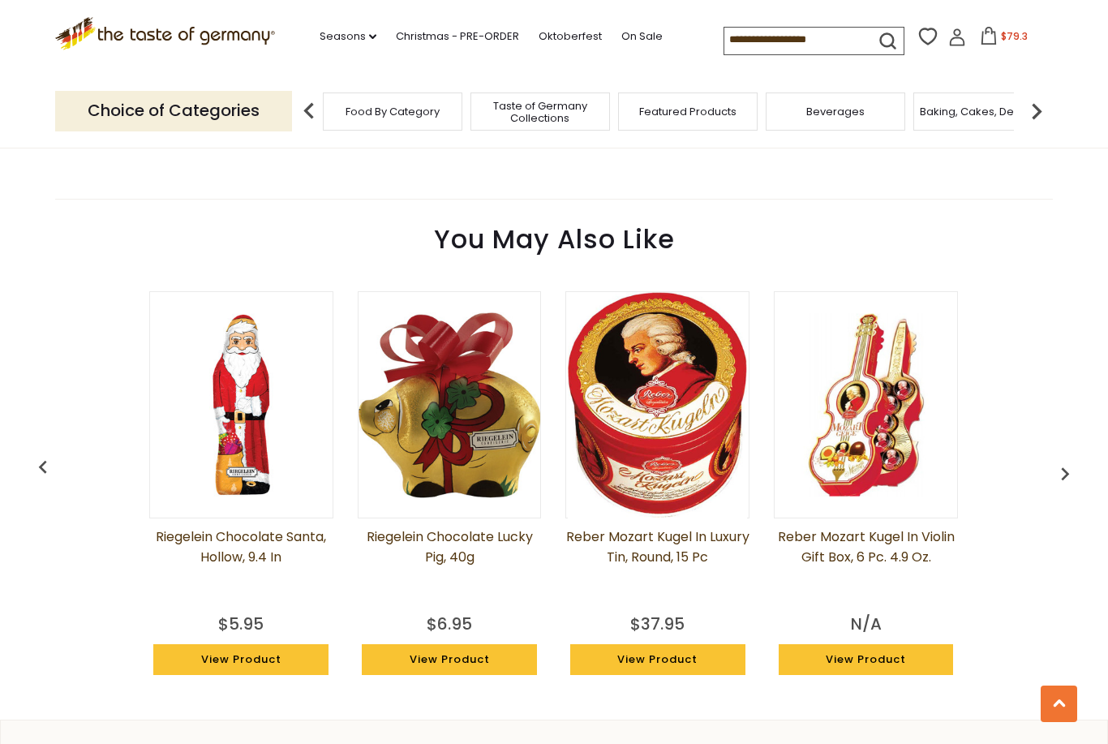
click at [1058, 474] on img "button" at bounding box center [1065, 474] width 26 height 26
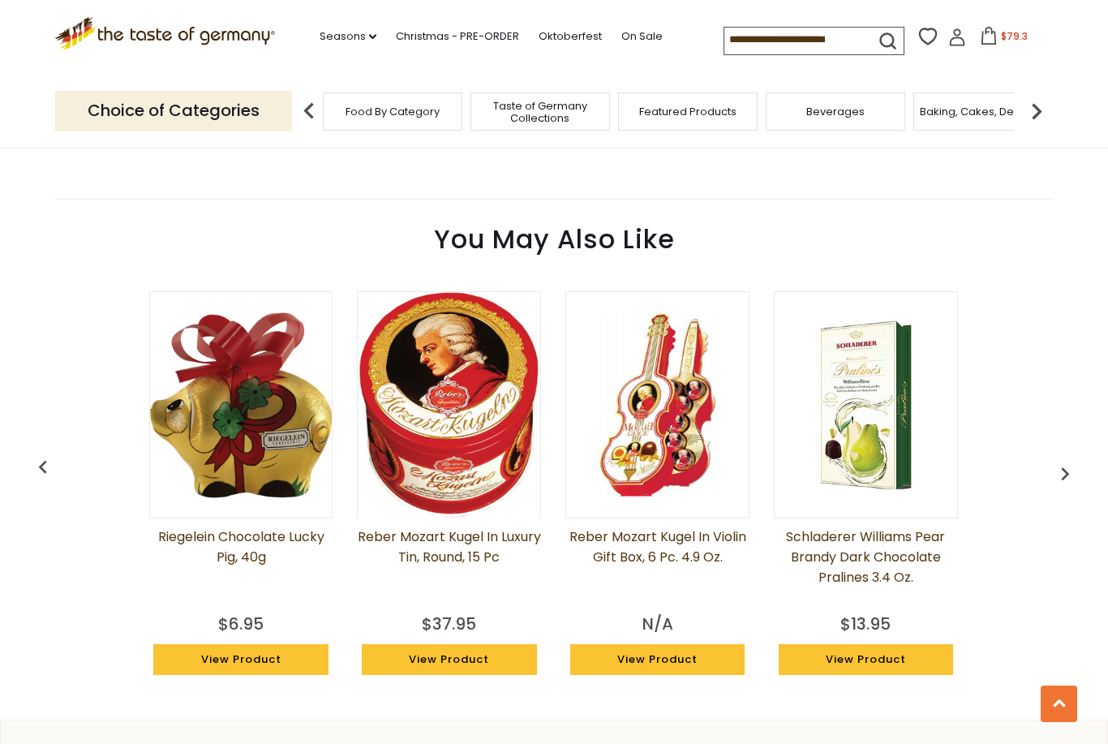
click at [1065, 472] on img "button" at bounding box center [1065, 474] width 26 height 26
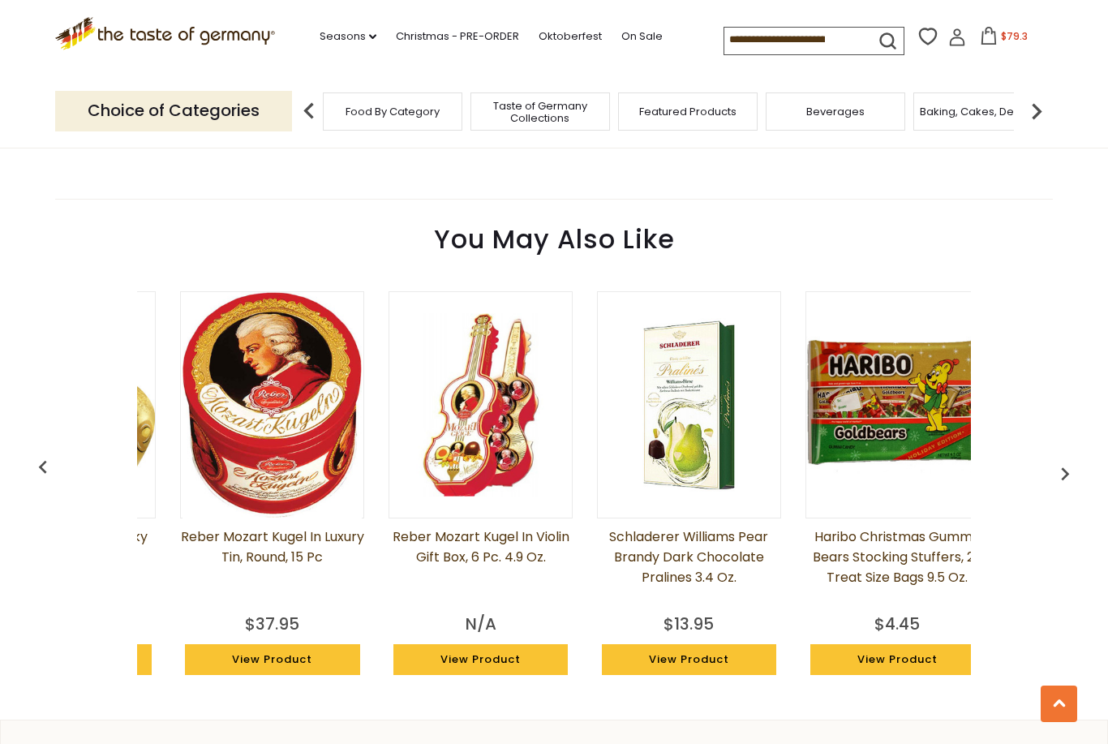
scroll to position [0, 1041]
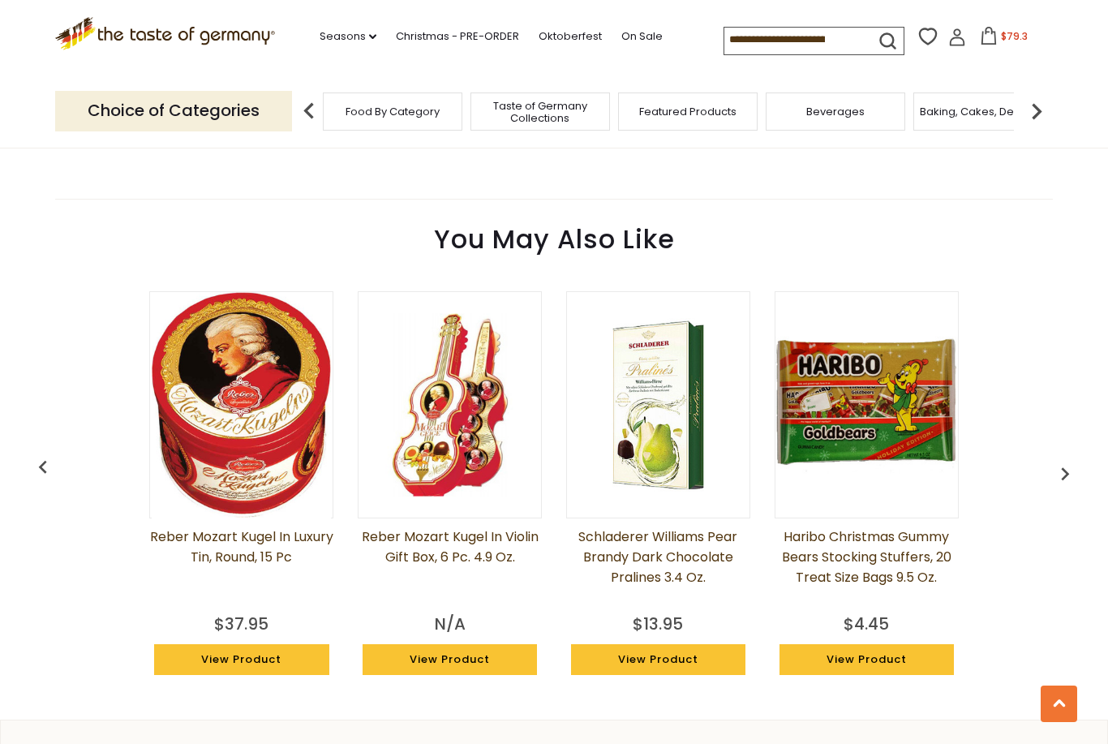
click at [1070, 474] on img "button" at bounding box center [1065, 474] width 26 height 26
click at [1067, 474] on img "button" at bounding box center [1065, 474] width 26 height 26
click at [1059, 469] on img "button" at bounding box center [1065, 474] width 26 height 26
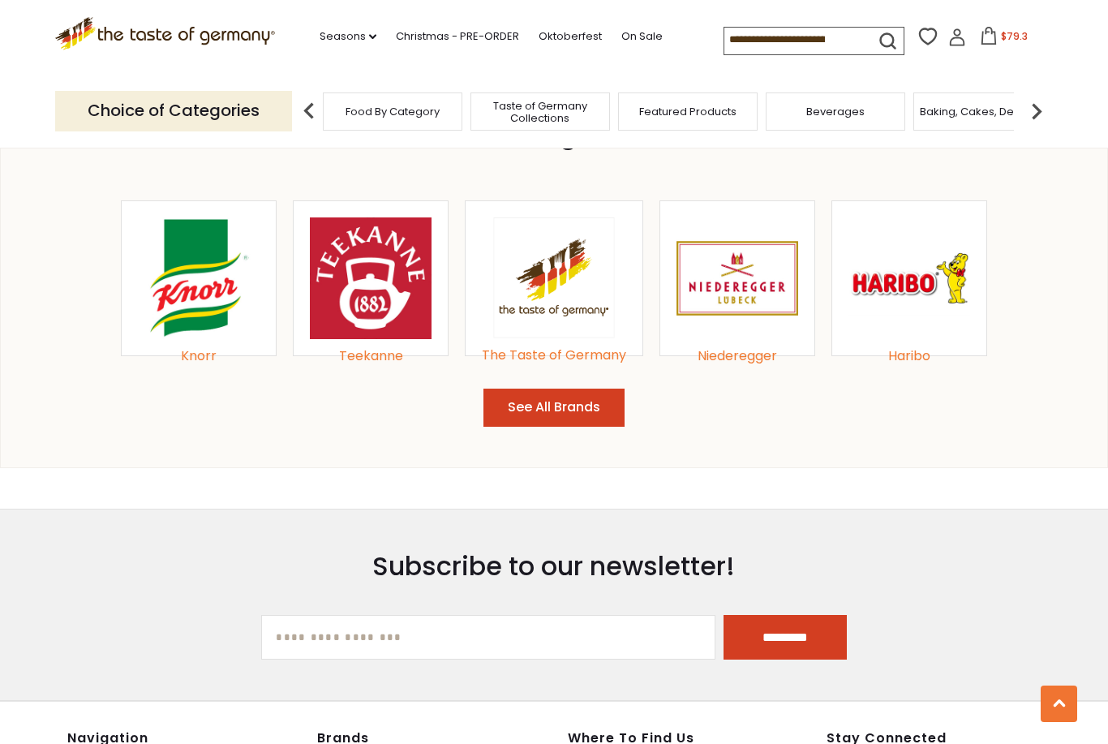
scroll to position [1775, 0]
click at [739, 347] on div "Niederegger" at bounding box center [737, 356] width 122 height 22
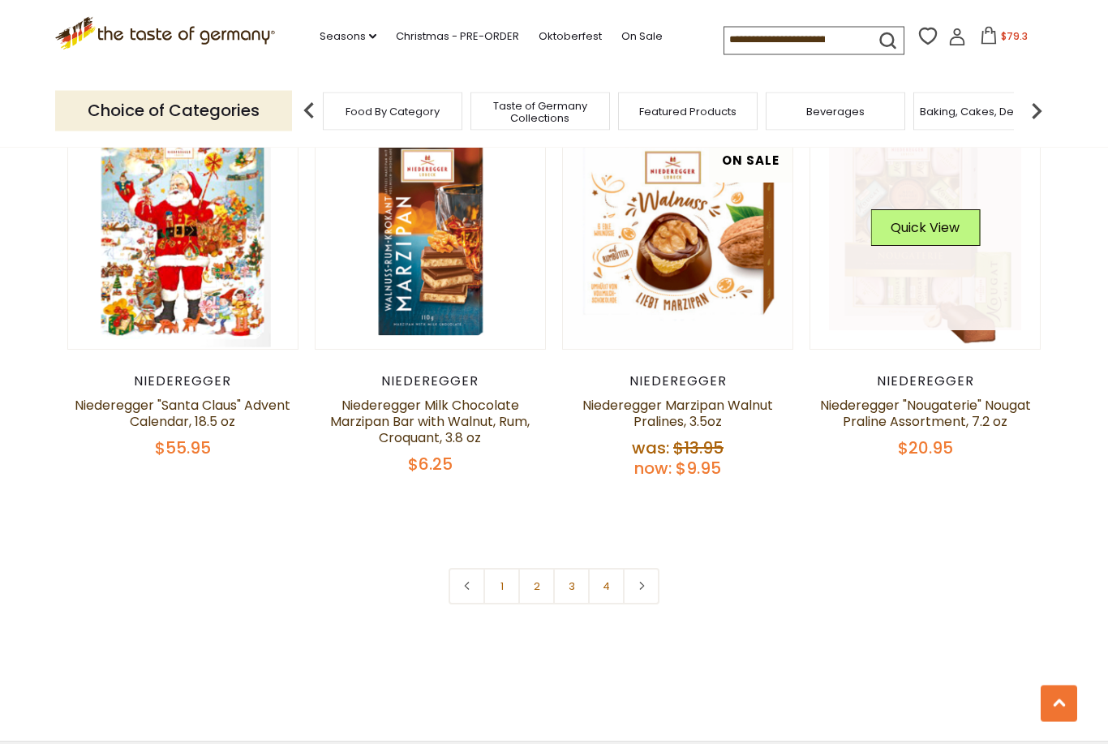
scroll to position [3374, 0]
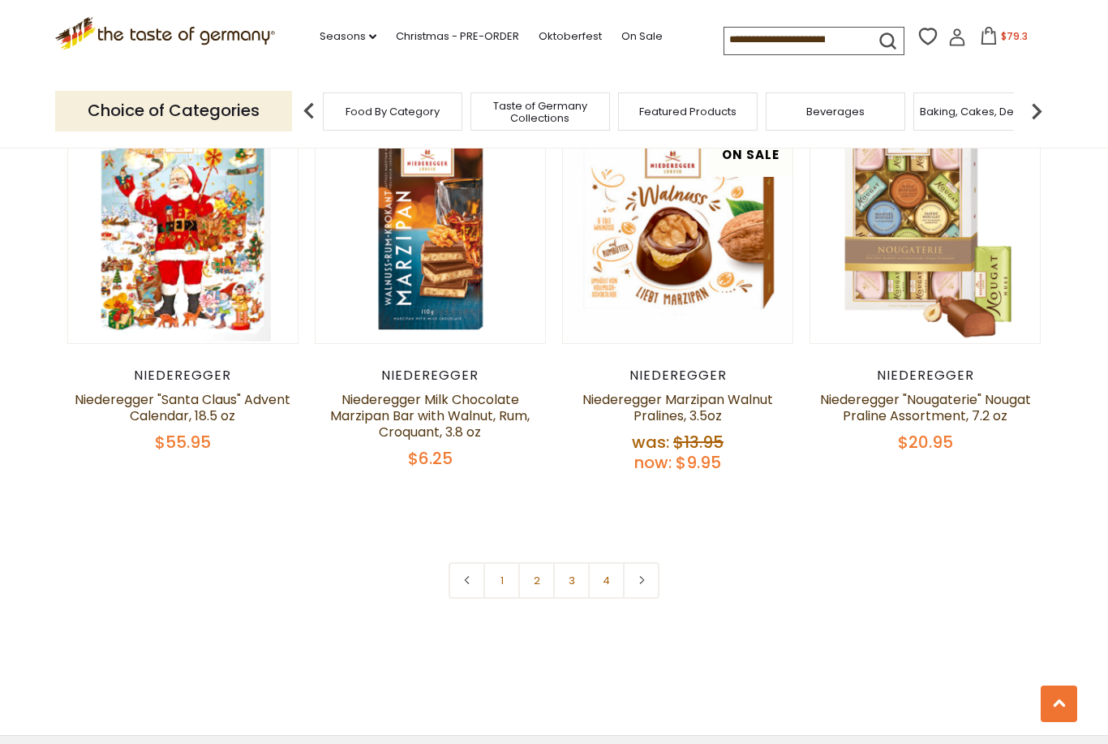
click at [538, 579] on link "2" at bounding box center [536, 580] width 36 height 36
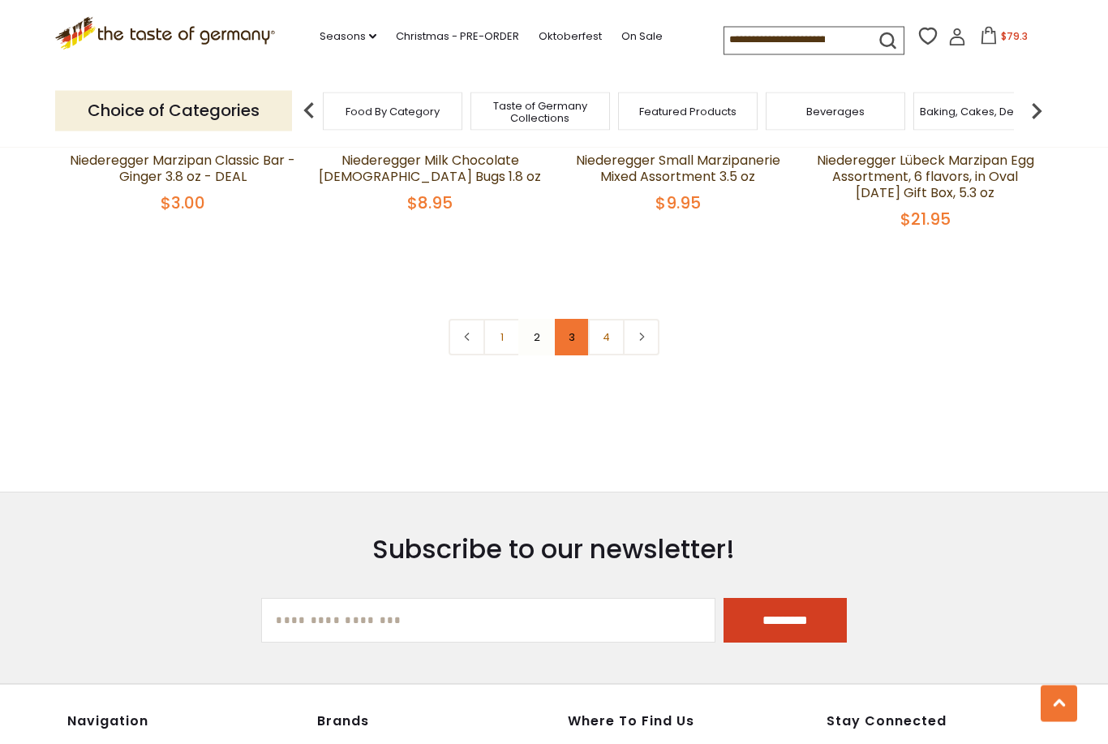
scroll to position [3667, 0]
click at [570, 338] on link "3" at bounding box center [571, 336] width 36 height 36
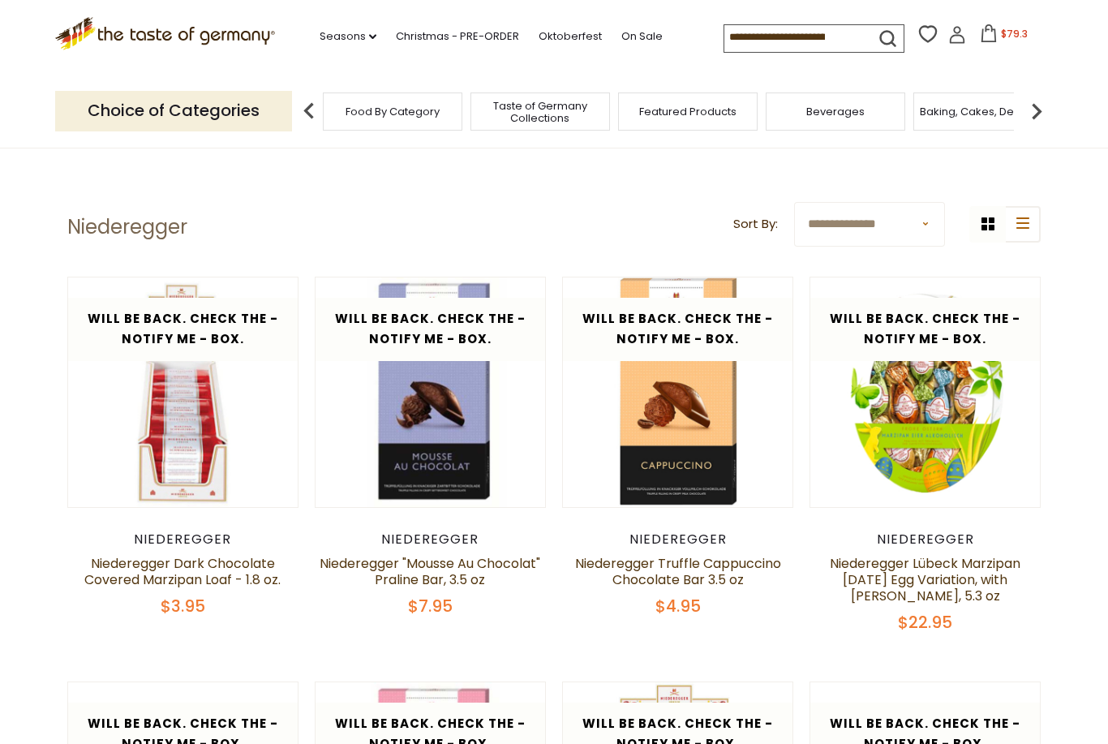
scroll to position [0, 0]
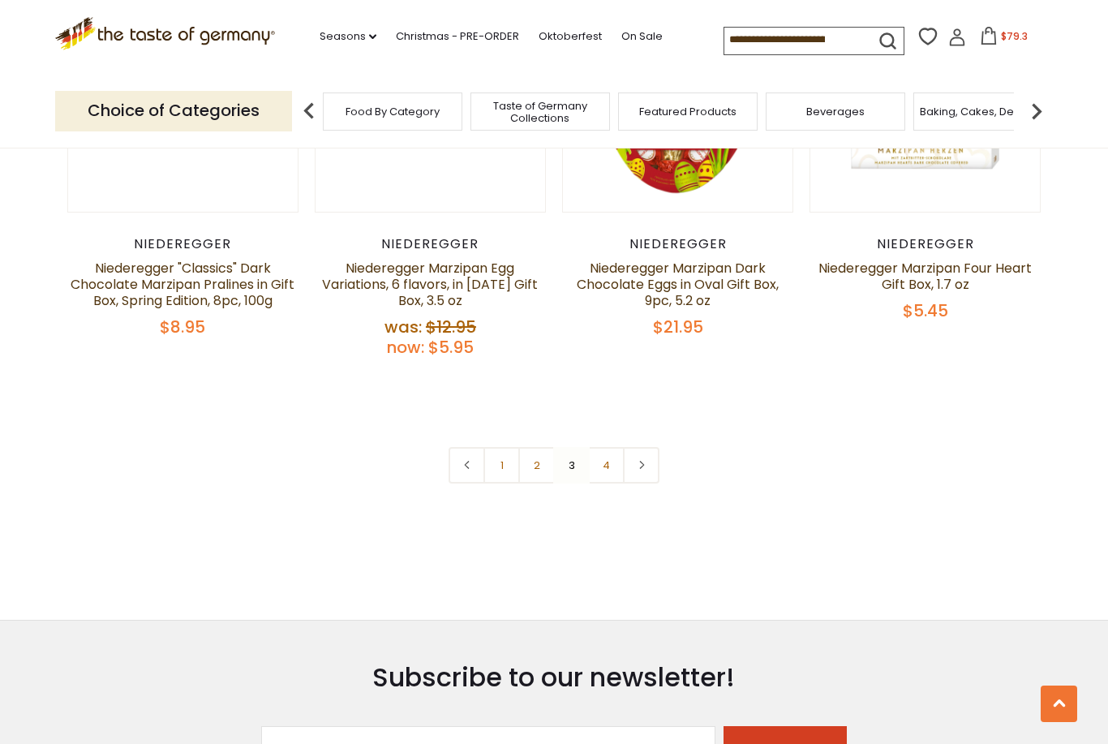
click at [606, 467] on link "4" at bounding box center [606, 465] width 36 height 36
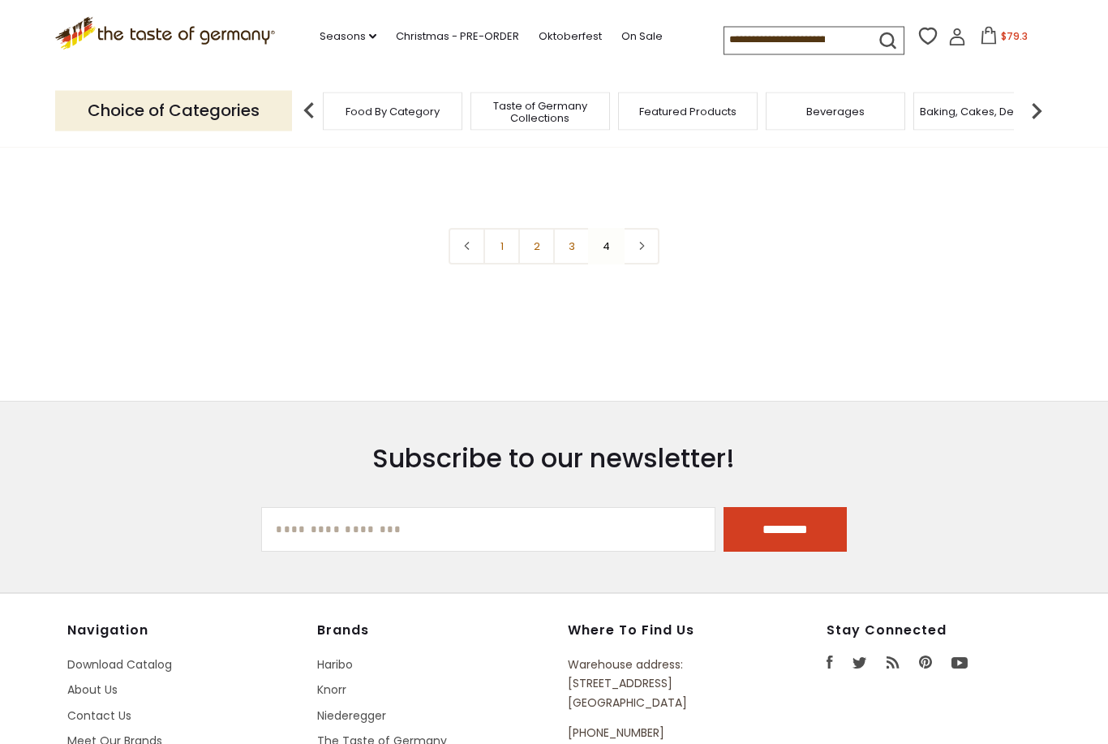
scroll to position [512, 0]
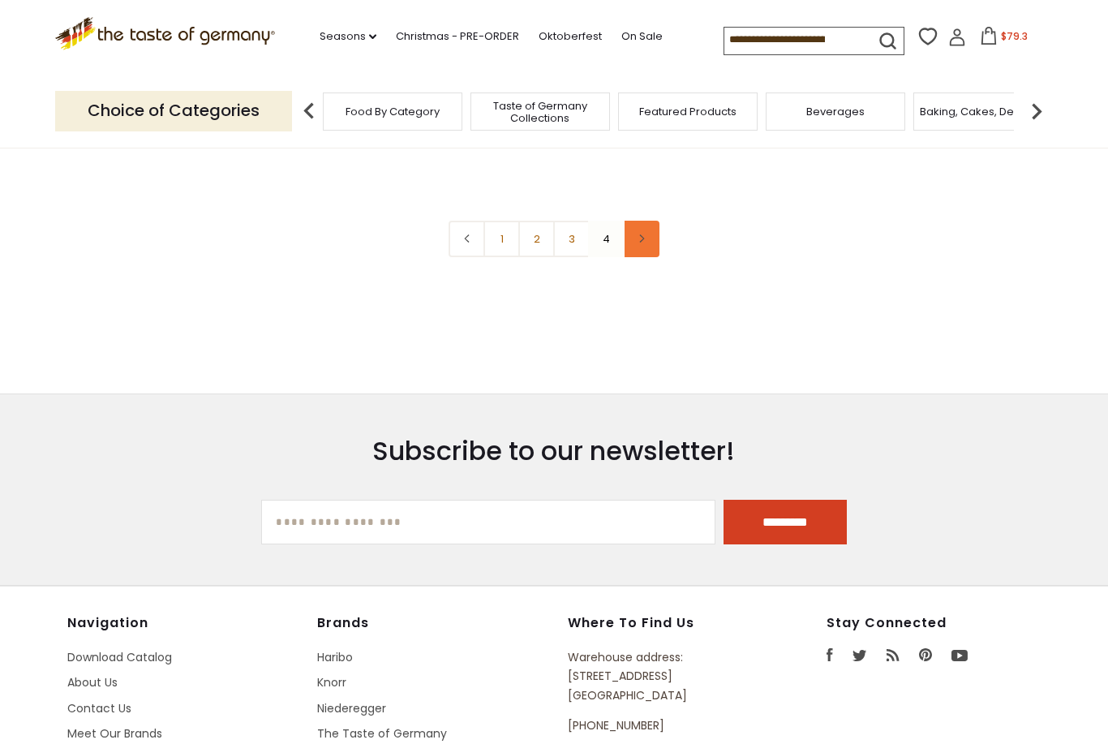
click at [642, 242] on link at bounding box center [641, 239] width 36 height 36
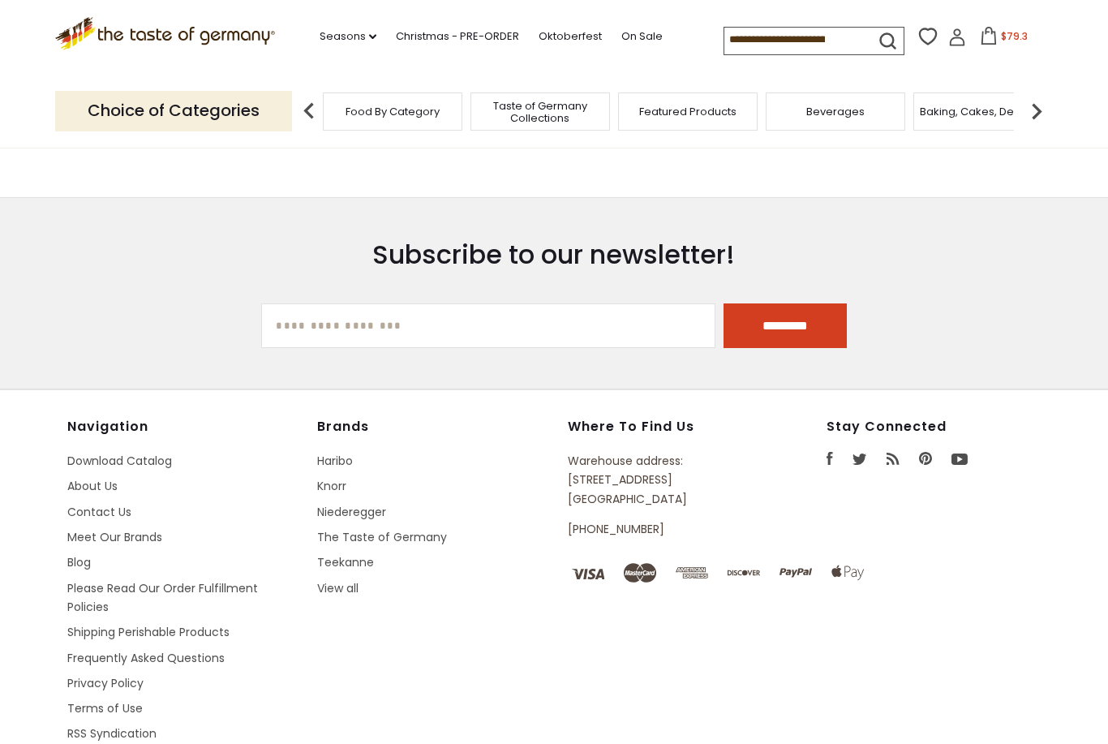
scroll to position [743, 0]
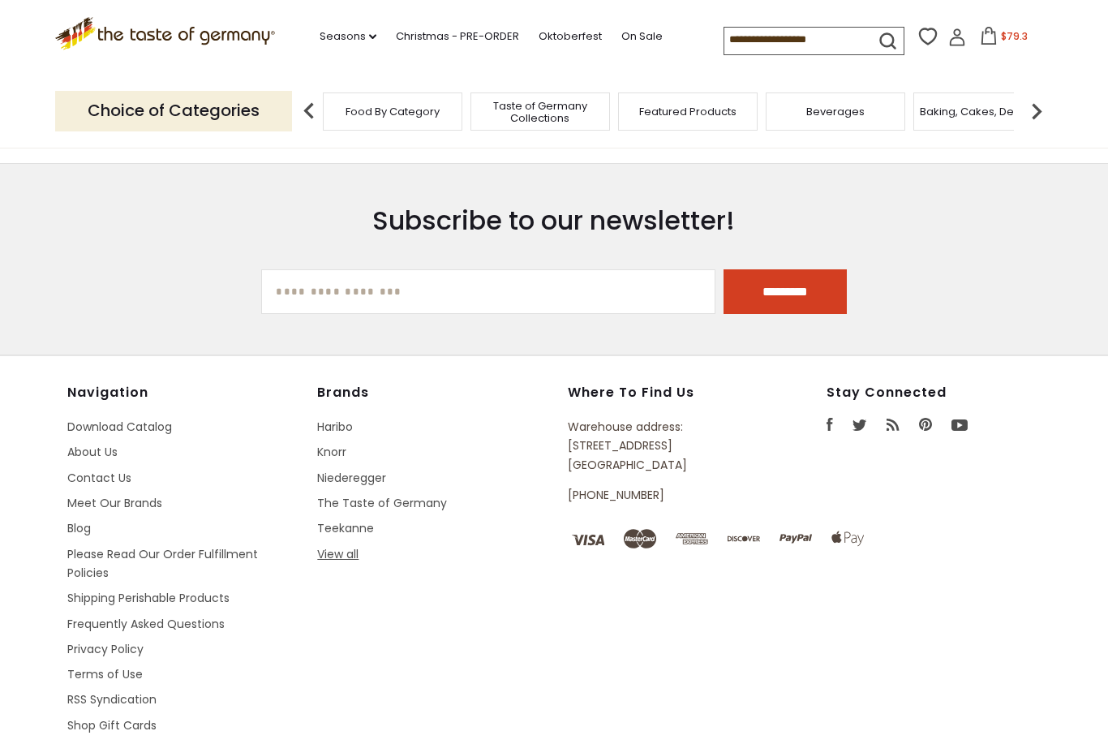
click at [357, 556] on link "View all" at bounding box center [337, 554] width 41 height 16
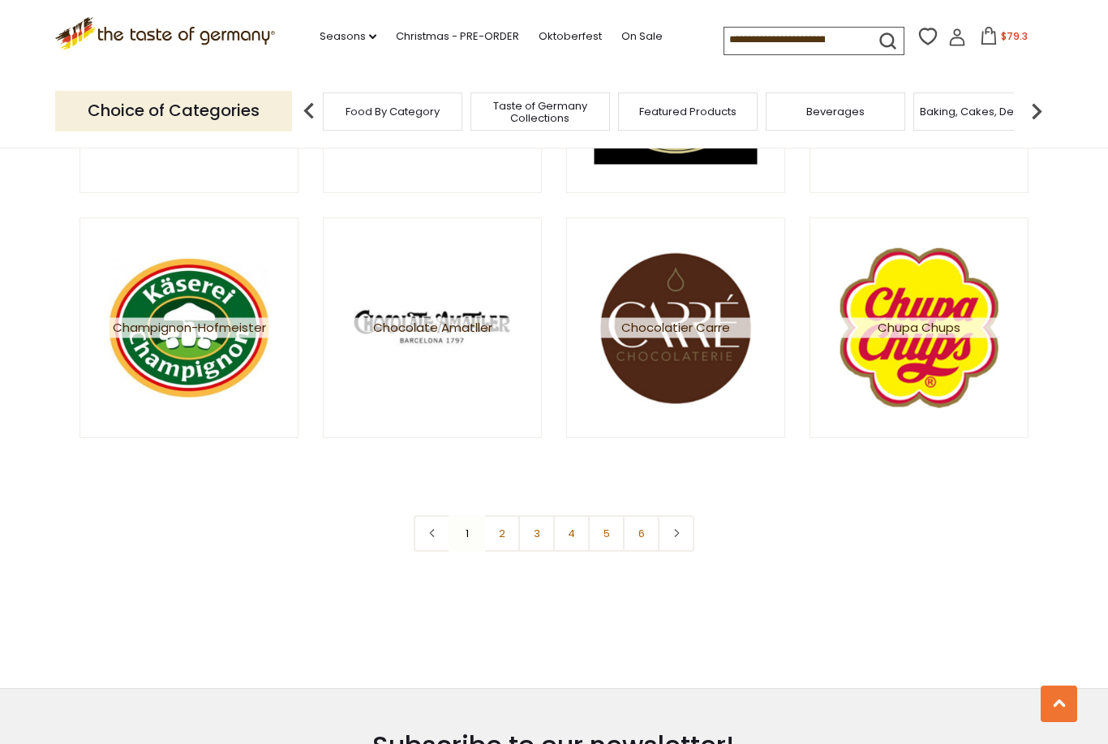
scroll to position [2845, 0]
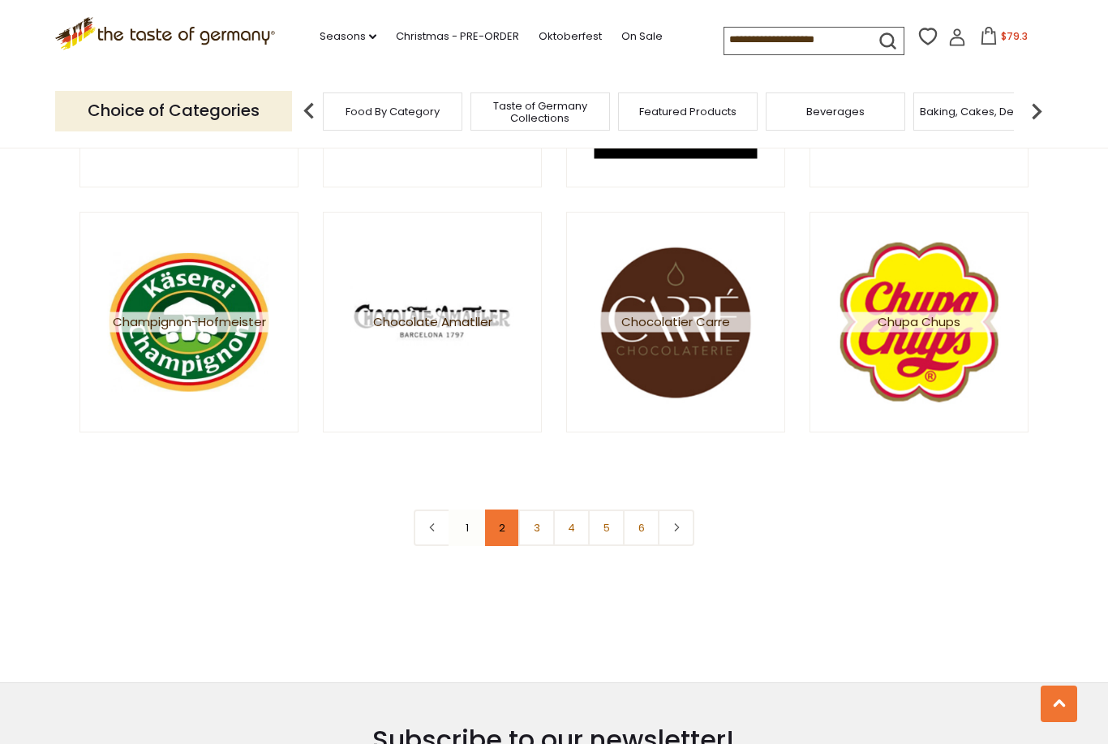
click at [506, 532] on link "2" at bounding box center [501, 527] width 36 height 36
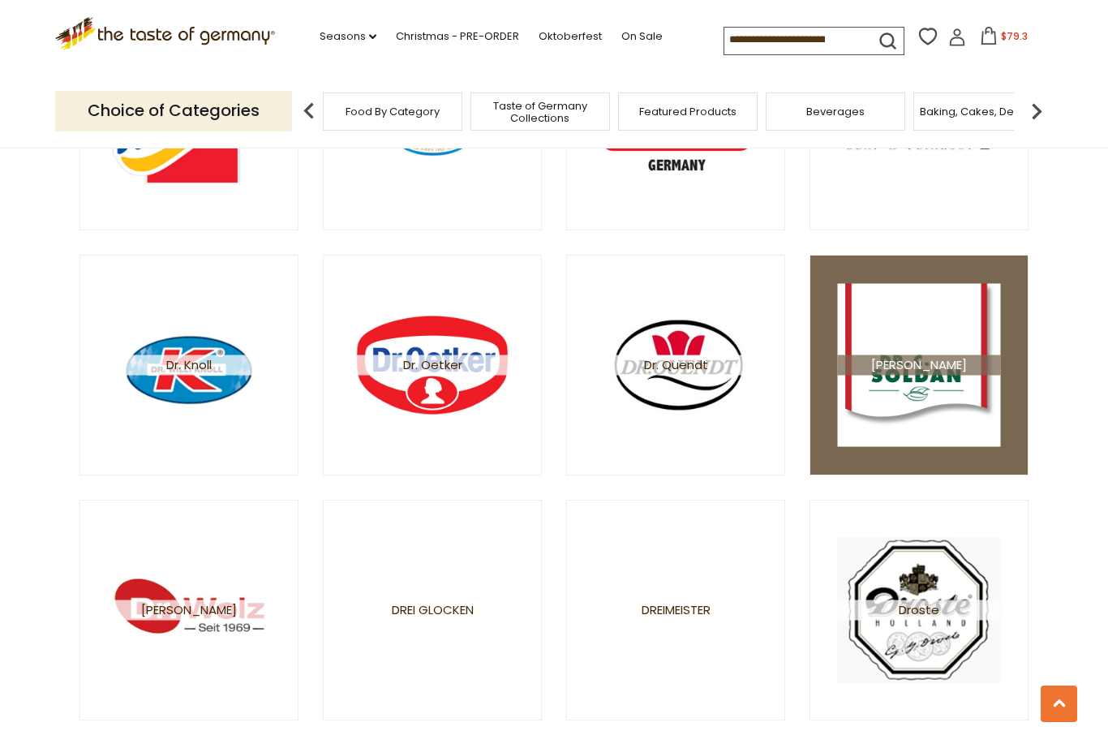
scroll to position [844, 0]
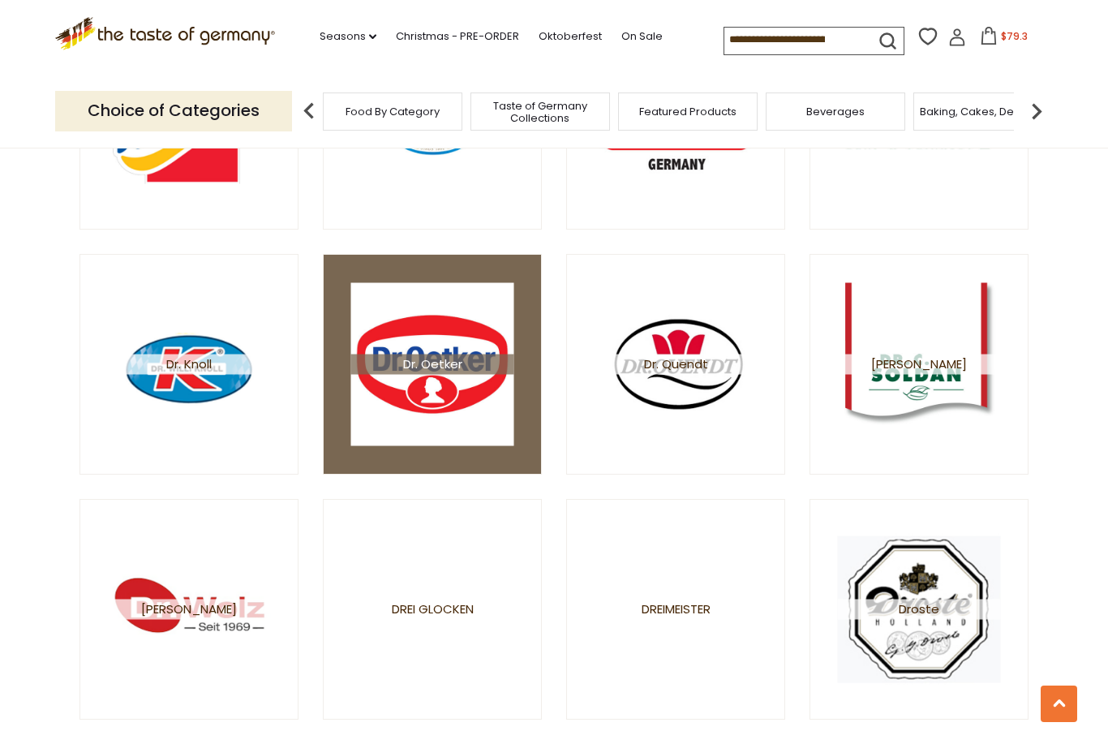
click at [450, 345] on img at bounding box center [432, 363] width 163 height 163
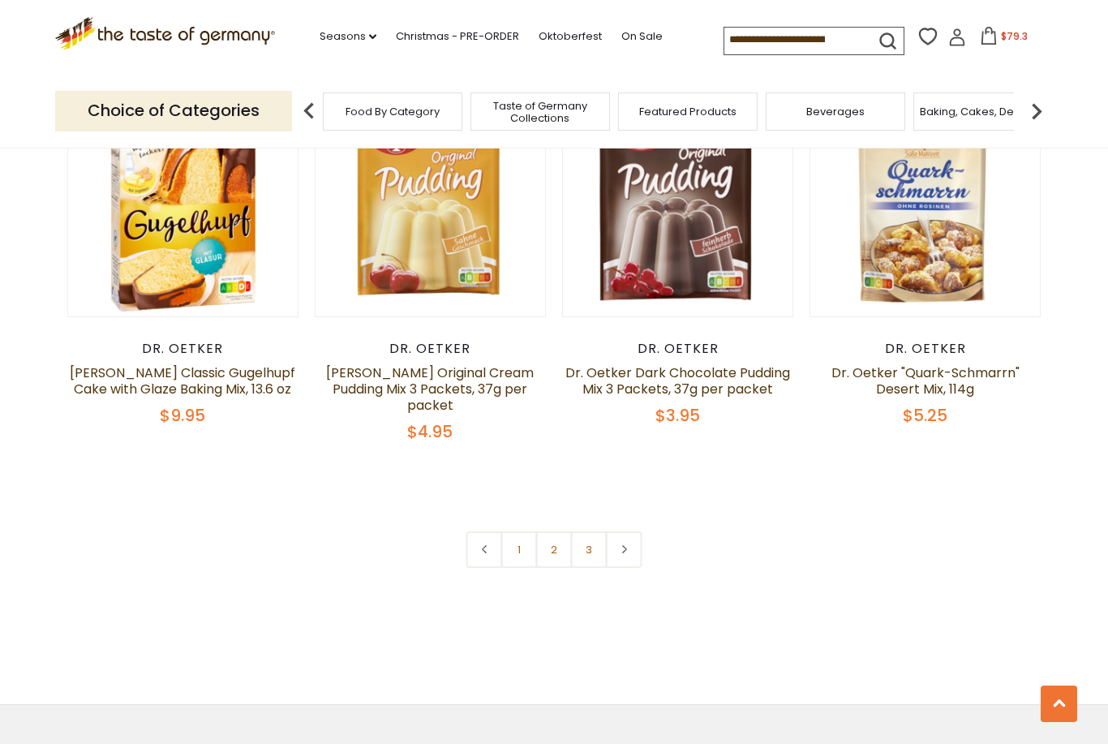
click at [567, 531] on link "2" at bounding box center [554, 549] width 36 height 36
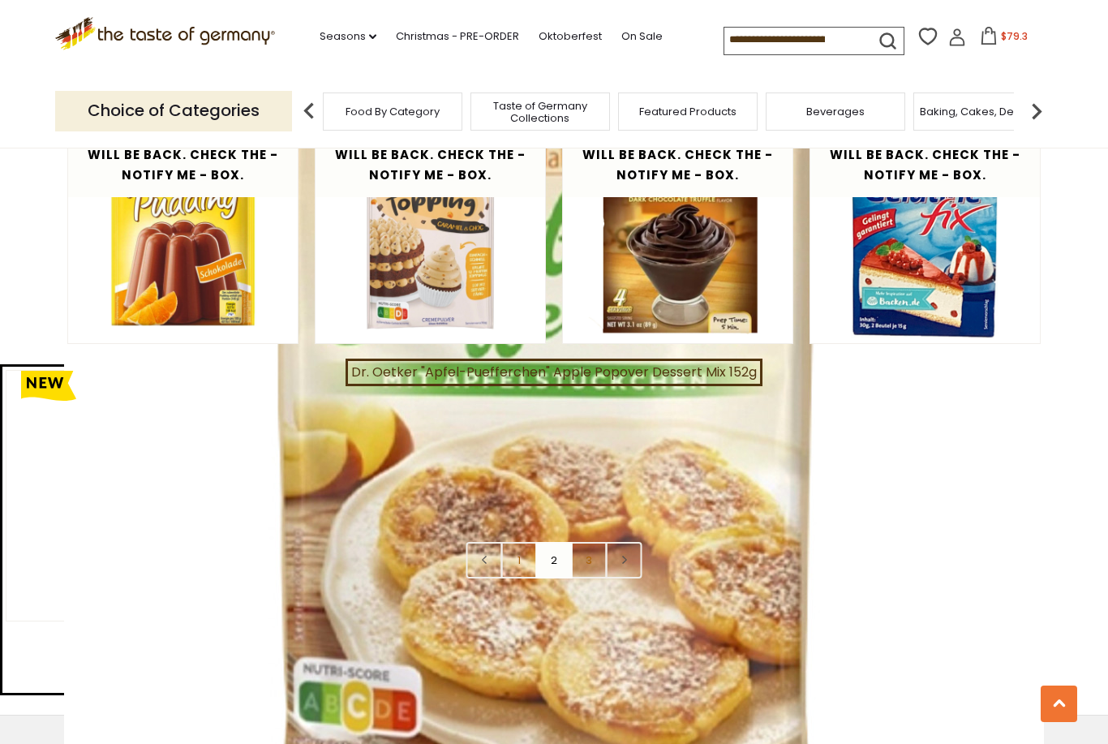
scroll to position [3415, 0]
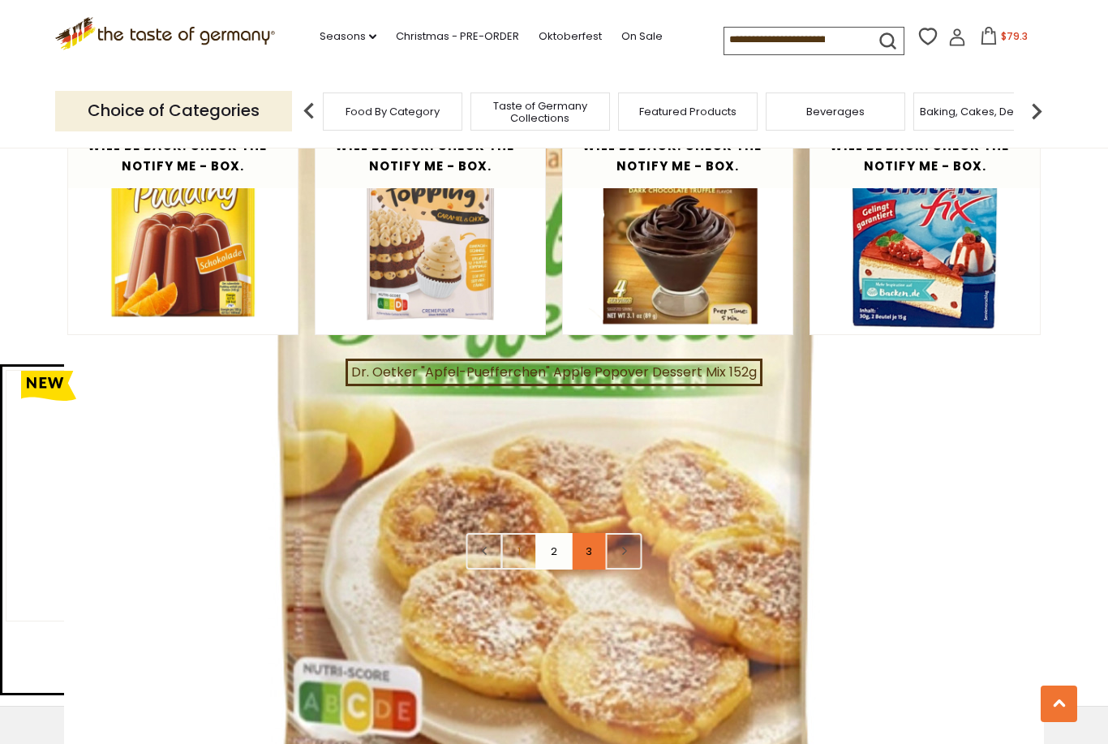
click at [593, 533] on link "3" at bounding box center [589, 551] width 36 height 36
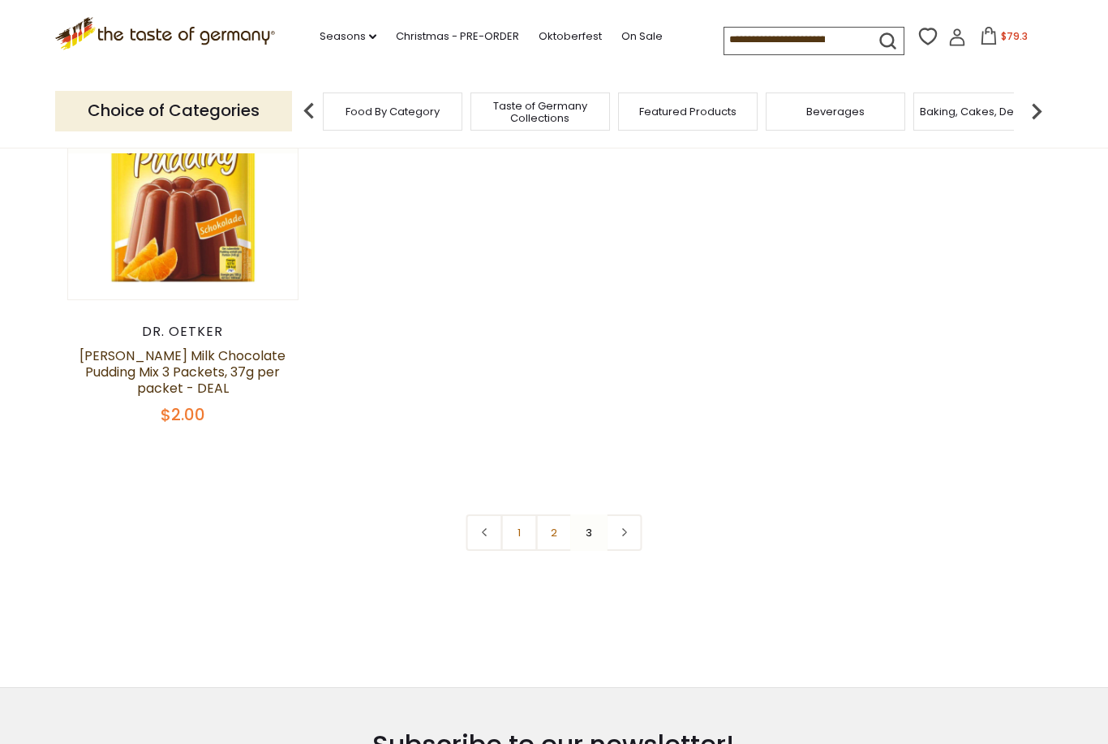
scroll to position [208, 0]
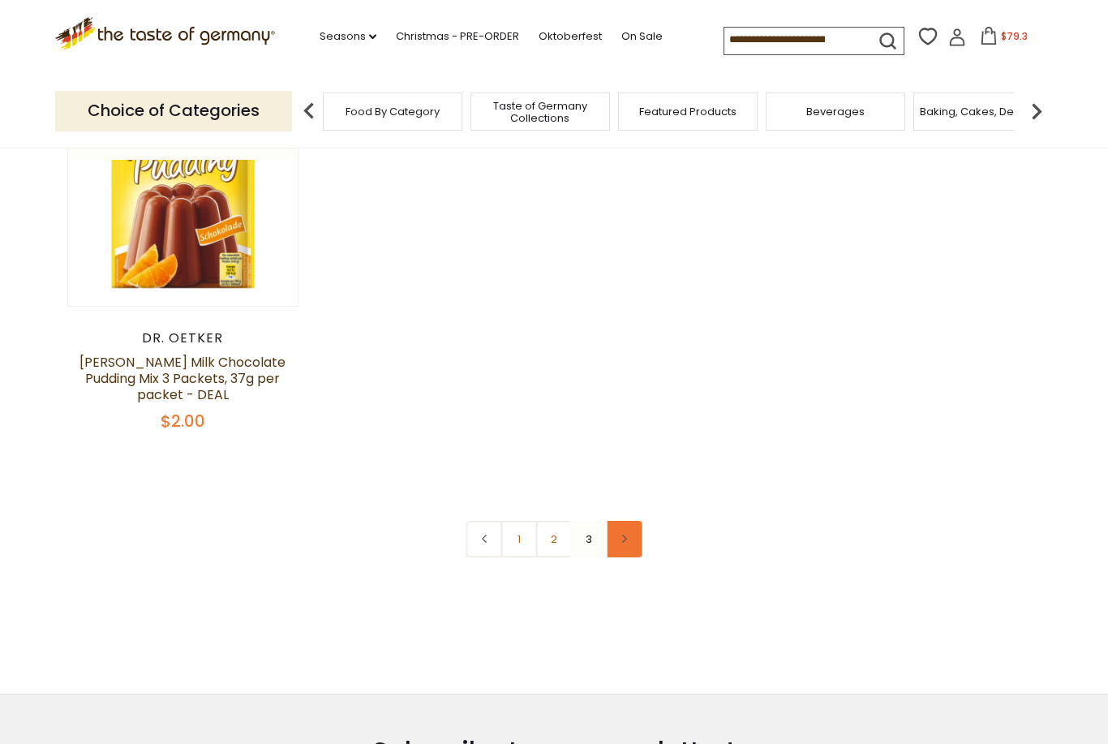
click at [622, 539] on icon at bounding box center [624, 538] width 10 height 8
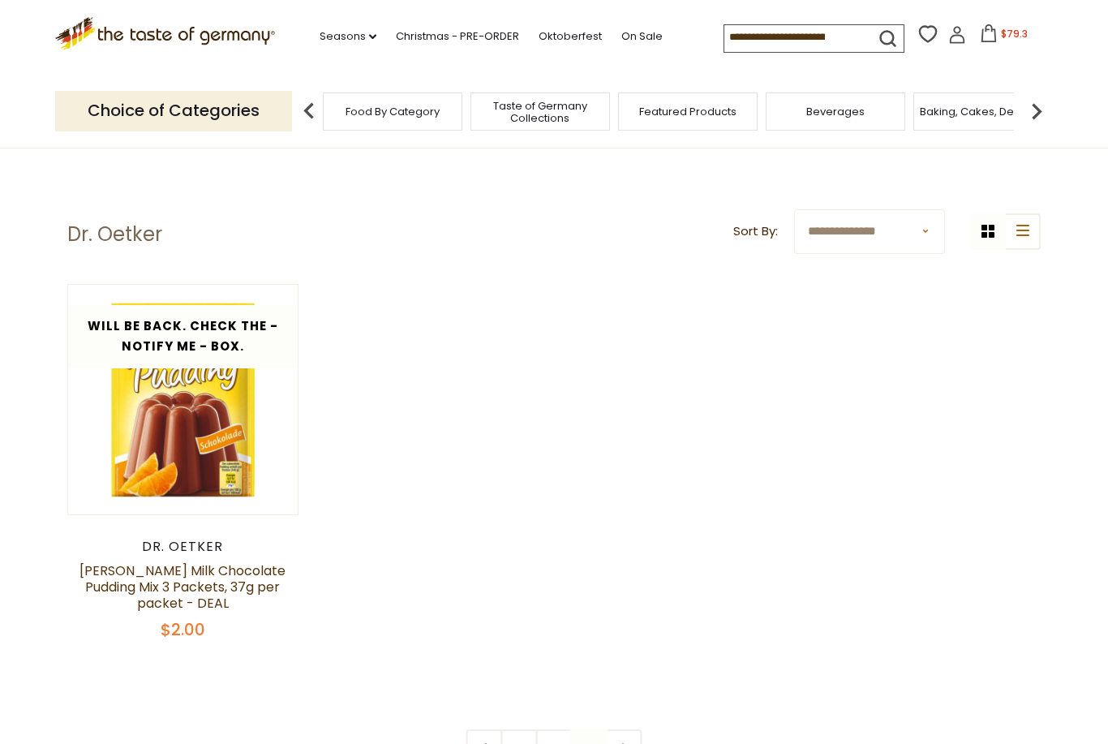
click at [548, 105] on span "Taste of Germany Collections" at bounding box center [540, 112] width 130 height 24
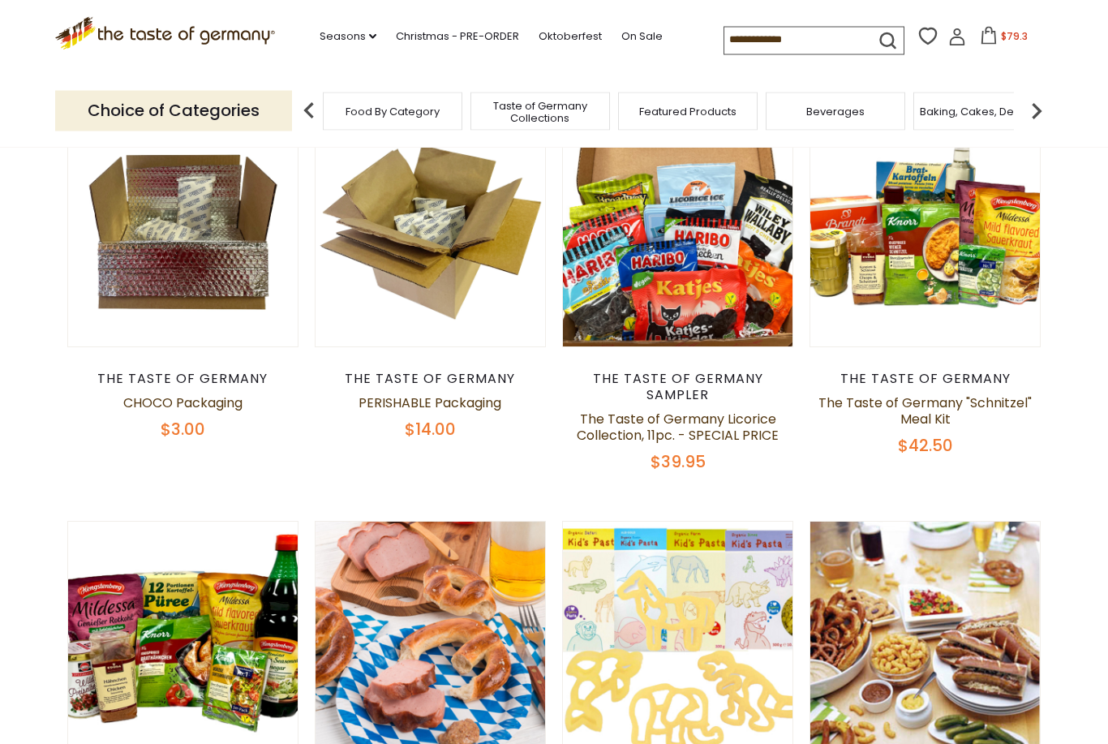
scroll to position [612, 0]
click at [319, 34] on link "Seasons dropdown_arrow" at bounding box center [347, 37] width 57 height 18
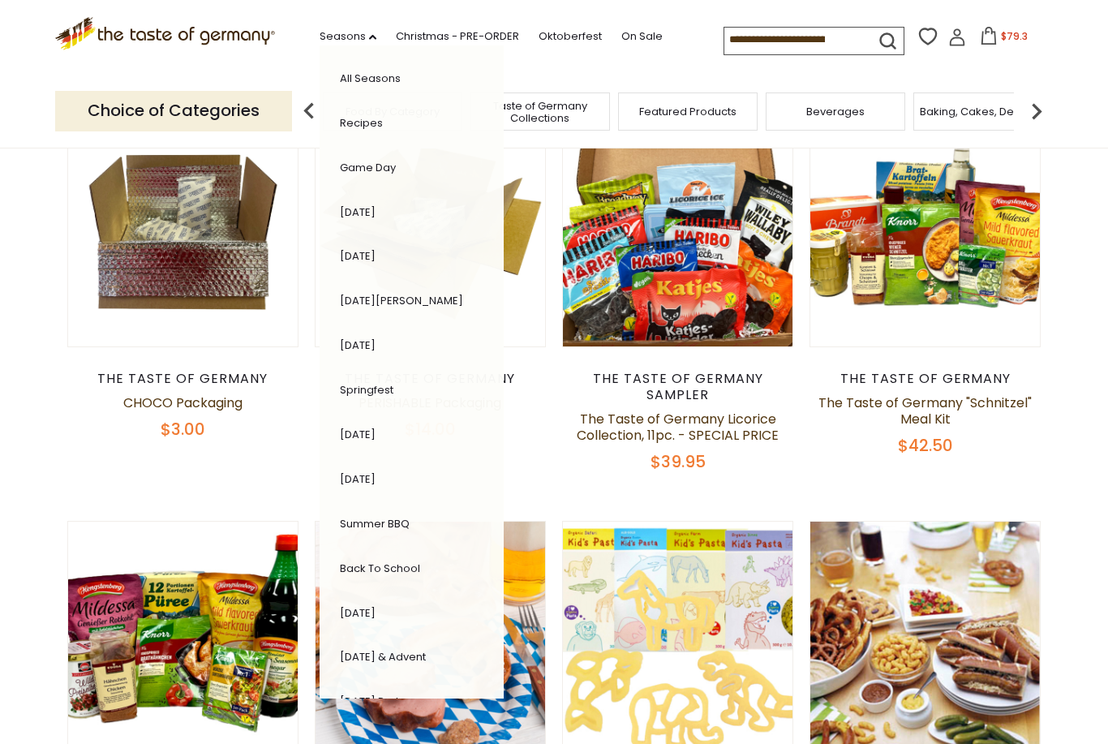
click at [358, 212] on link "[DATE]" at bounding box center [358, 211] width 36 height 15
